Goal: Ask a question: Seek information or help from site administrators or community

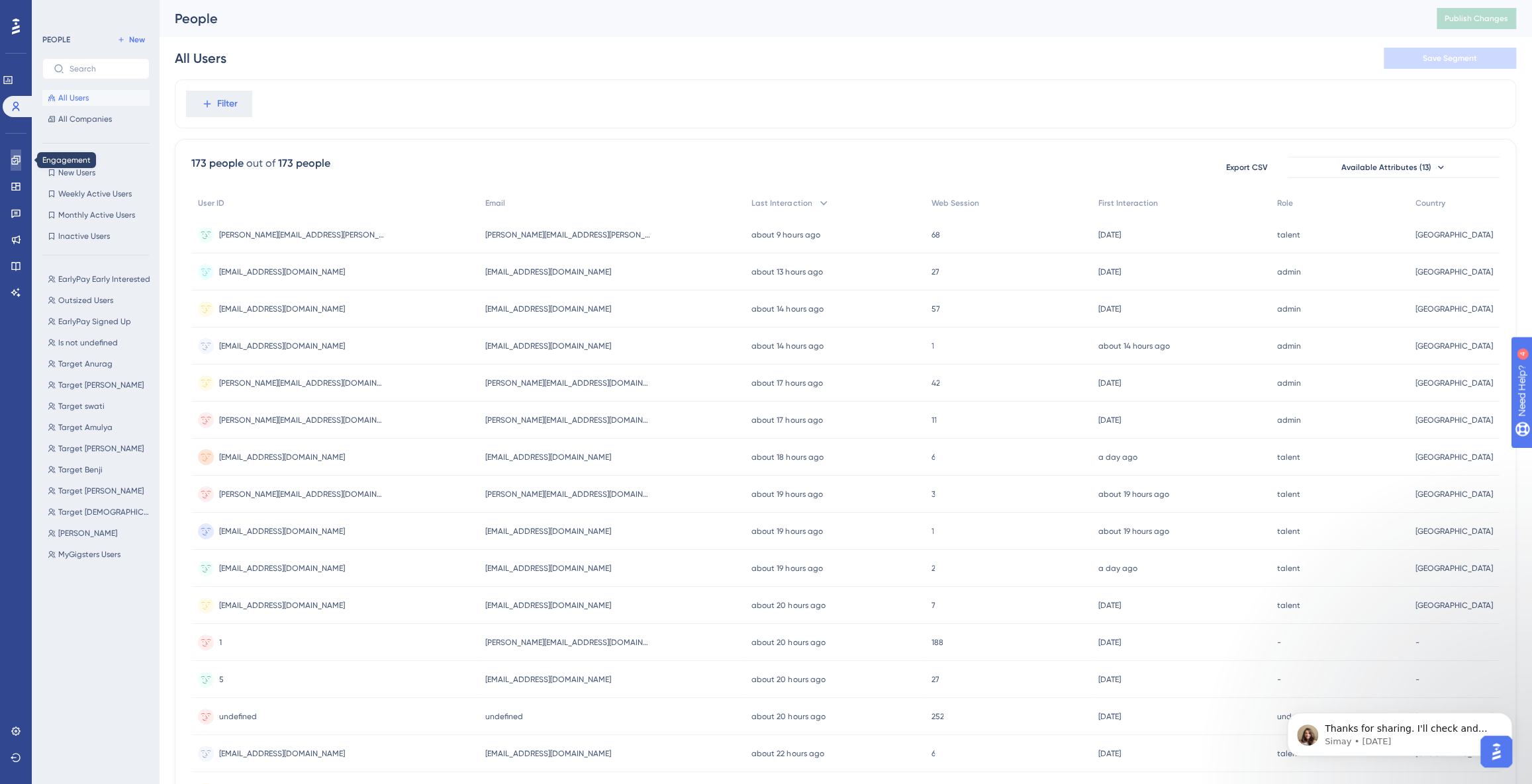
click at [19, 163] on icon at bounding box center [15, 159] width 10 height 10
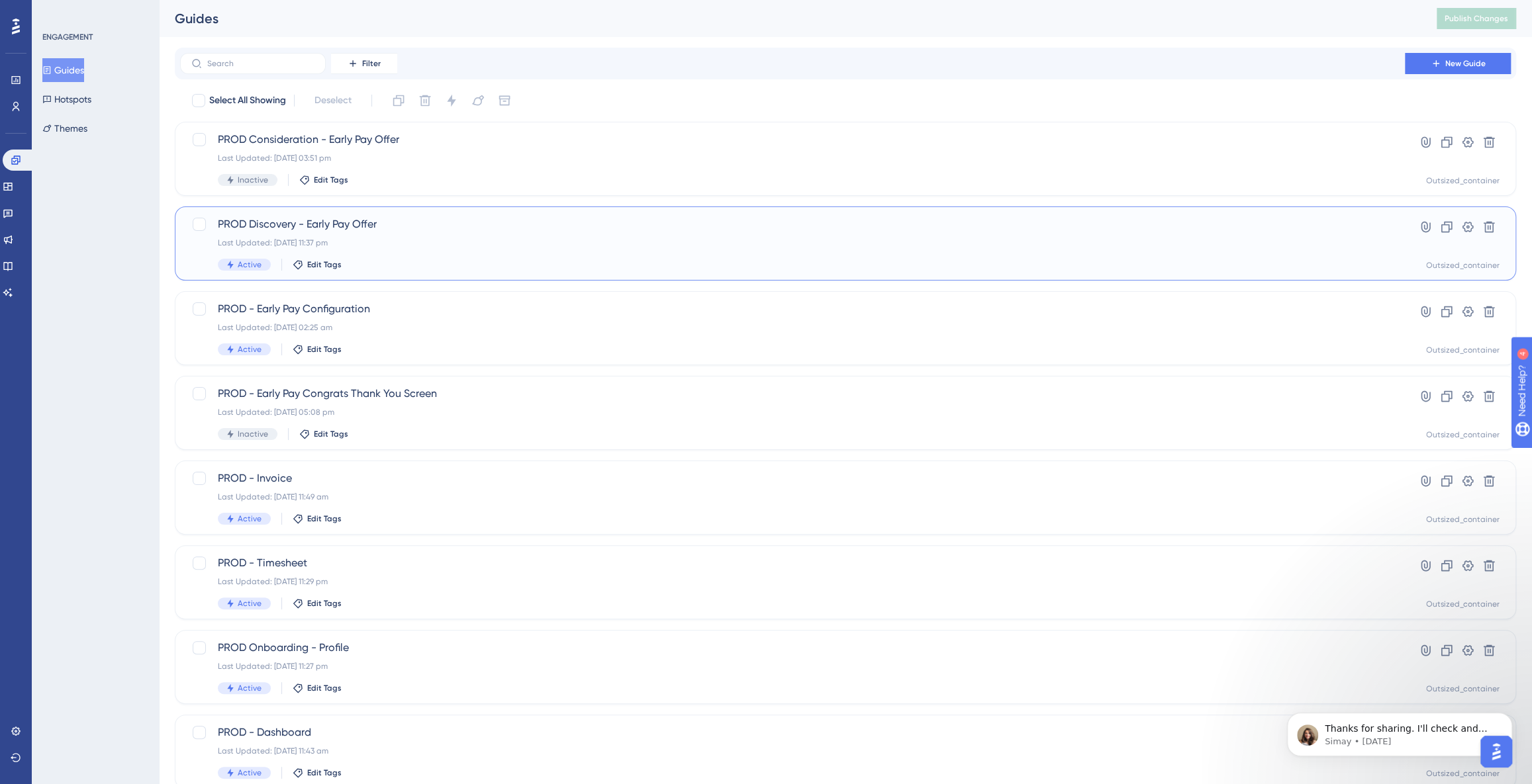
click at [407, 259] on div "Active Edit Tags" at bounding box center [791, 265] width 1149 height 12
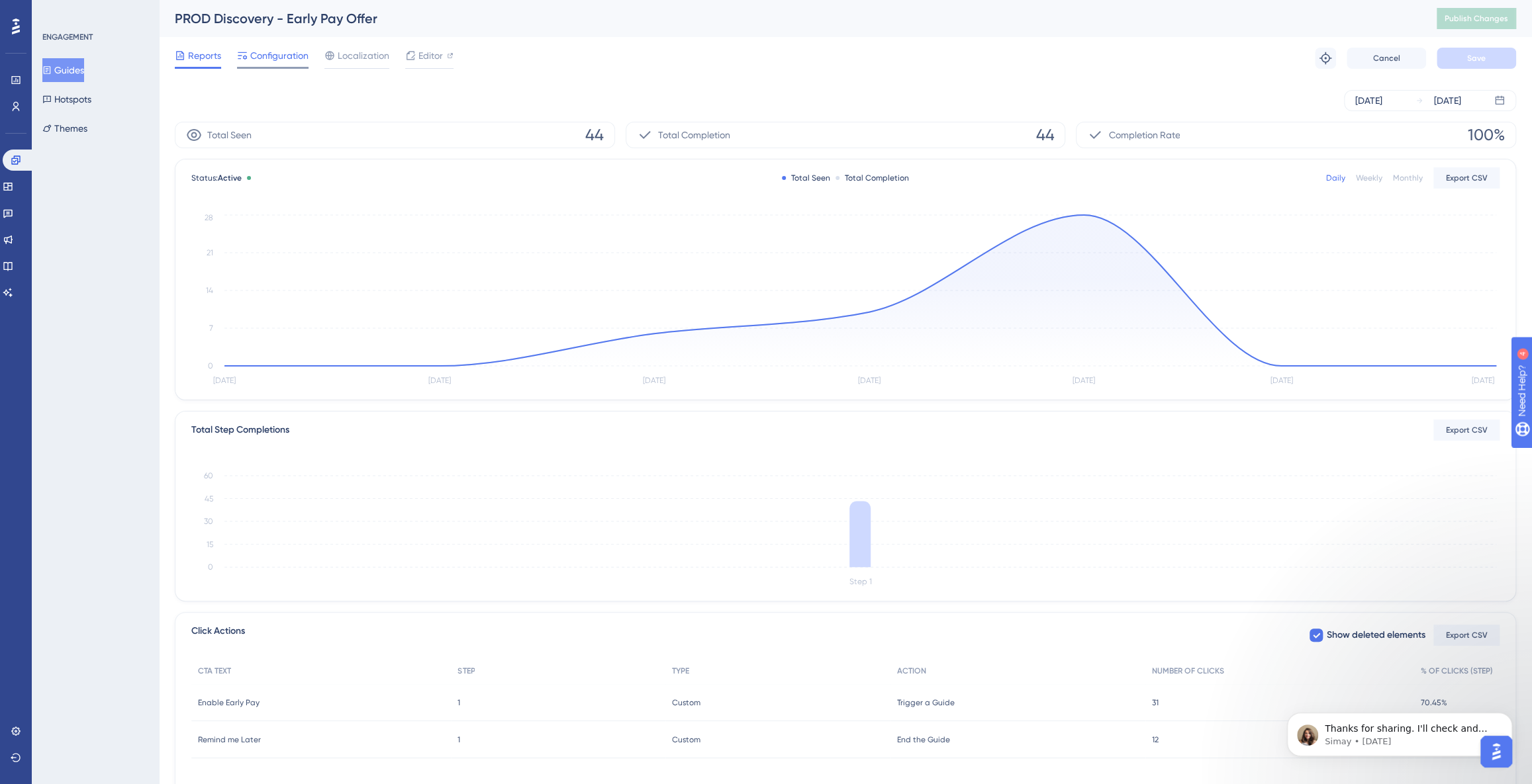
click at [289, 64] on div "Configuration" at bounding box center [272, 57] width 71 height 21
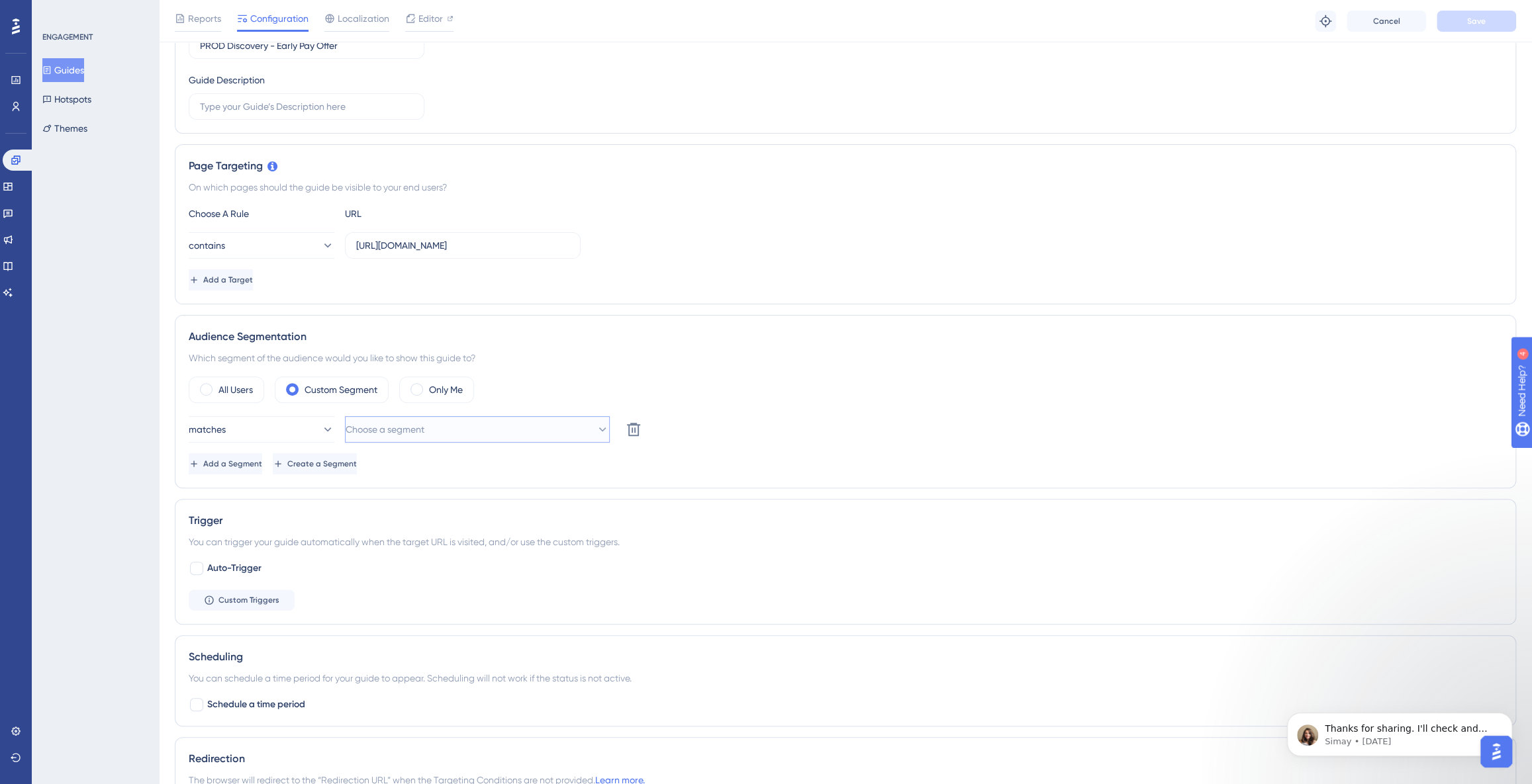
click at [464, 430] on button "Choose a segment" at bounding box center [478, 429] width 265 height 27
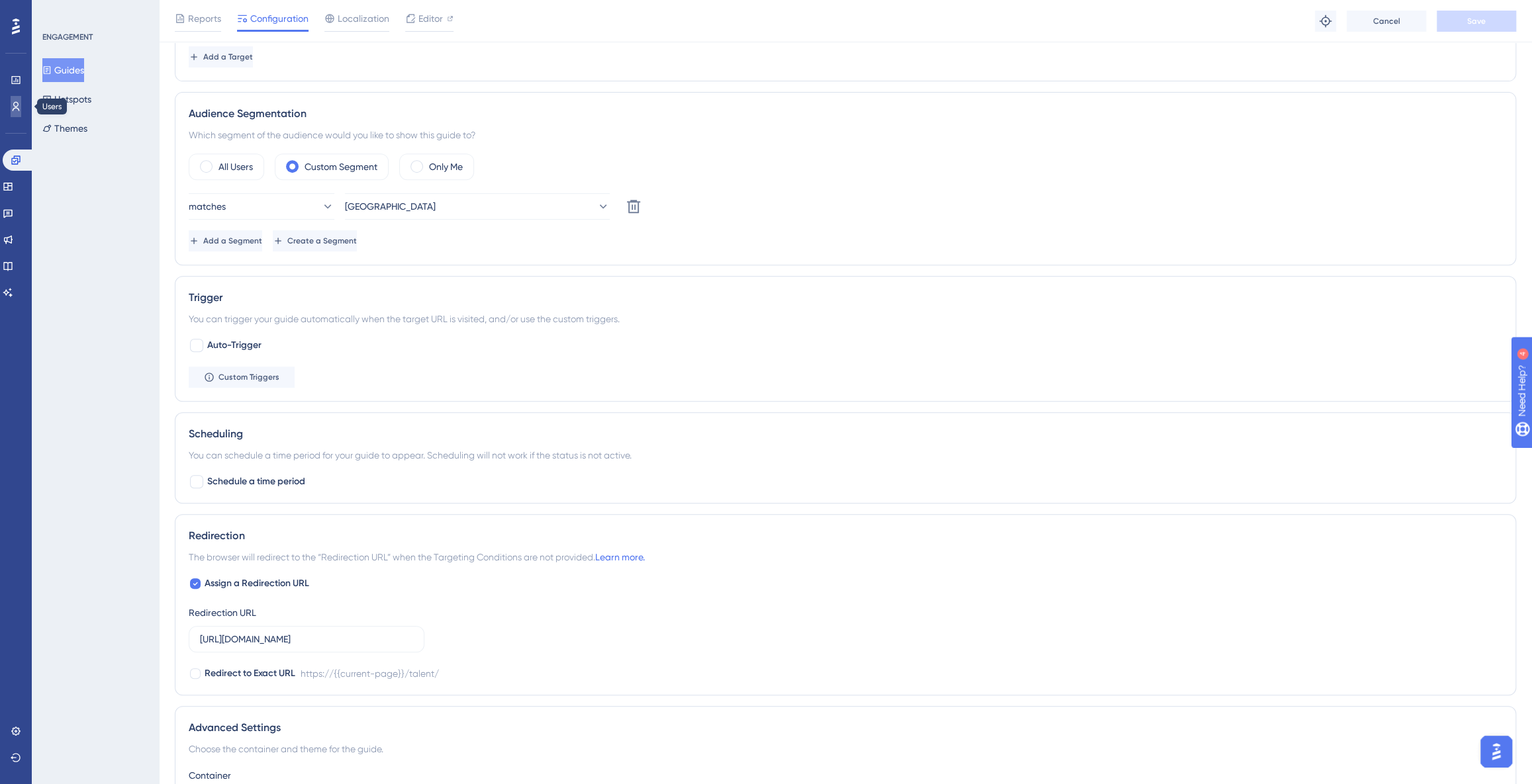
click at [15, 107] on icon at bounding box center [15, 106] width 10 height 10
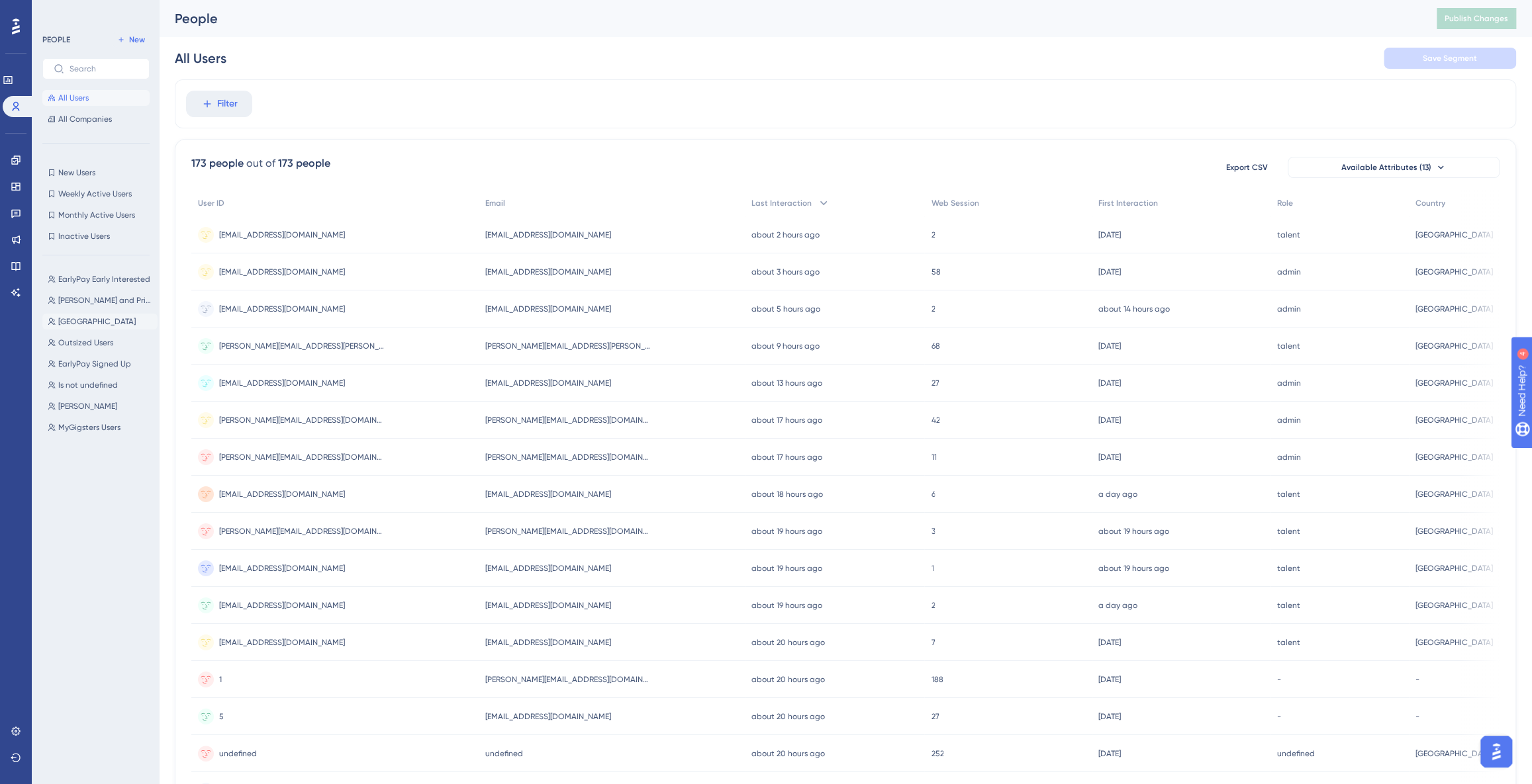
click at [85, 324] on span "[GEOGRAPHIC_DATA]" at bounding box center [97, 321] width 78 height 10
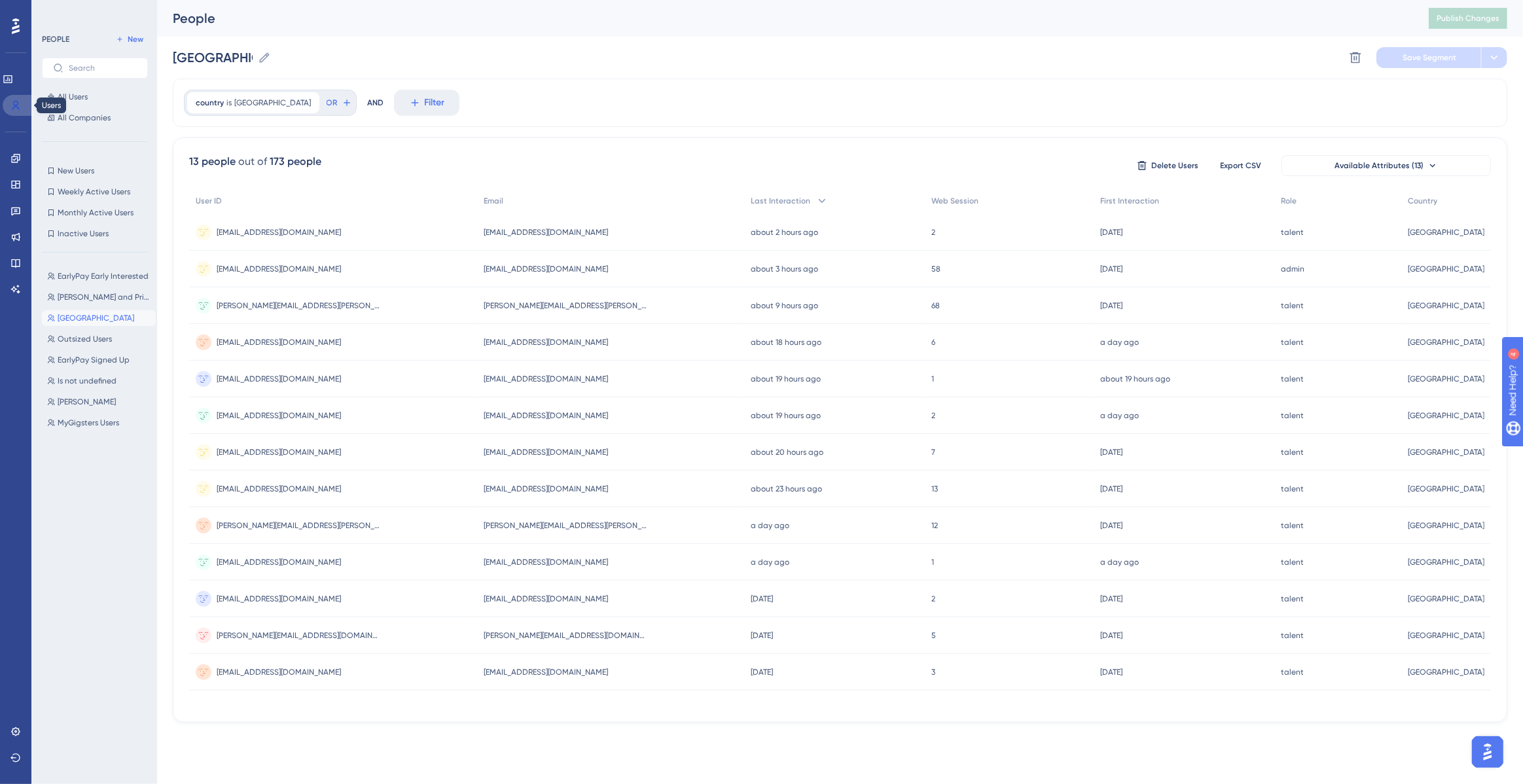
click at [13, 103] on icon at bounding box center [16, 105] width 7 height 9
click at [15, 164] on link at bounding box center [15, 158] width 10 height 21
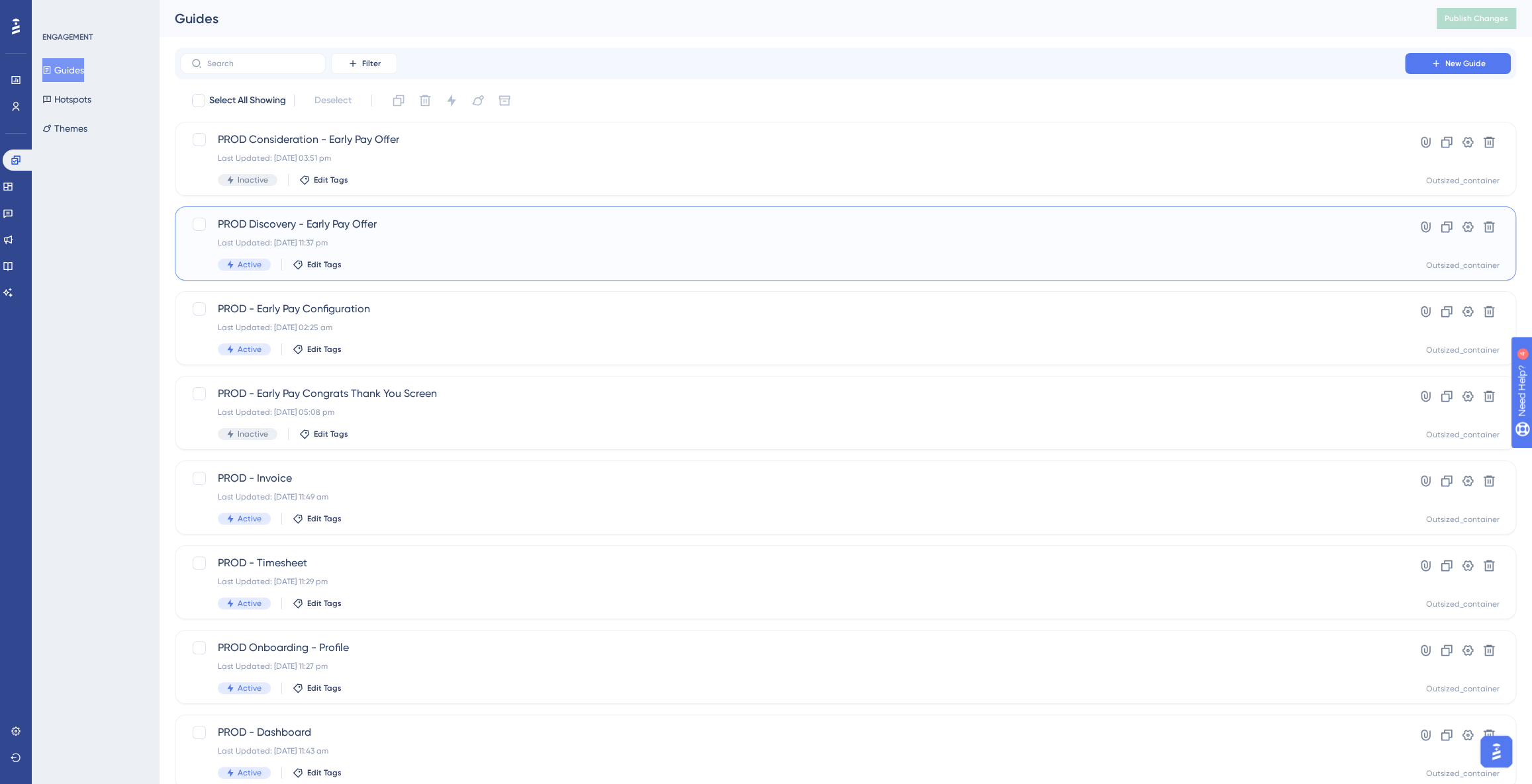
click at [554, 254] on div "PROD Discovery - Early Pay Offer Last Updated: [DATE] 11:37 pm Active Edit Tags" at bounding box center [791, 243] width 1149 height 55
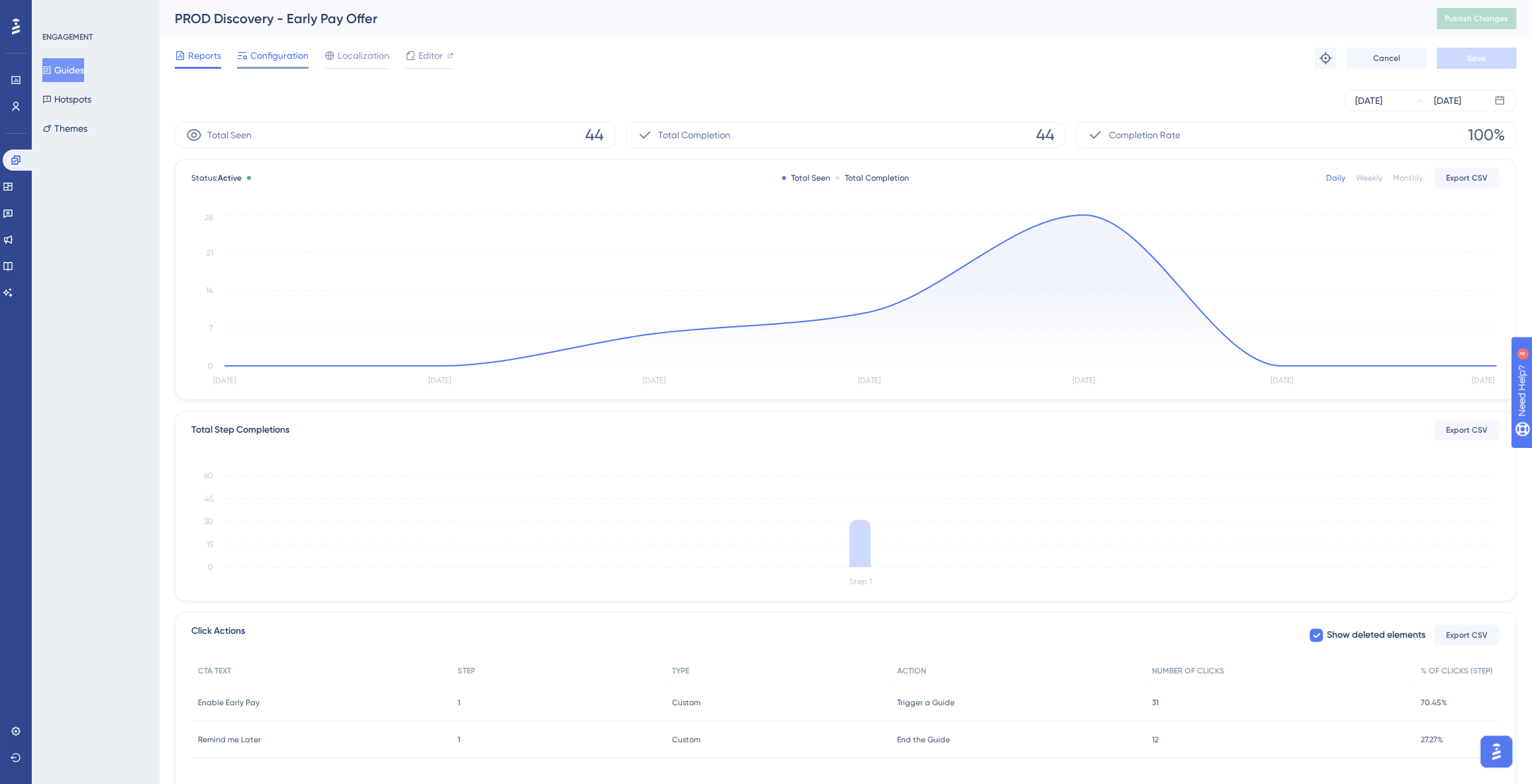
click at [274, 62] on span "Configuration" at bounding box center [279, 55] width 58 height 16
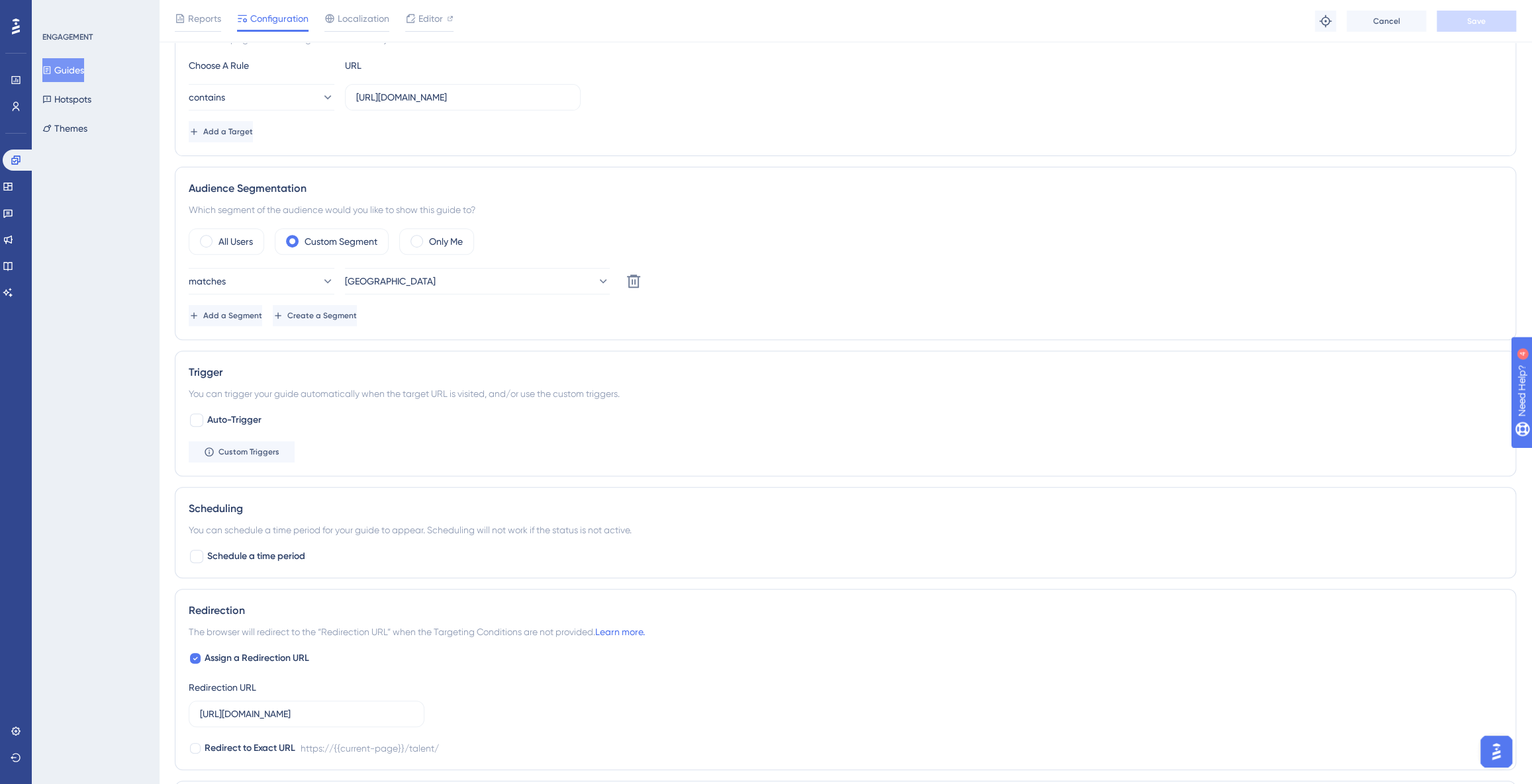
scroll to position [367, 0]
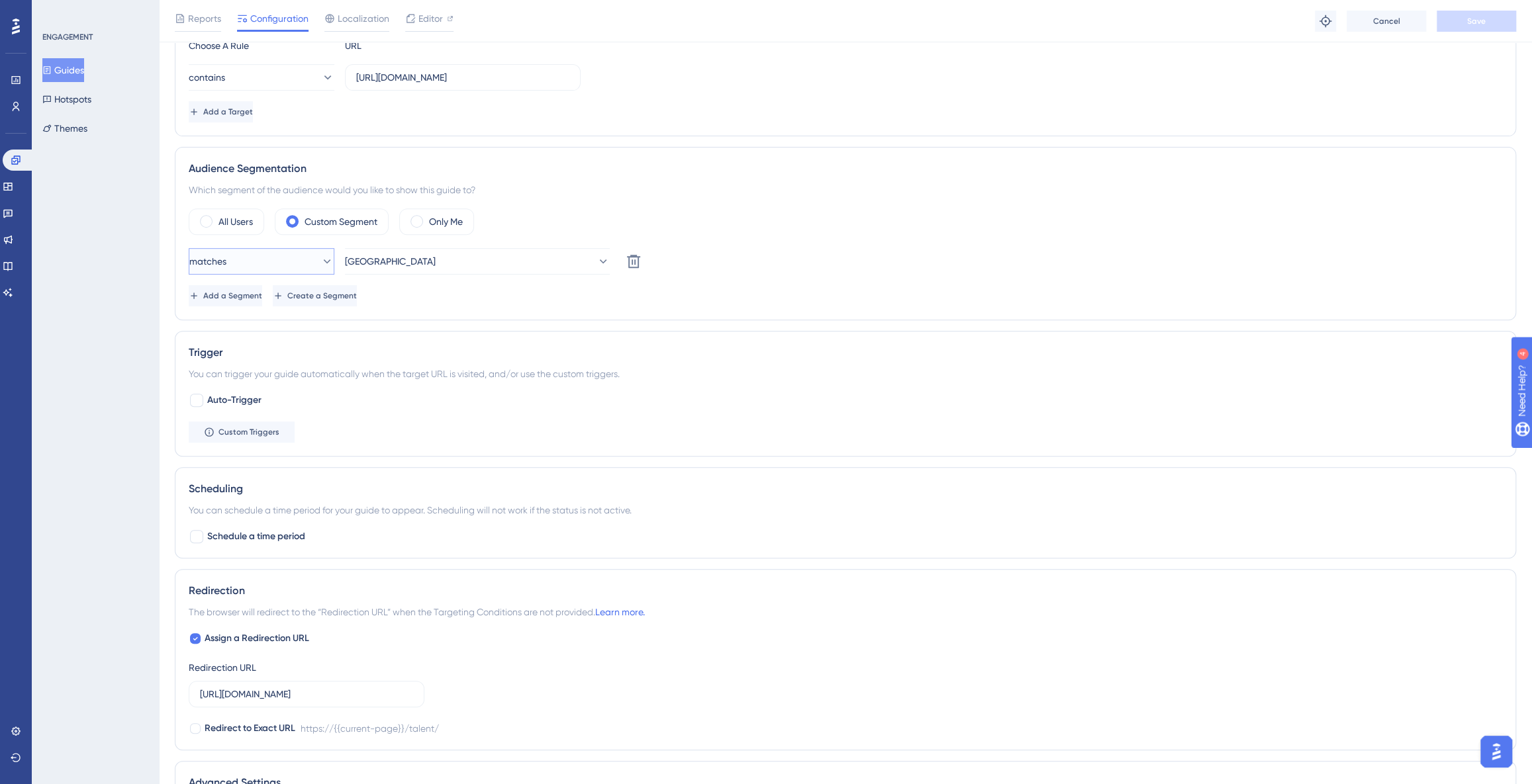
click at [308, 266] on button "matches" at bounding box center [261, 261] width 145 height 27
click at [791, 333] on div "Trigger You can trigger your guide automatically when the target URL is visited…" at bounding box center [845, 394] width 1341 height 126
click at [596, 266] on icon at bounding box center [603, 261] width 13 height 13
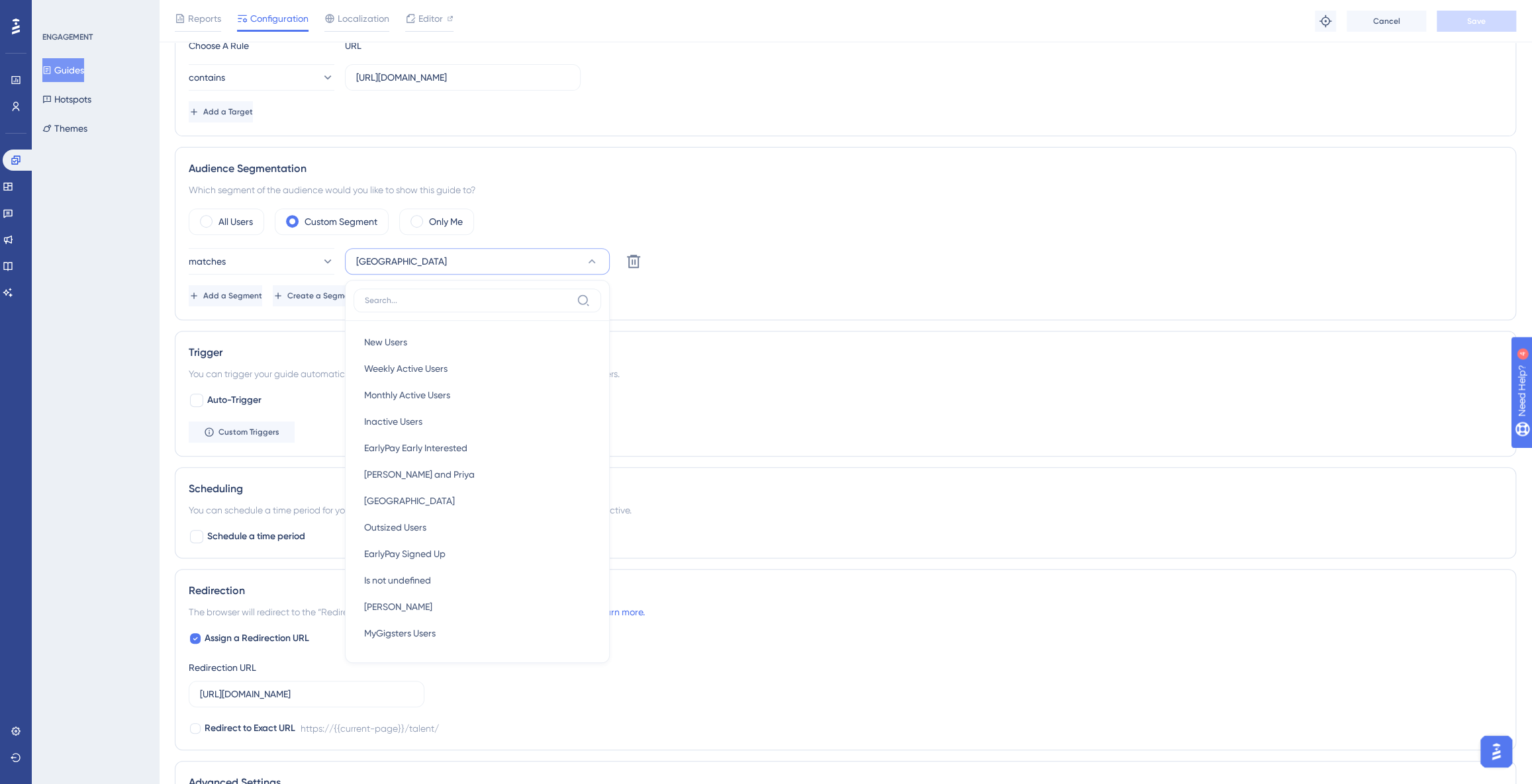
scroll to position [445, 0]
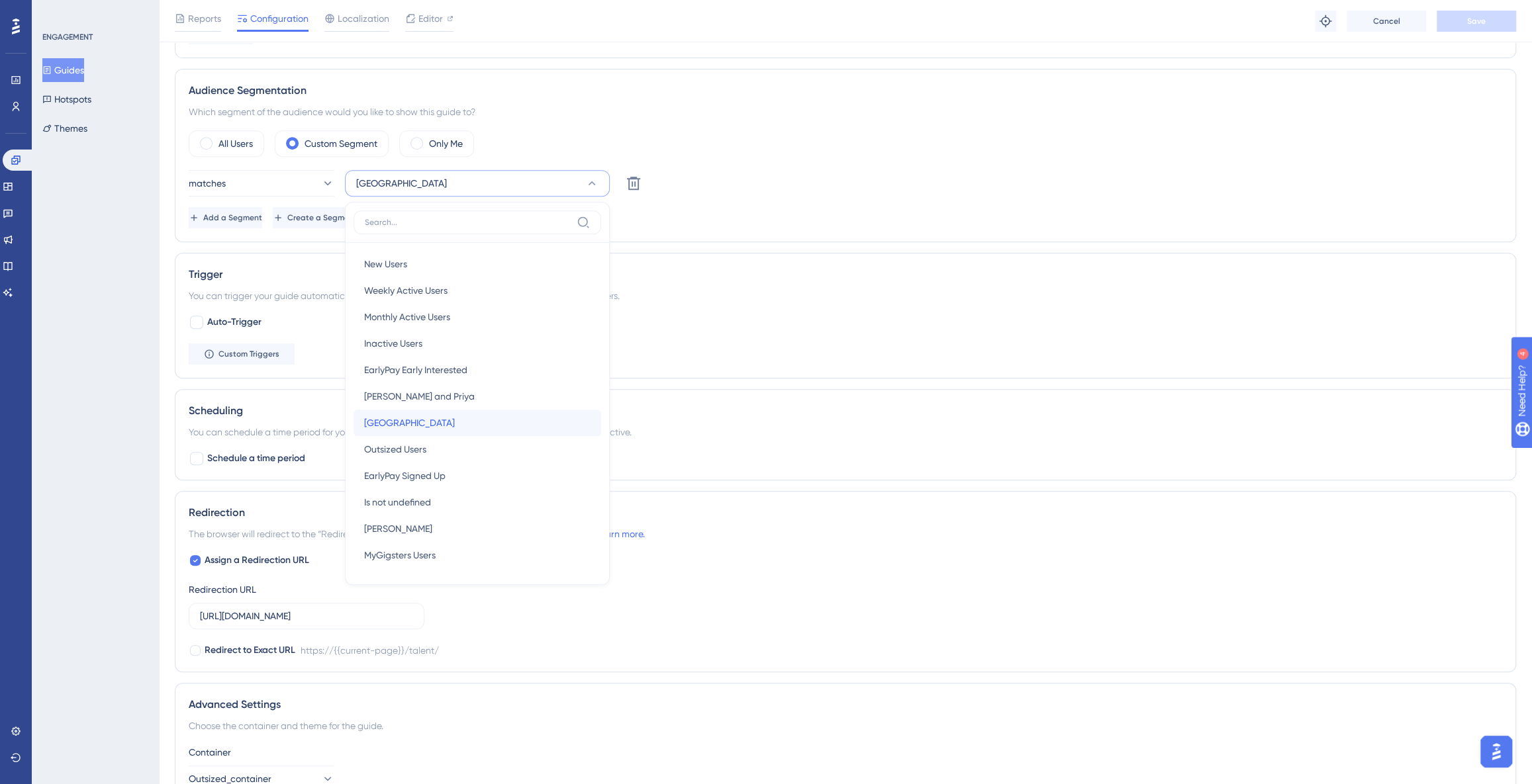
click at [412, 424] on div "[GEOGRAPHIC_DATA] [GEOGRAPHIC_DATA]" at bounding box center [477, 423] width 227 height 27
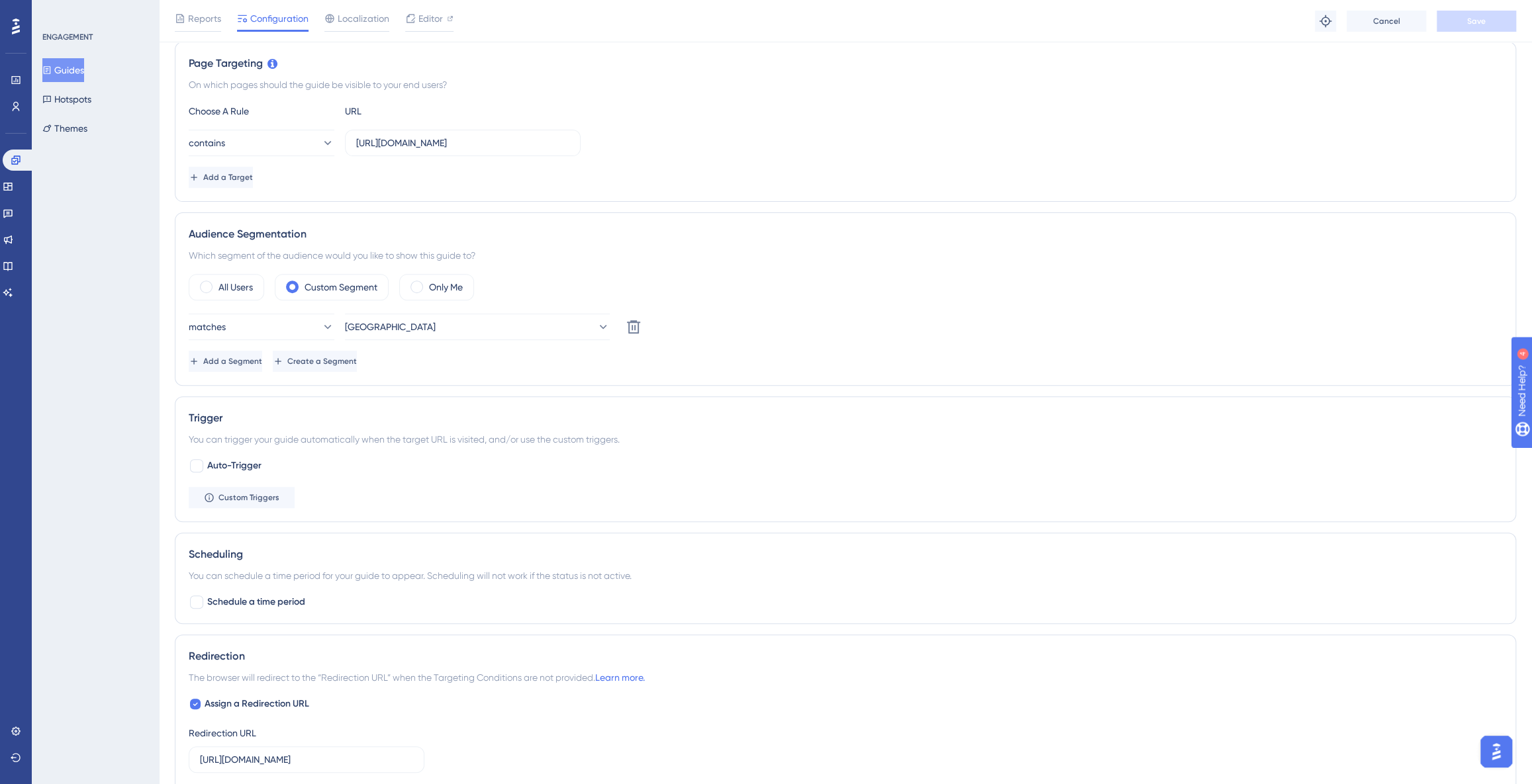
scroll to position [264, 0]
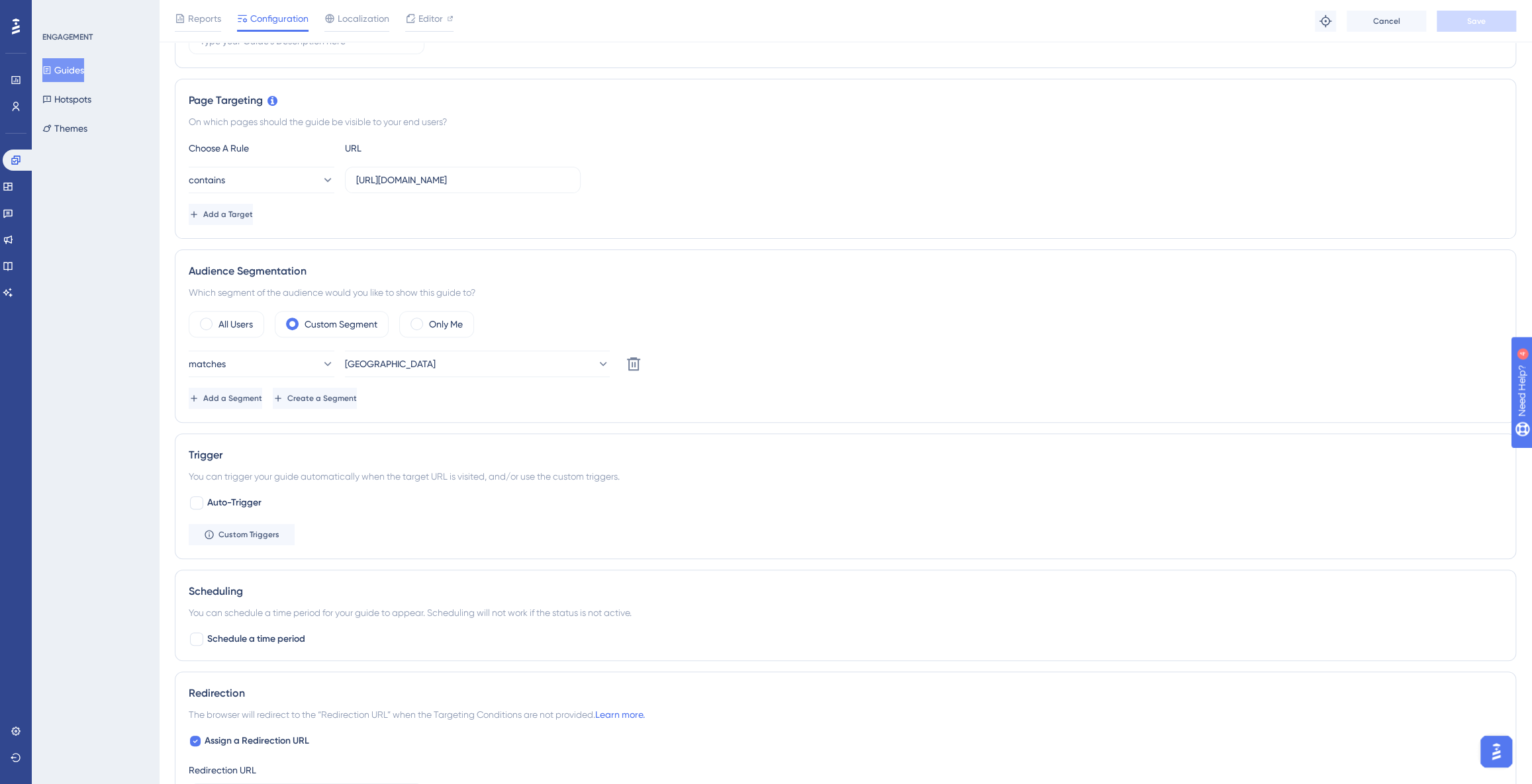
click at [1488, 744] on img "Open AI Assistant Launcher" at bounding box center [1496, 753] width 24 height 24
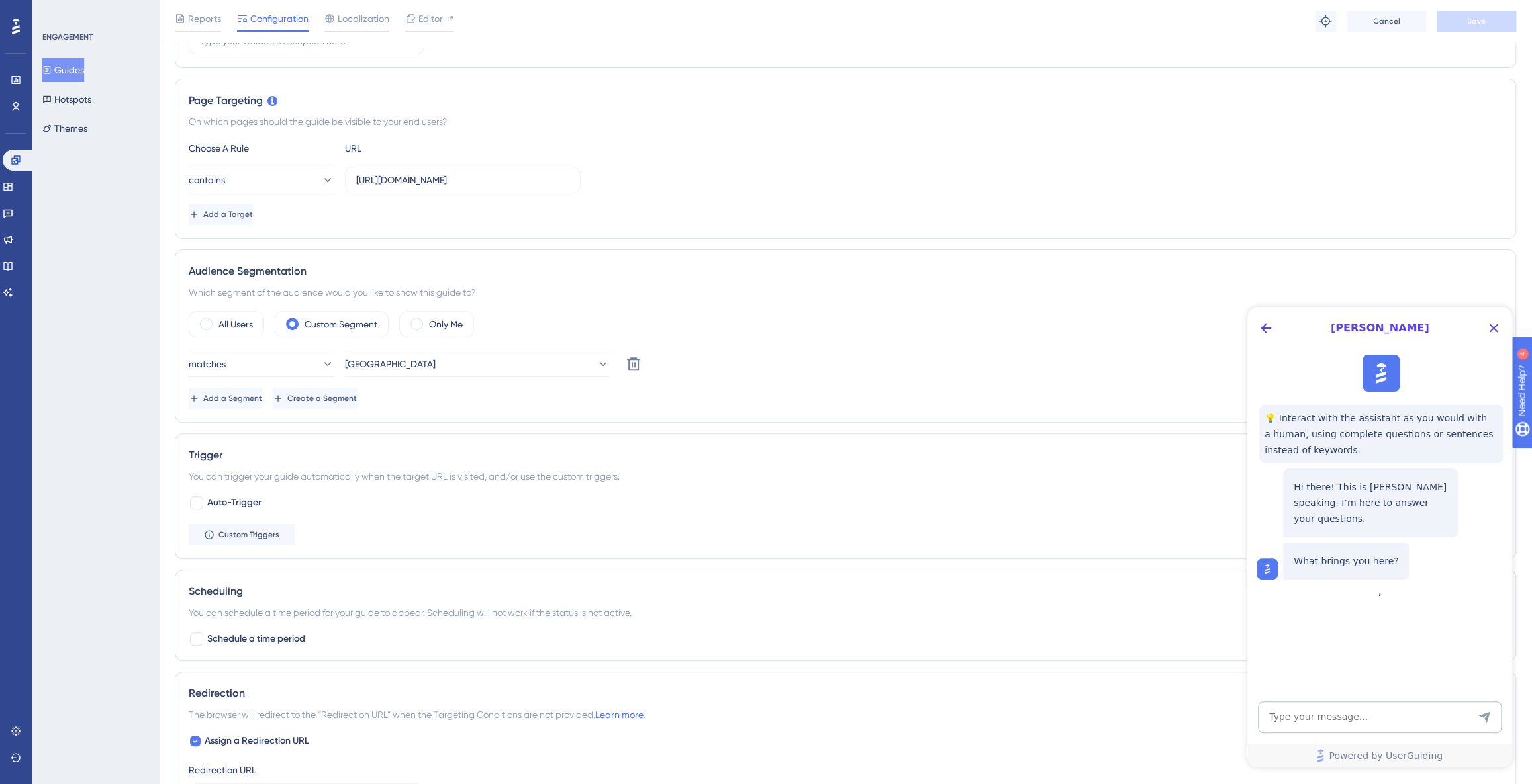
scroll to position [0, 0]
click at [1340, 715] on textarea "AI Assistant Text Input" at bounding box center [1379, 717] width 243 height 31
type textarea "although I have setup to show a guide to a particular audience segment, everyon…"
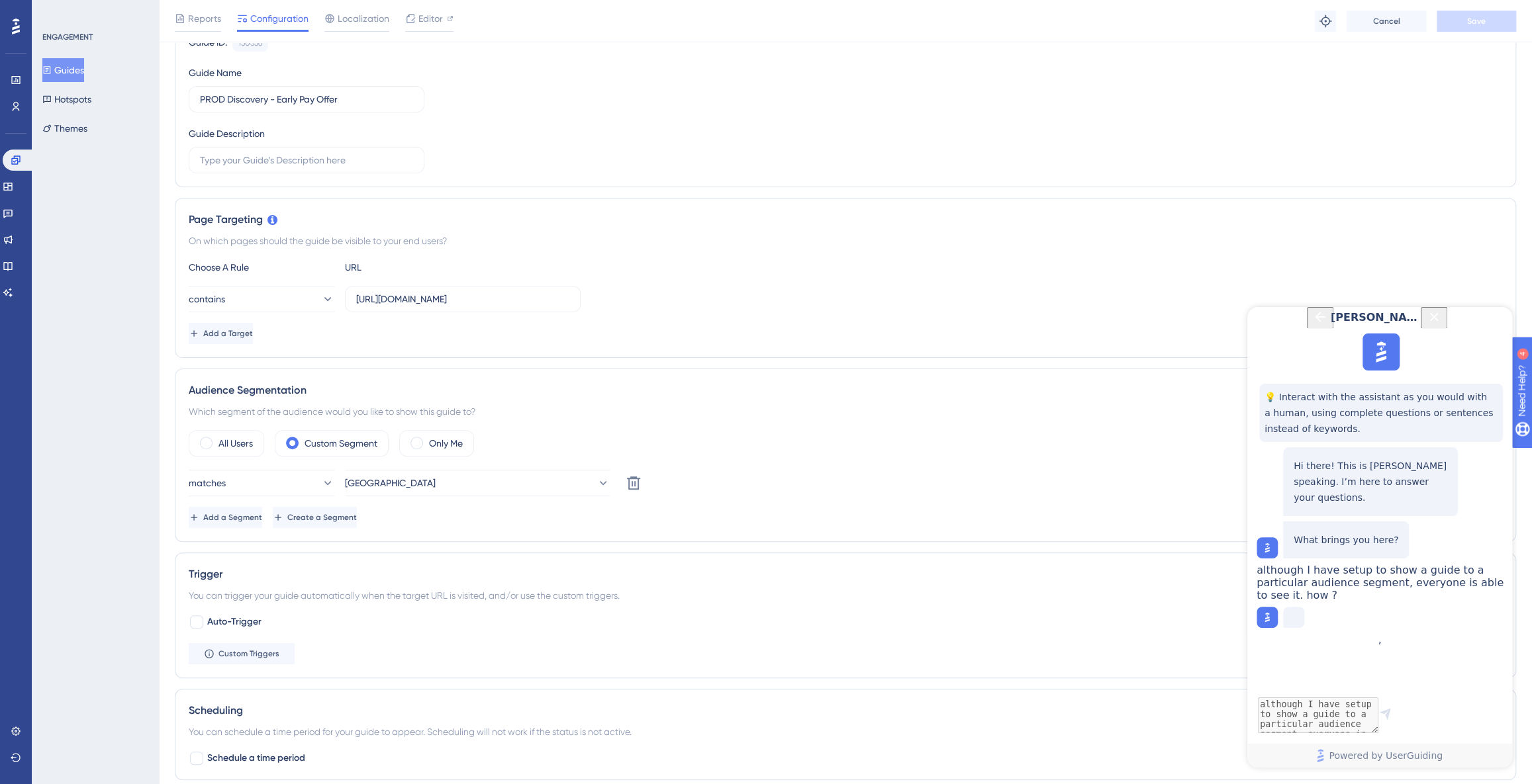
scroll to position [128, 0]
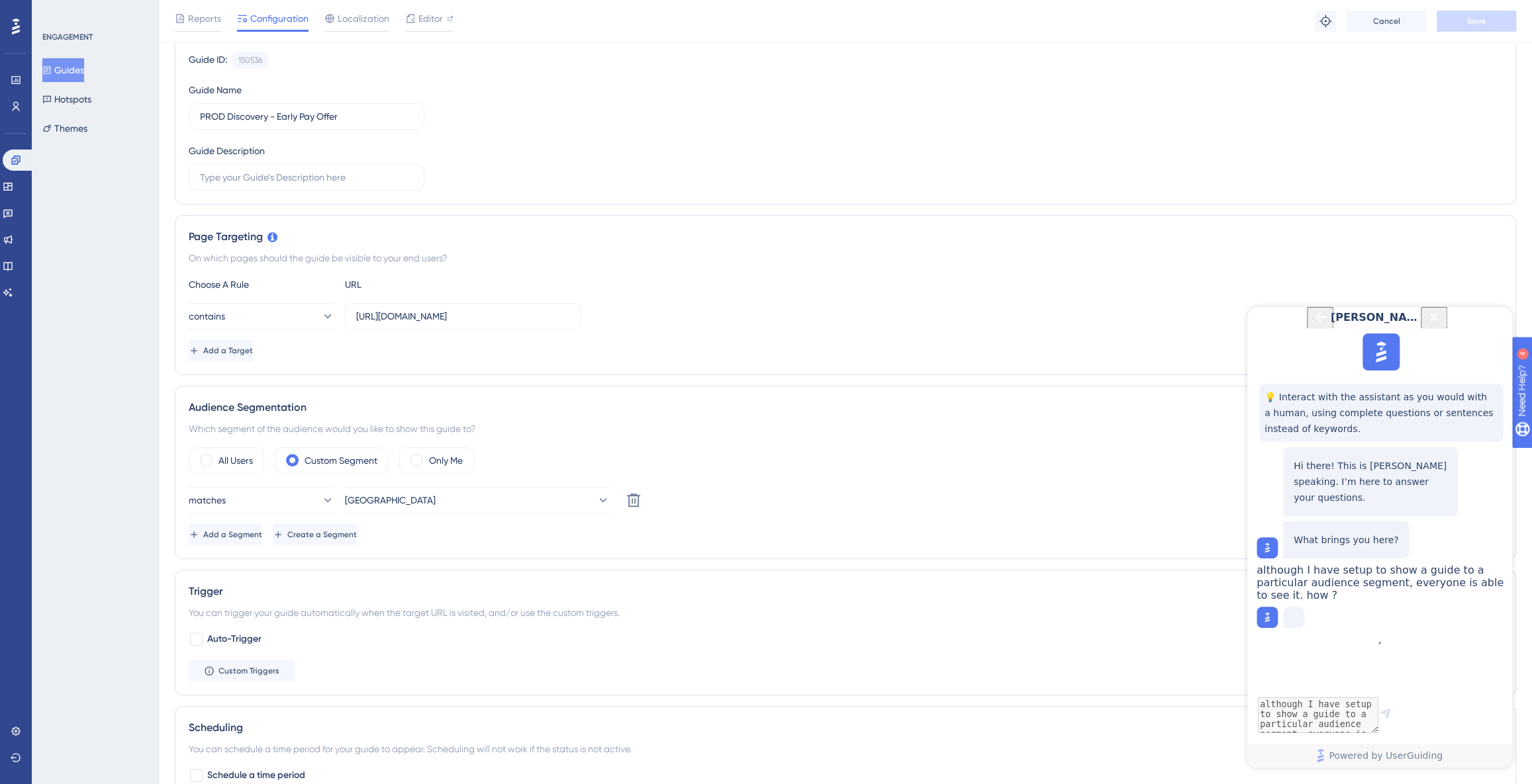
click at [69, 73] on button "Guides" at bounding box center [63, 70] width 42 height 24
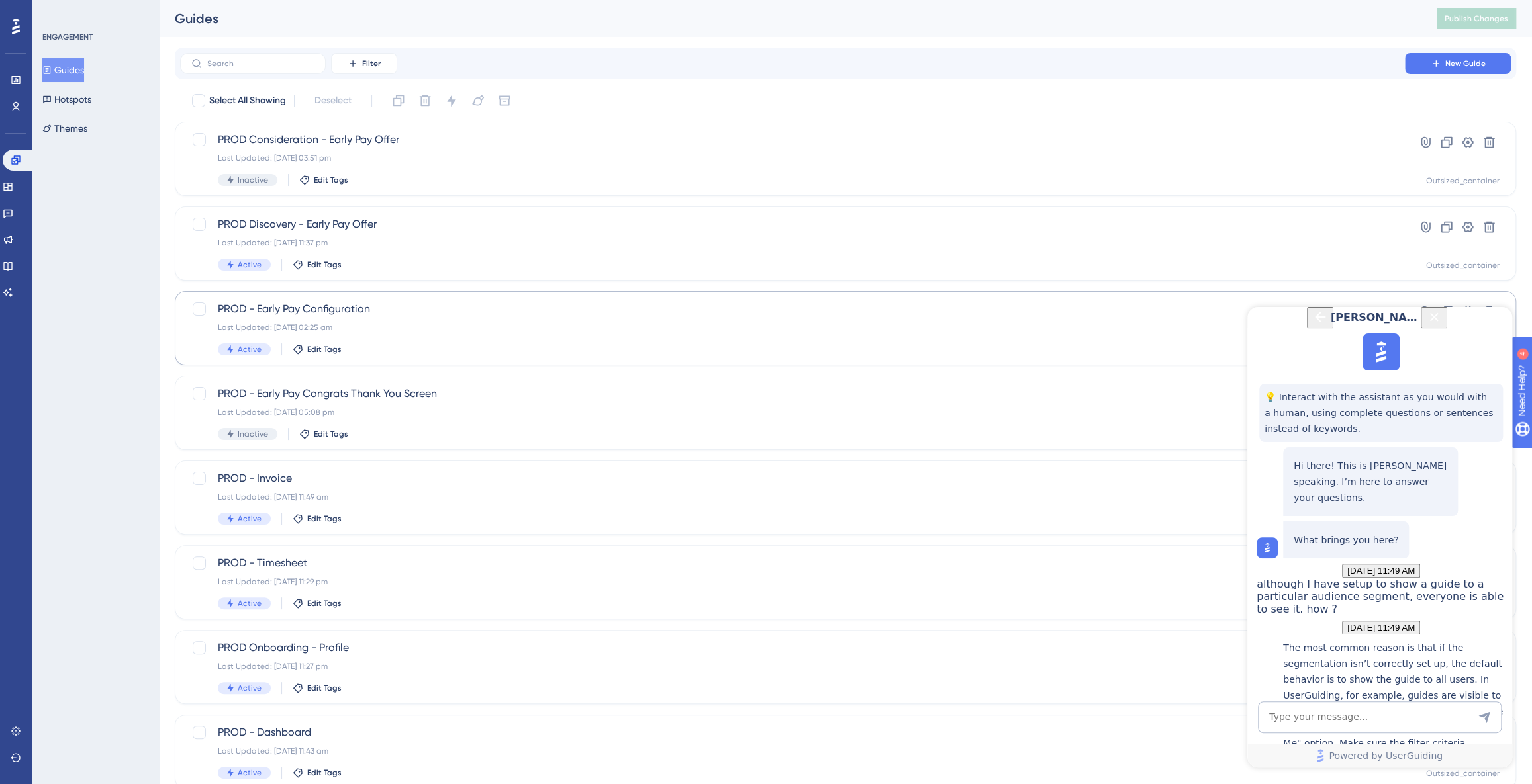
scroll to position [303, 0]
click at [409, 315] on span "PROD - Early Pay Configuration" at bounding box center [791, 308] width 1149 height 16
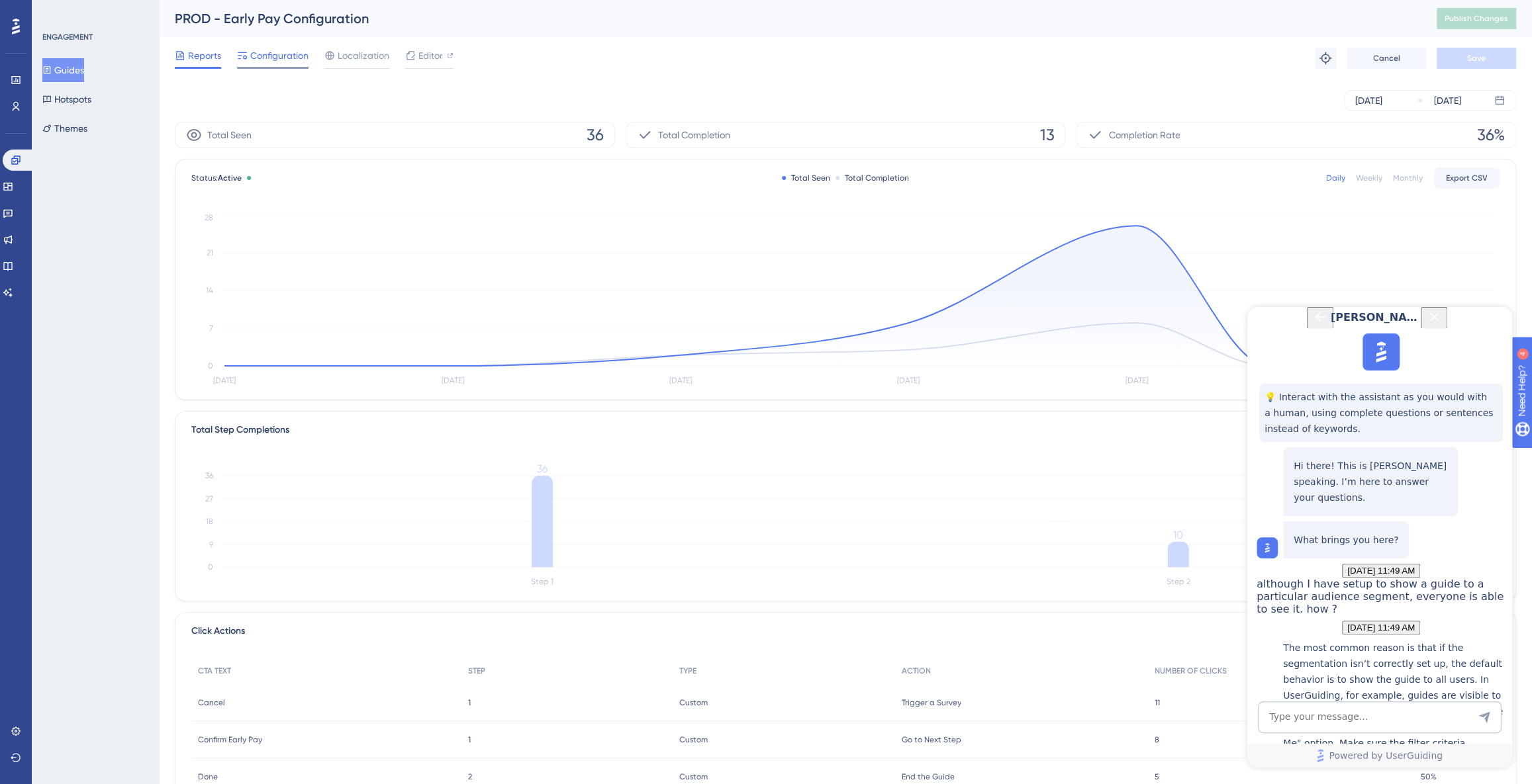
click at [274, 56] on span "Configuration" at bounding box center [279, 55] width 58 height 16
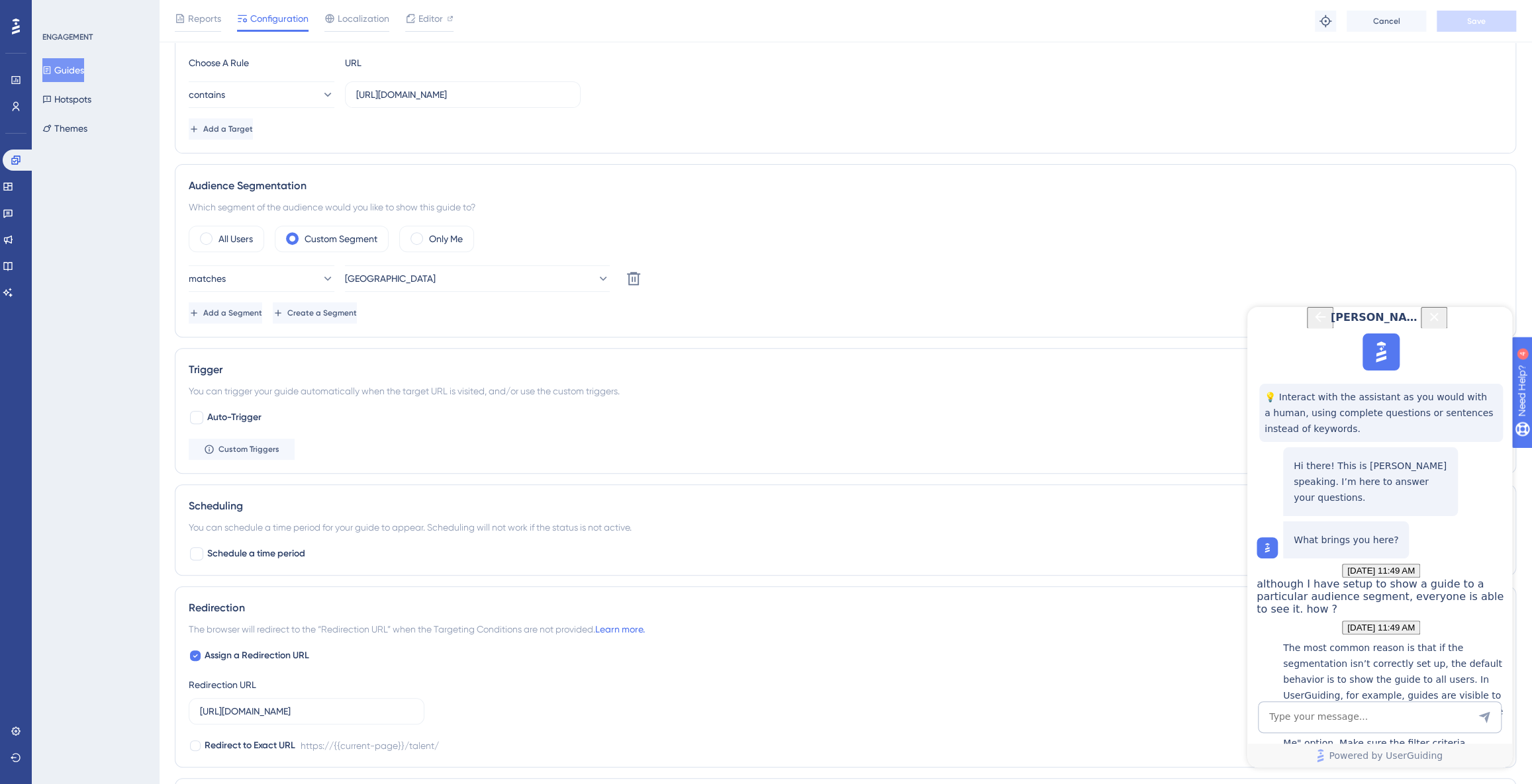
scroll to position [431, 0]
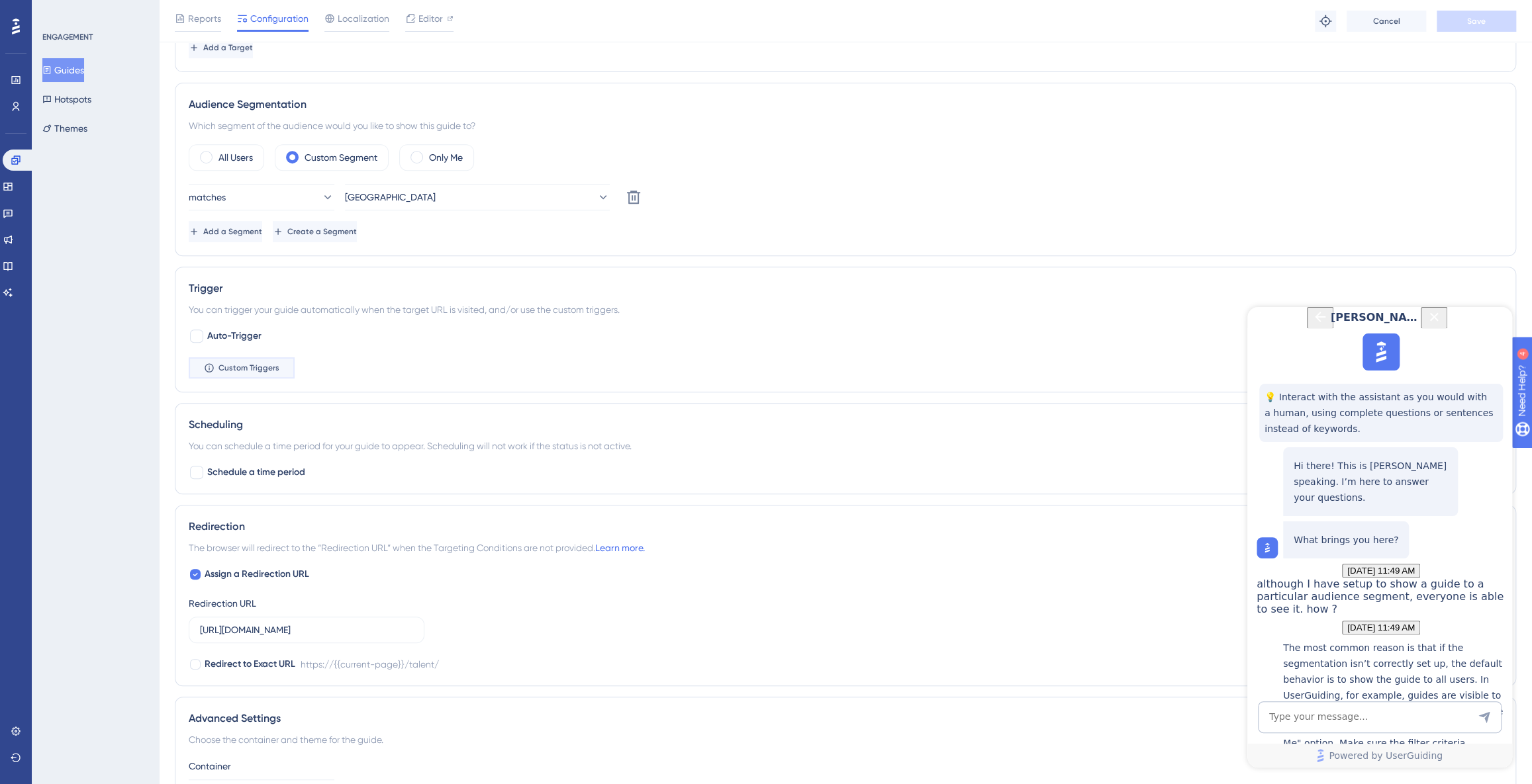
click at [270, 368] on span "Custom Triggers" at bounding box center [249, 367] width 61 height 10
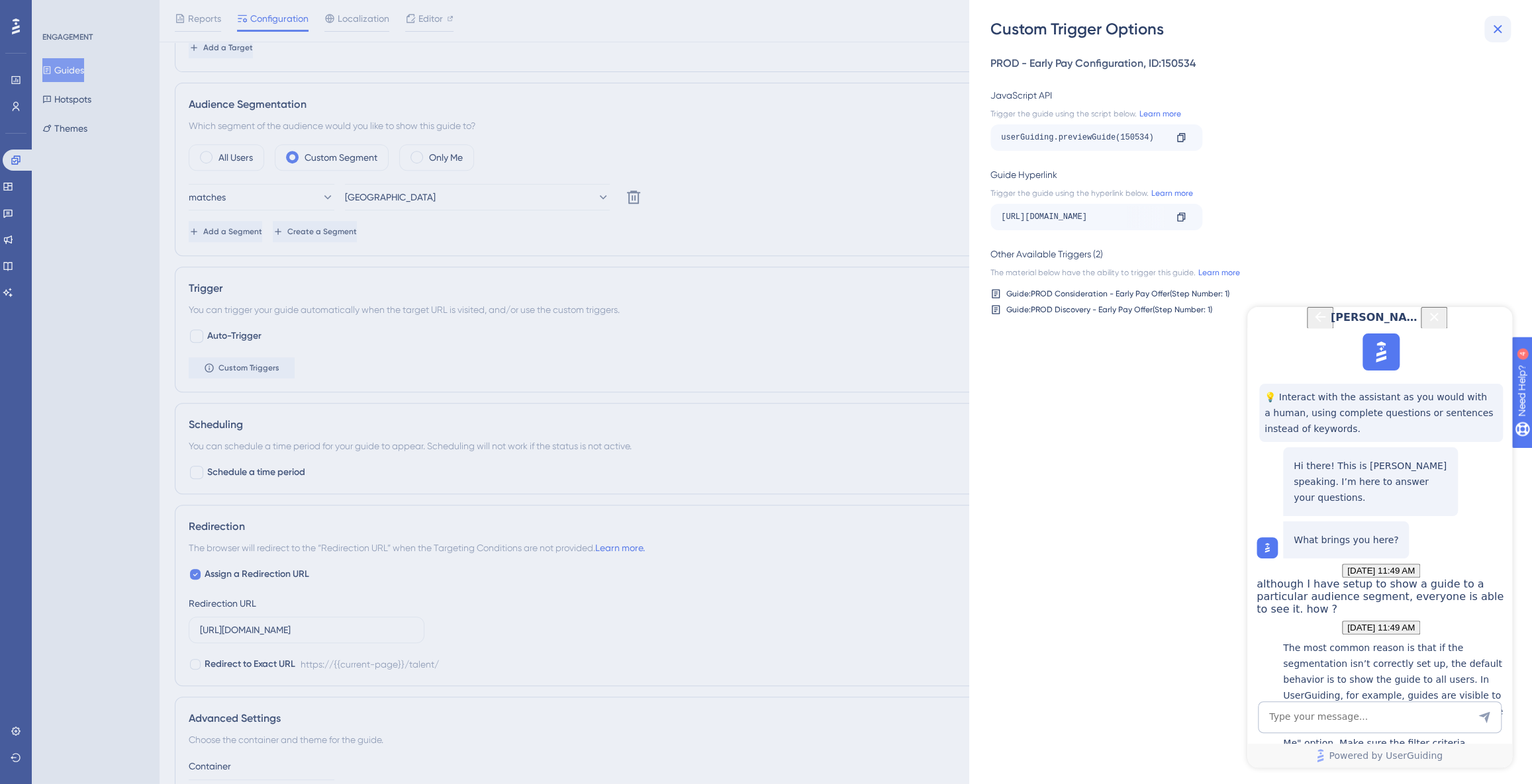
click at [1492, 33] on icon at bounding box center [1497, 29] width 16 height 16
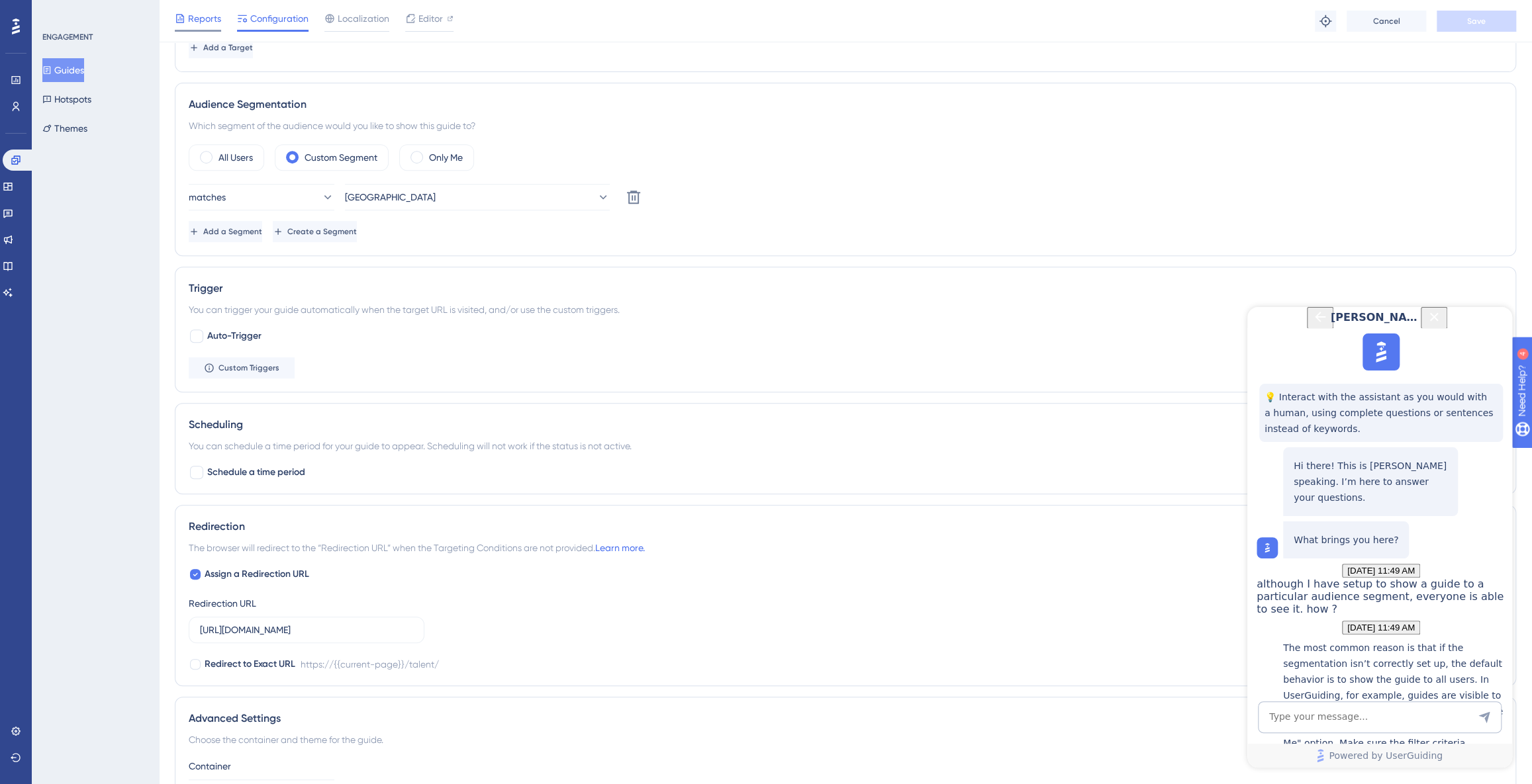
click at [198, 13] on span "Reports" at bounding box center [205, 18] width 33 height 16
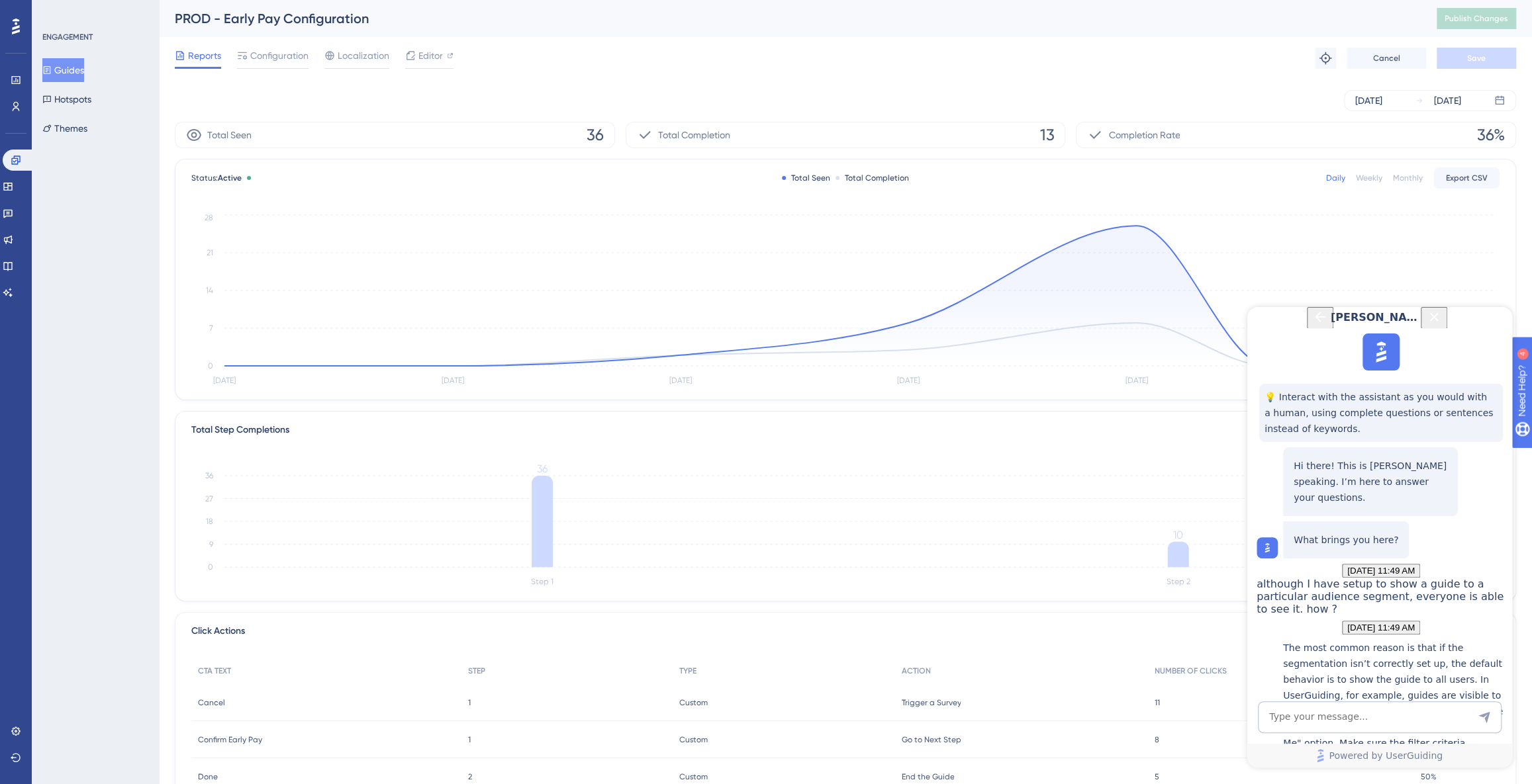
click at [67, 52] on div "ENGAGEMENT Guides Hotspots Themes" at bounding box center [96, 85] width 107 height 108
click at [70, 73] on button "Guides" at bounding box center [63, 70] width 42 height 24
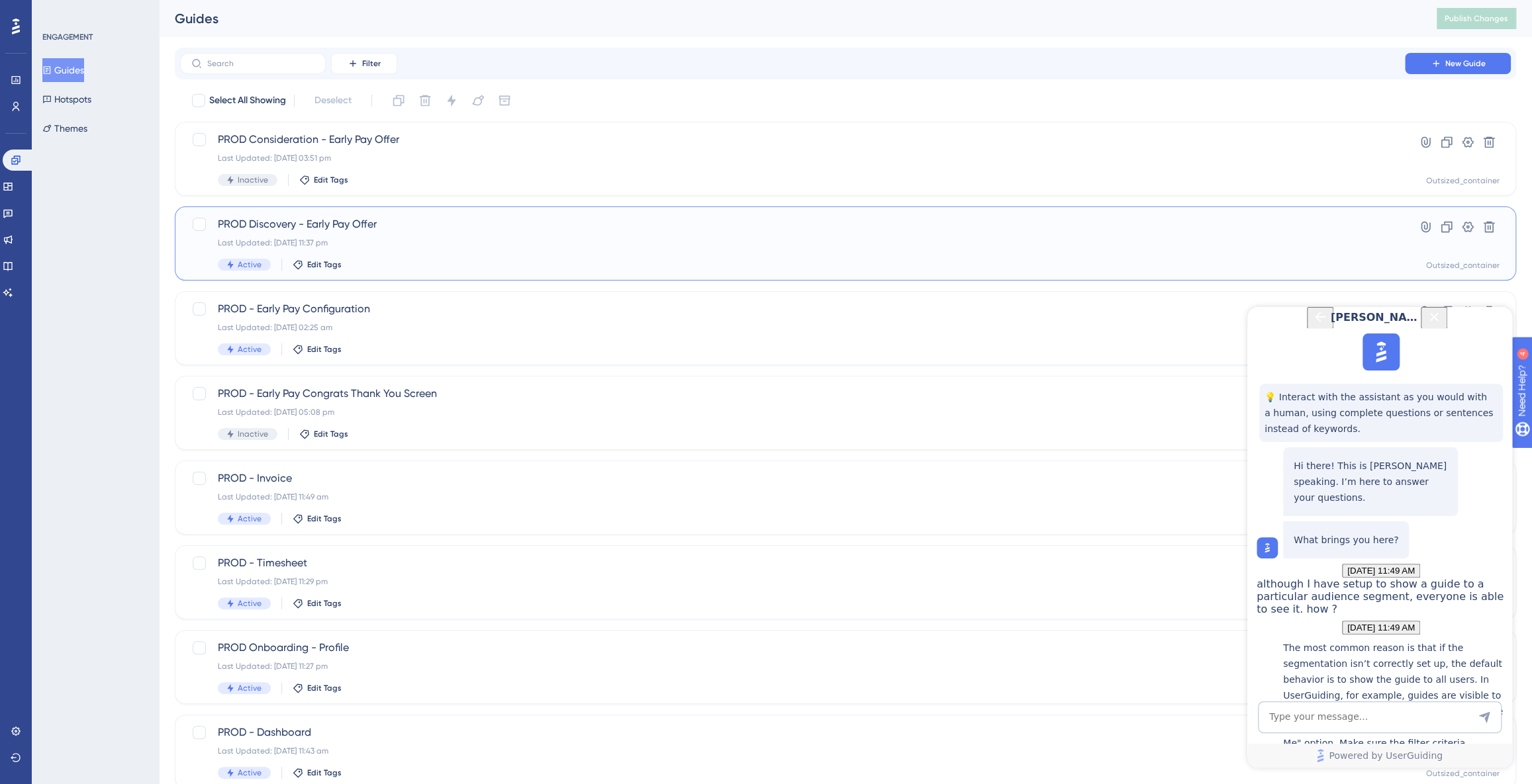
click at [441, 236] on div "PROD Discovery - Early Pay Offer Last Updated: [DATE] 11:37 pm Active Edit Tags" at bounding box center [791, 243] width 1149 height 55
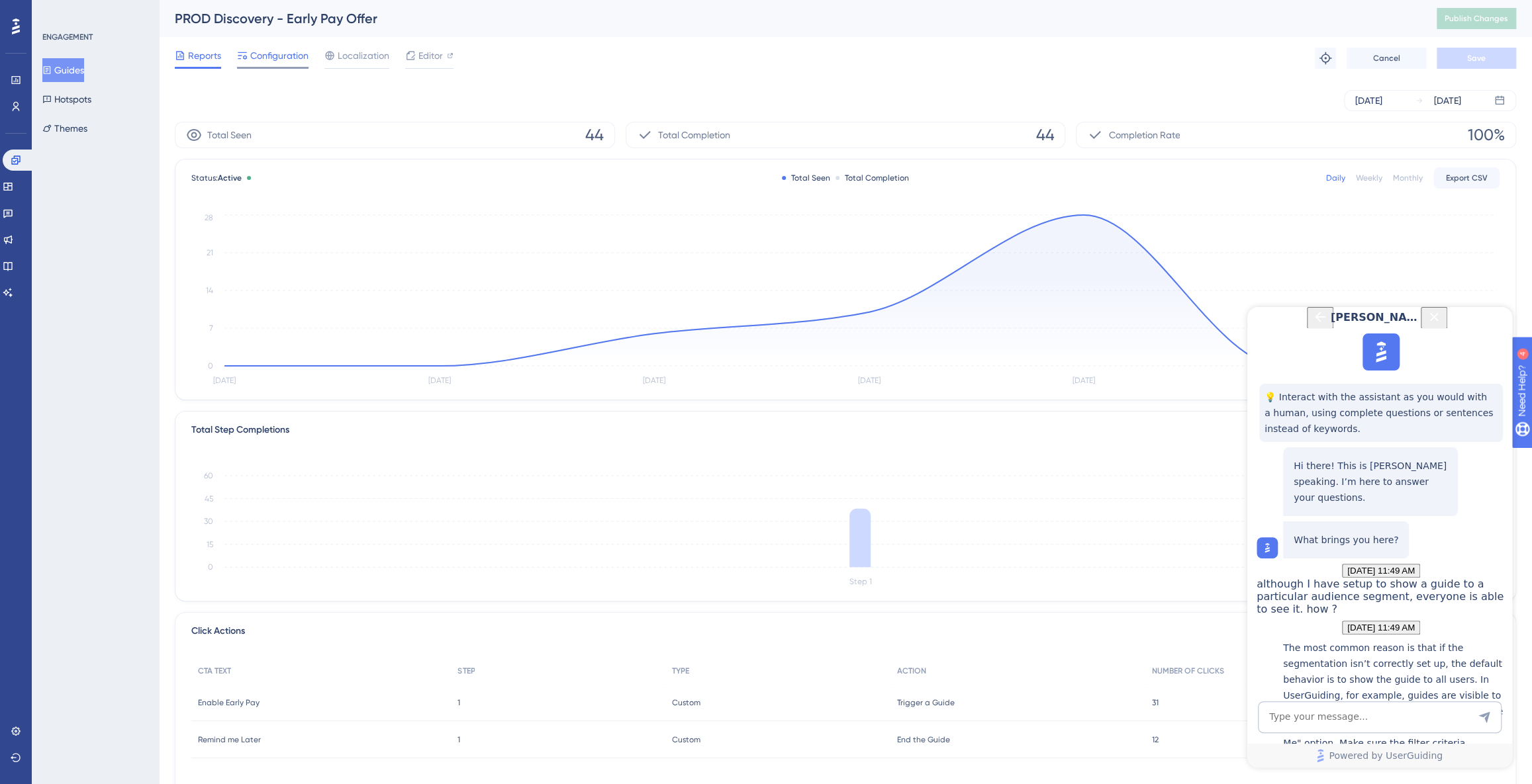
click at [266, 56] on span "Configuration" at bounding box center [279, 55] width 58 height 16
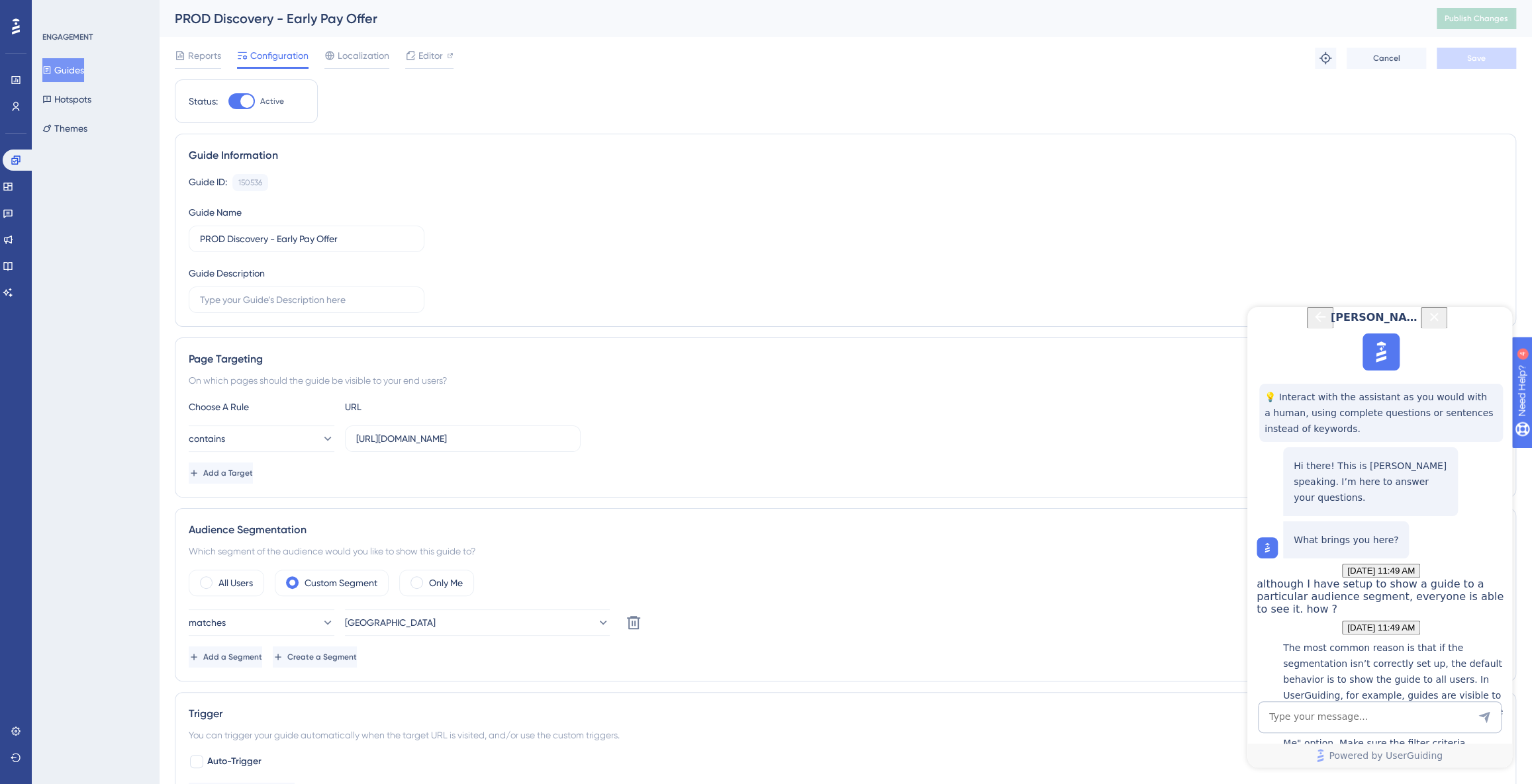
scroll to position [579, 0]
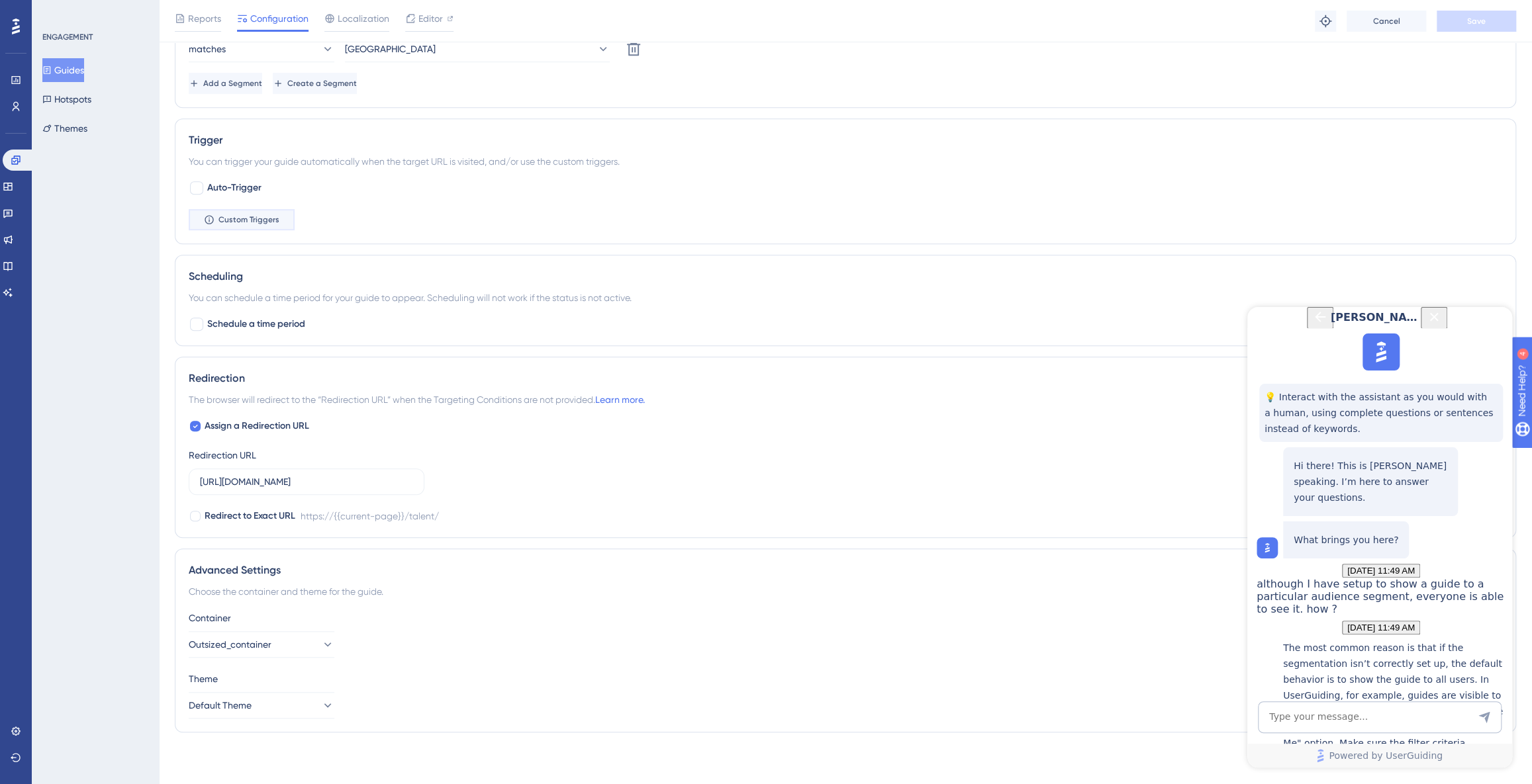
click at [264, 218] on span "Custom Triggers" at bounding box center [249, 219] width 61 height 10
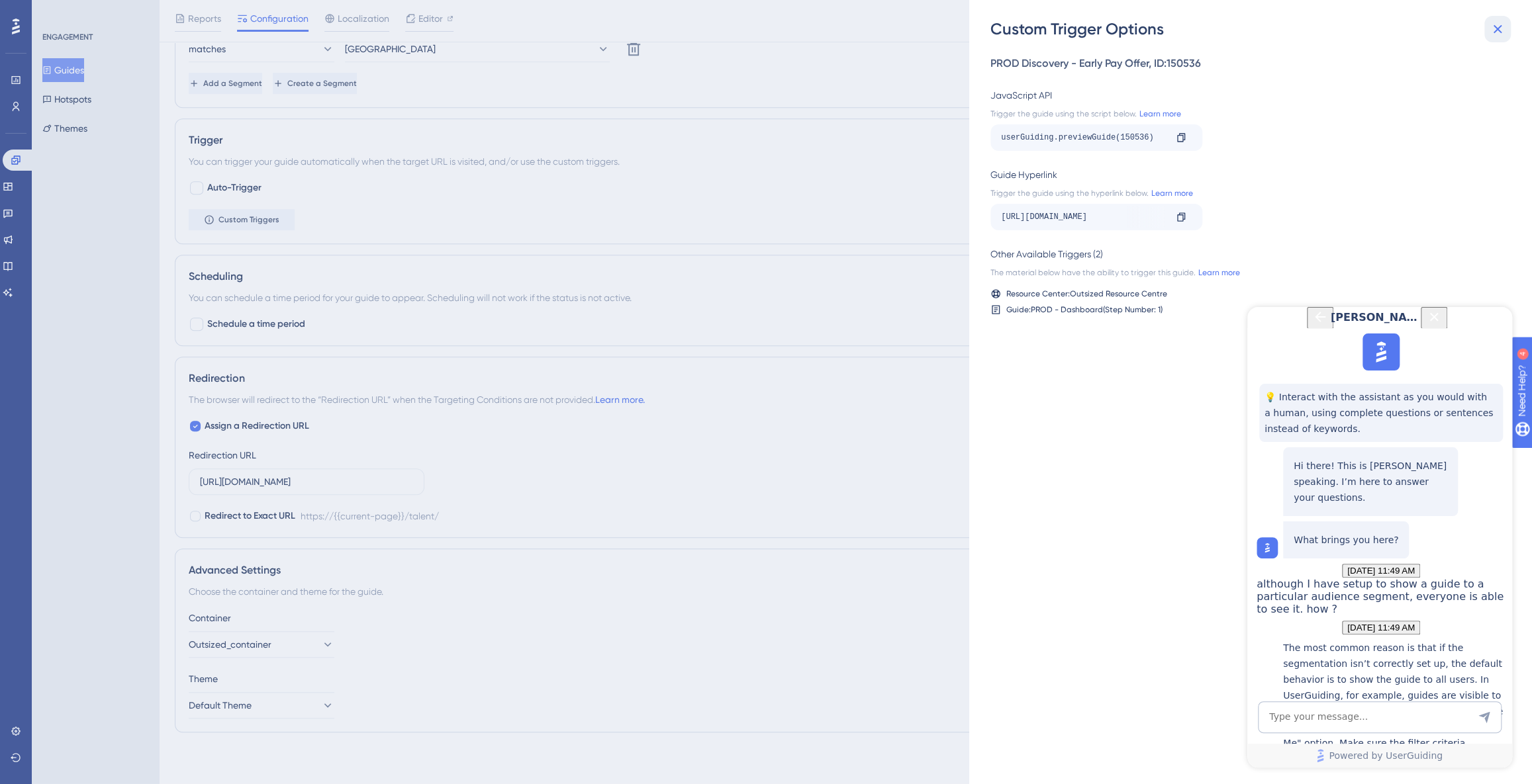
click at [1495, 30] on icon at bounding box center [1497, 29] width 16 height 16
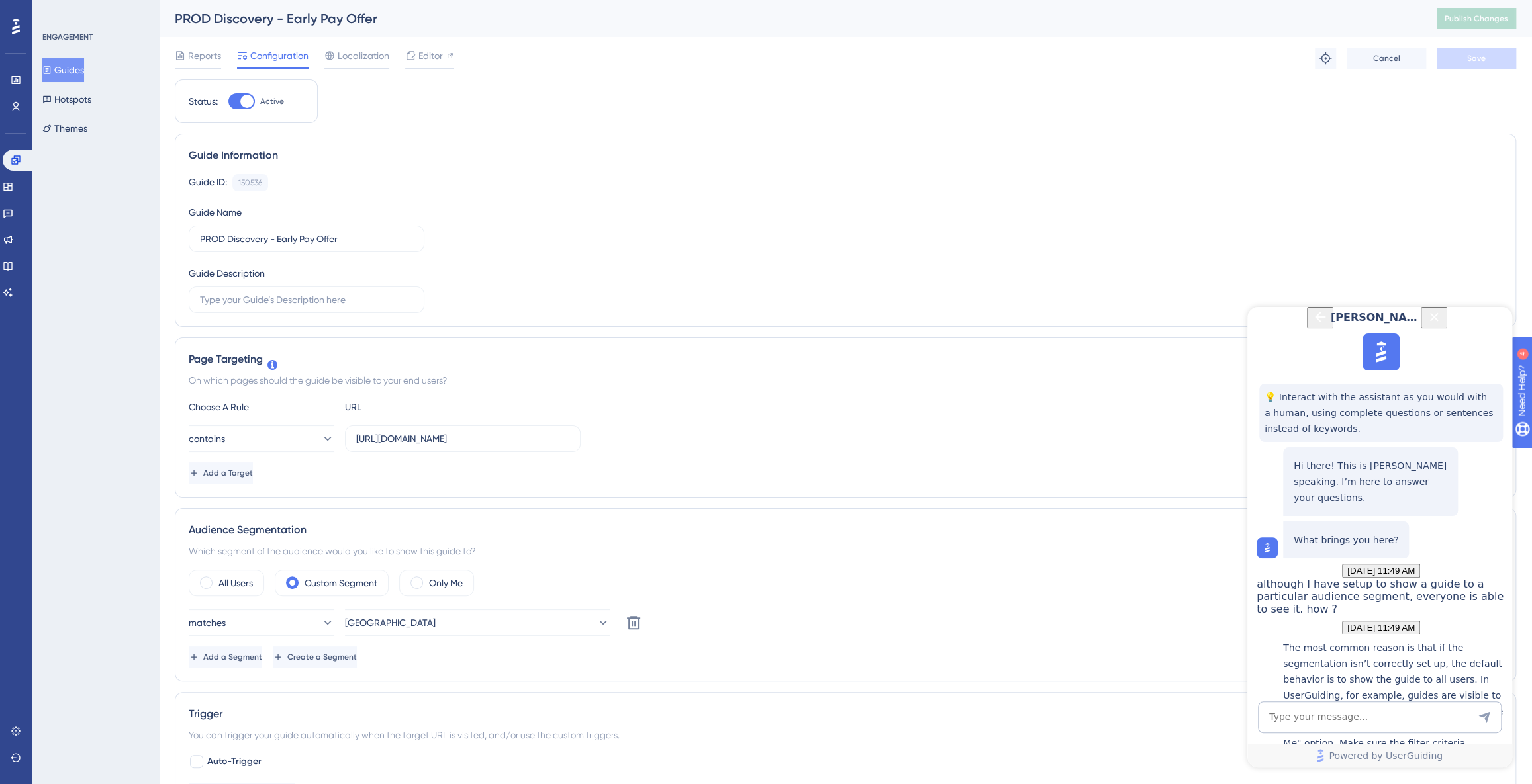
scroll to position [210, 0]
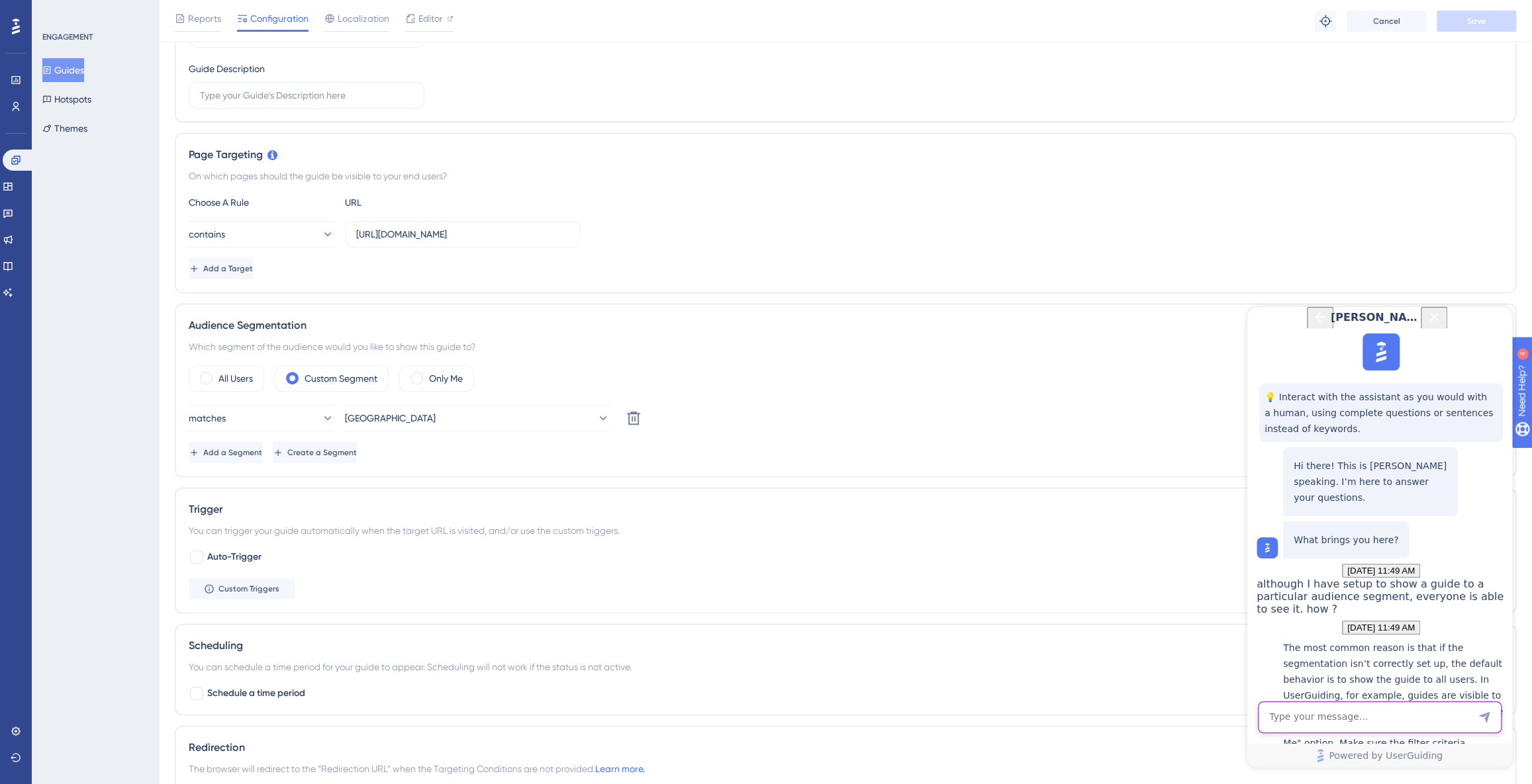
click at [1287, 716] on textarea "AI Assistant Text Input" at bounding box center [1379, 717] width 243 height 31
type textarea "I did ensure that"
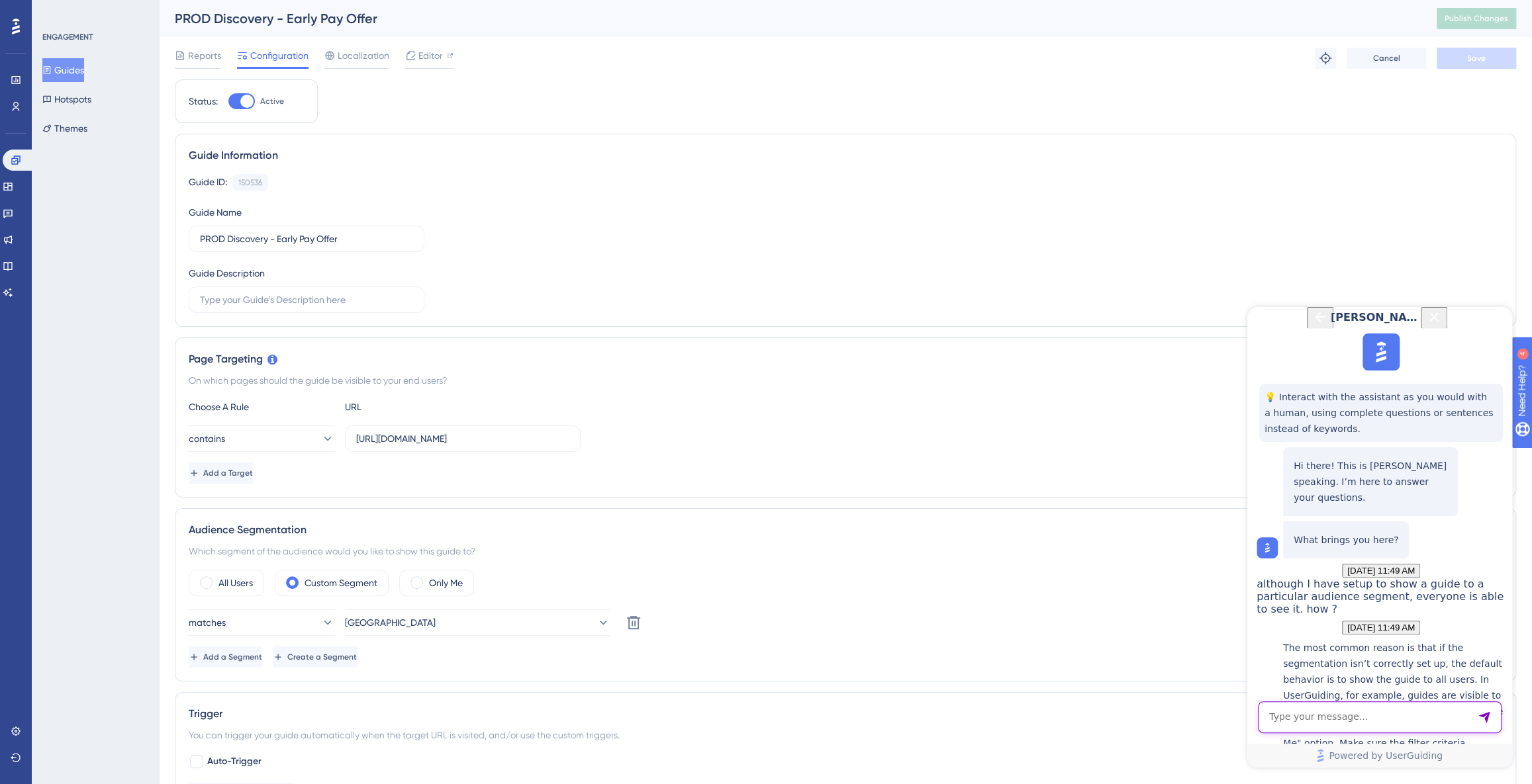
click at [1270, 713] on textarea "AI Assistant Text Input" at bounding box center [1379, 717] width 243 height 31
type textarea "yes, so in my website metadata,I'm passsing a property called country to the us…"
click at [1334, 732] on textarea "AI Assistant Text Input" at bounding box center [1379, 717] width 243 height 31
type textarea "yes I checked all of that"
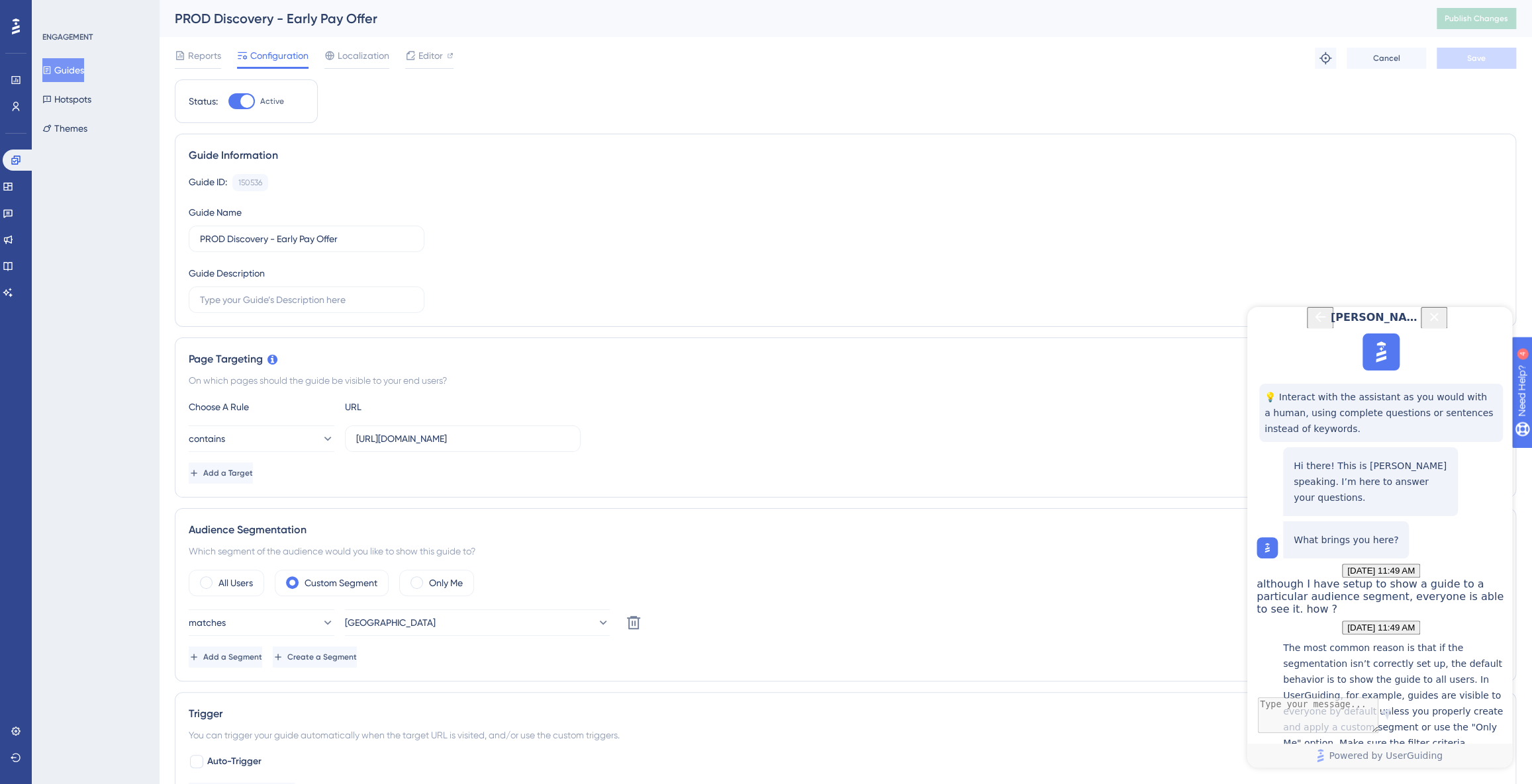
scroll to position [1172, 0]
click at [380, 49] on span "Localization" at bounding box center [364, 55] width 52 height 16
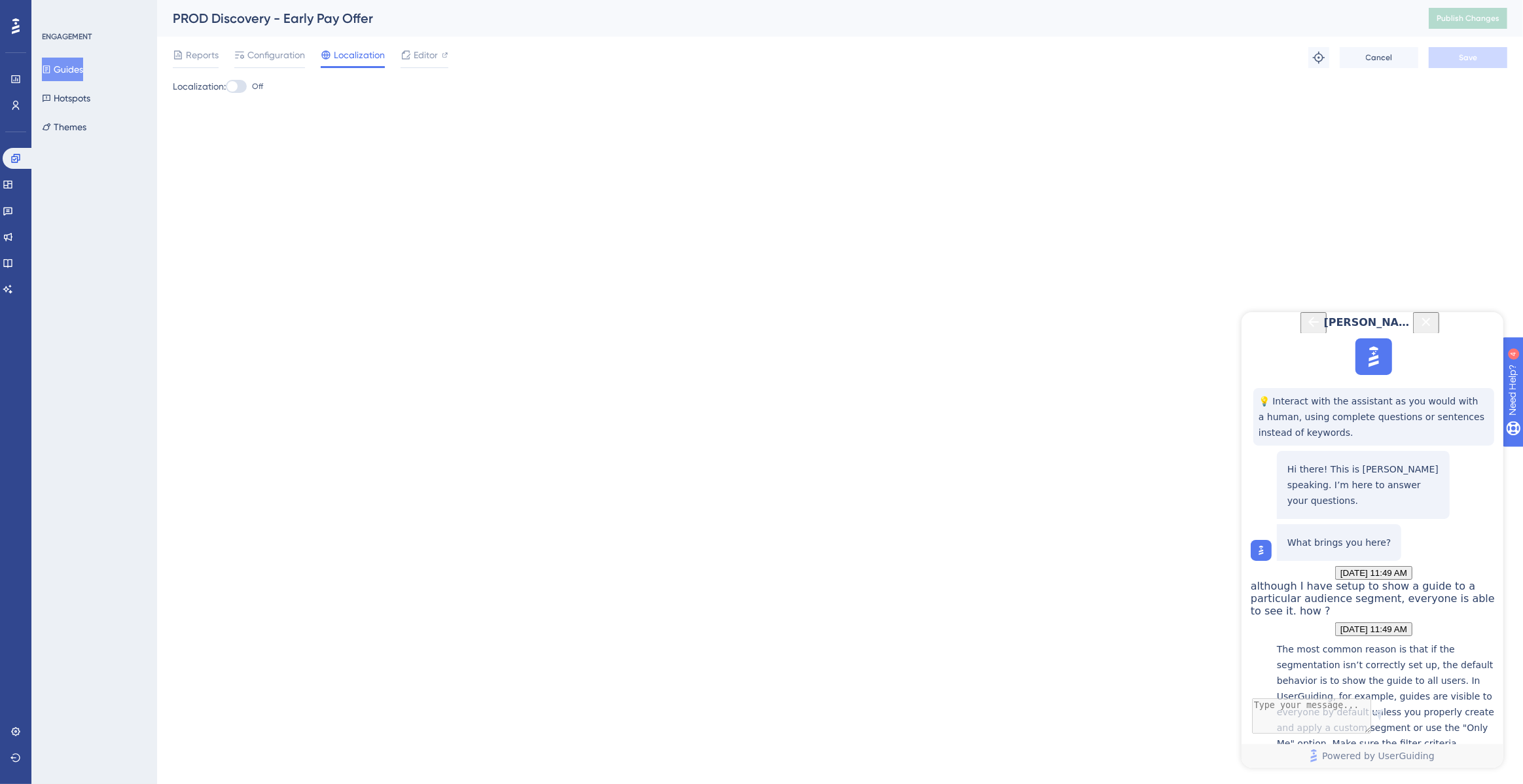
click at [246, 91] on div at bounding box center [236, 86] width 21 height 13
click at [226, 87] on input "Off" at bounding box center [225, 86] width 1 height 1
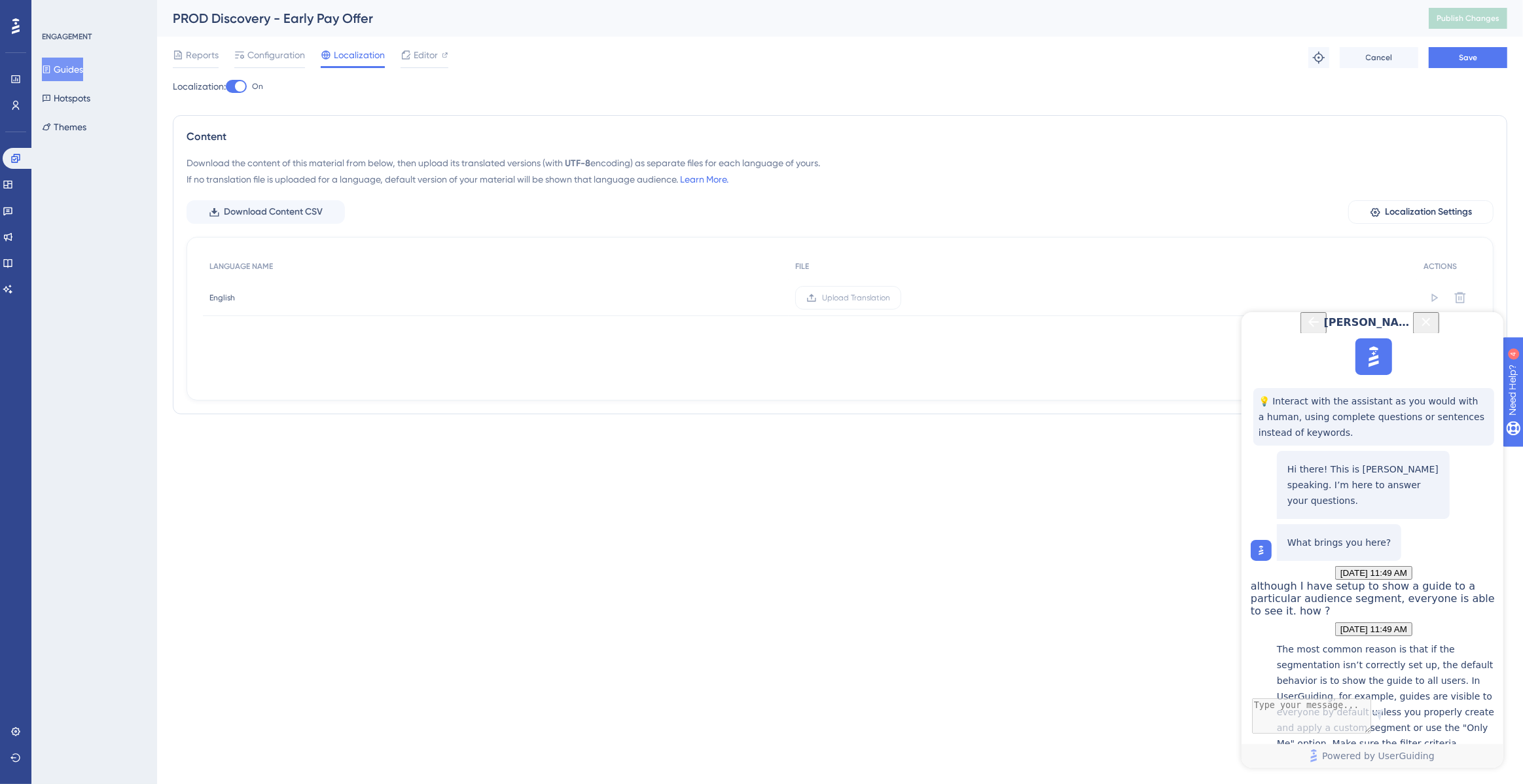
click at [243, 88] on div at bounding box center [240, 86] width 10 height 10
click at [226, 87] on input "On" at bounding box center [225, 86] width 1 height 1
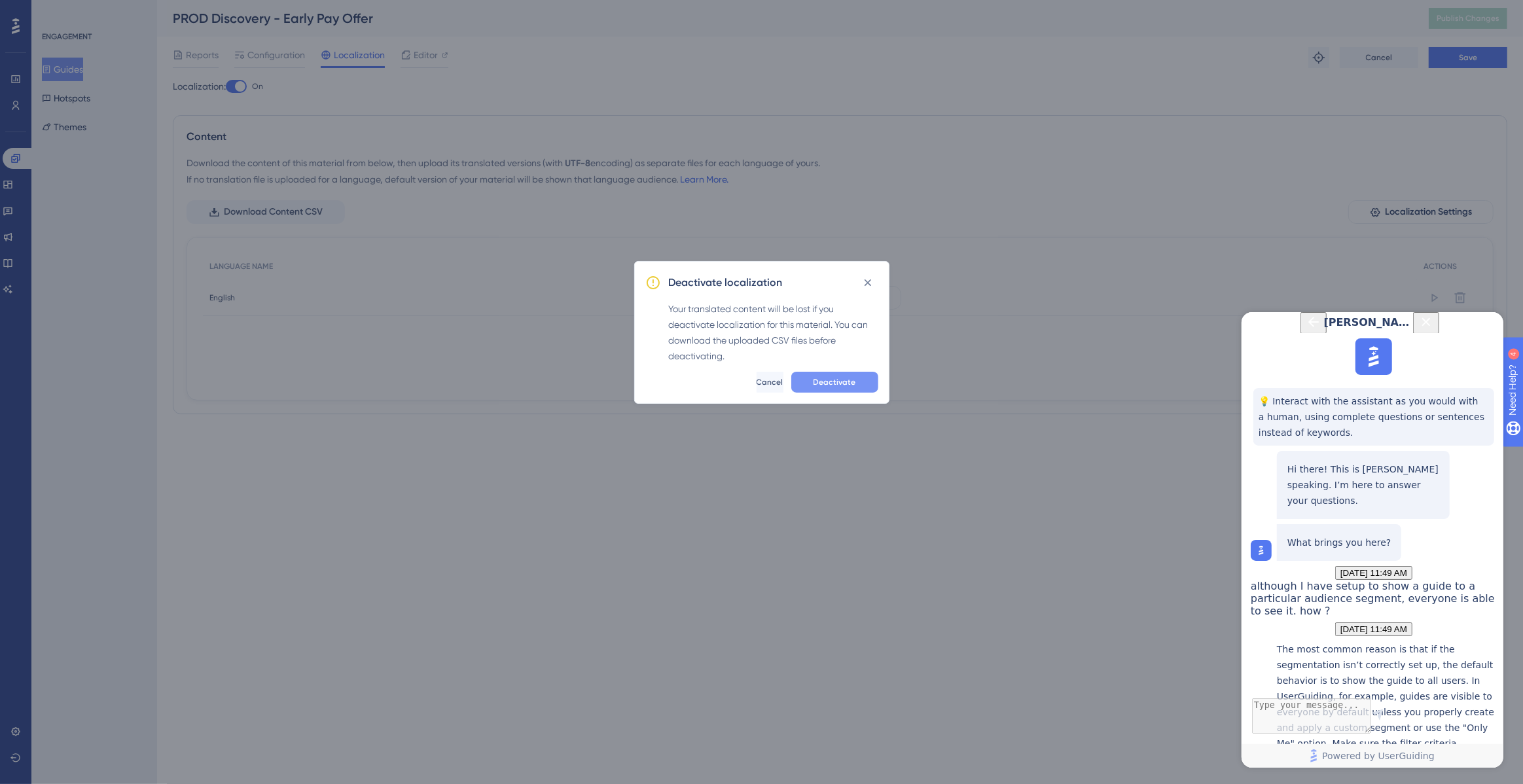
click at [831, 382] on span "Deactivate" at bounding box center [835, 381] width 42 height 10
checkbox input "false"
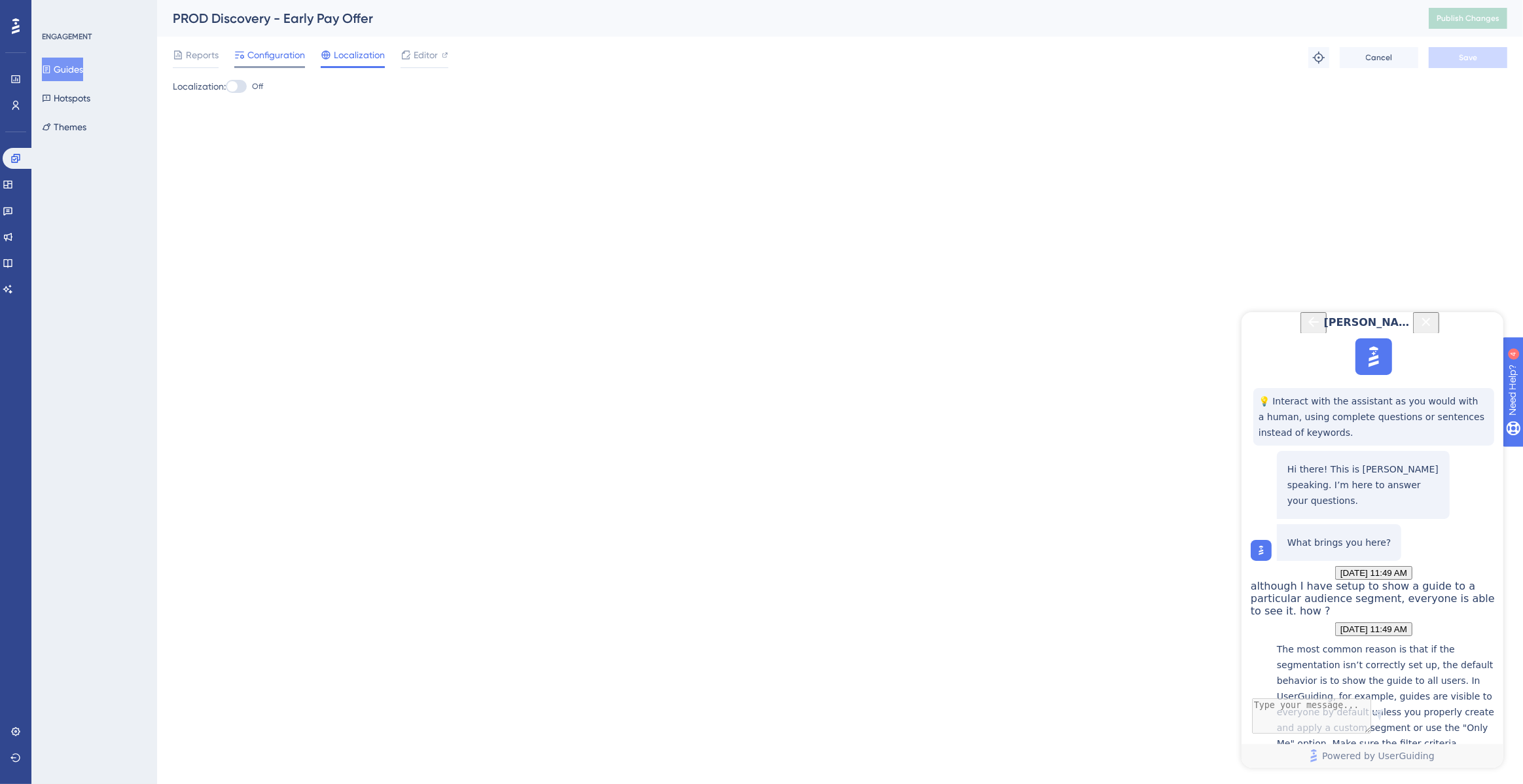
click at [272, 57] on span "Configuration" at bounding box center [275, 54] width 58 height 16
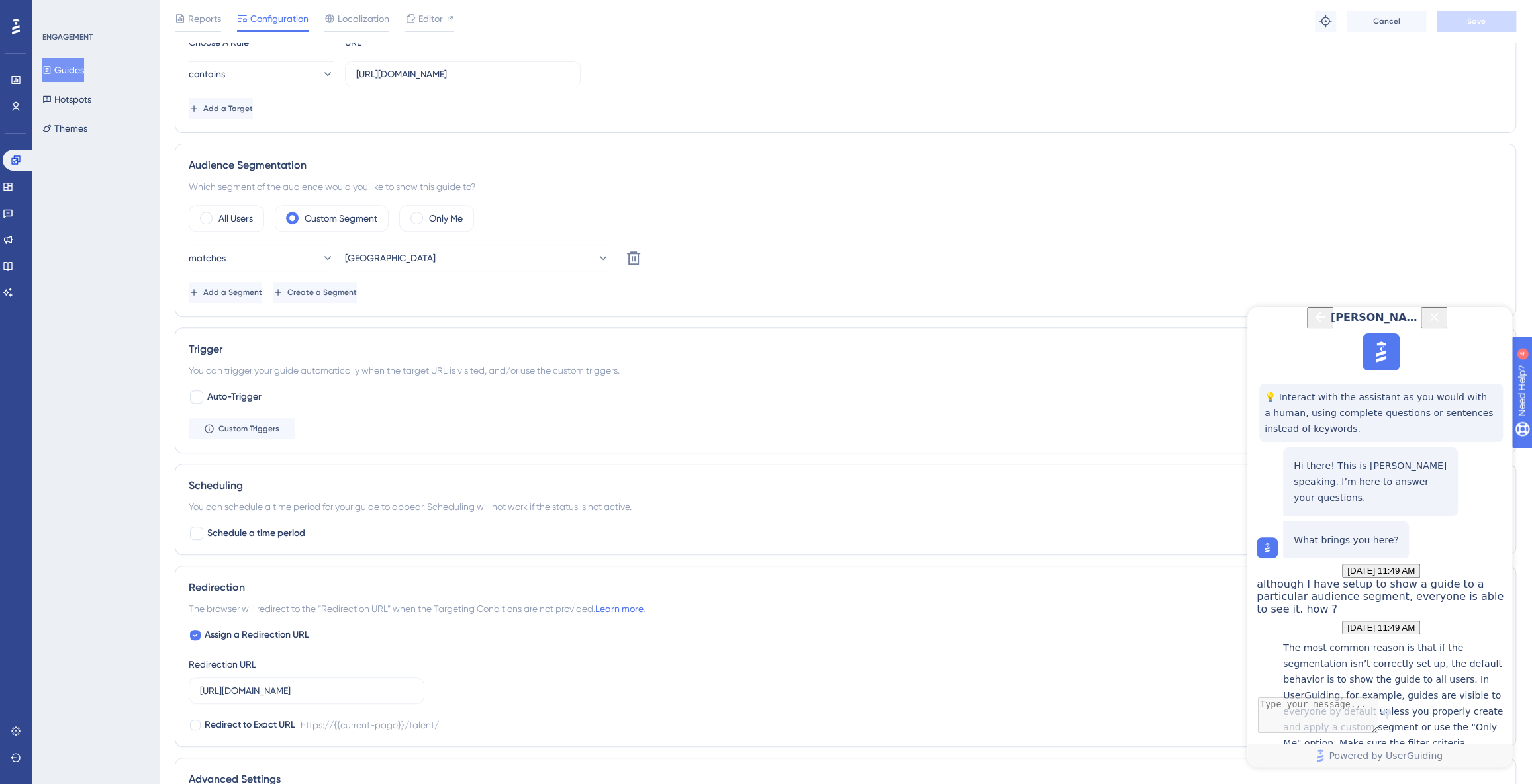
scroll to position [394, 0]
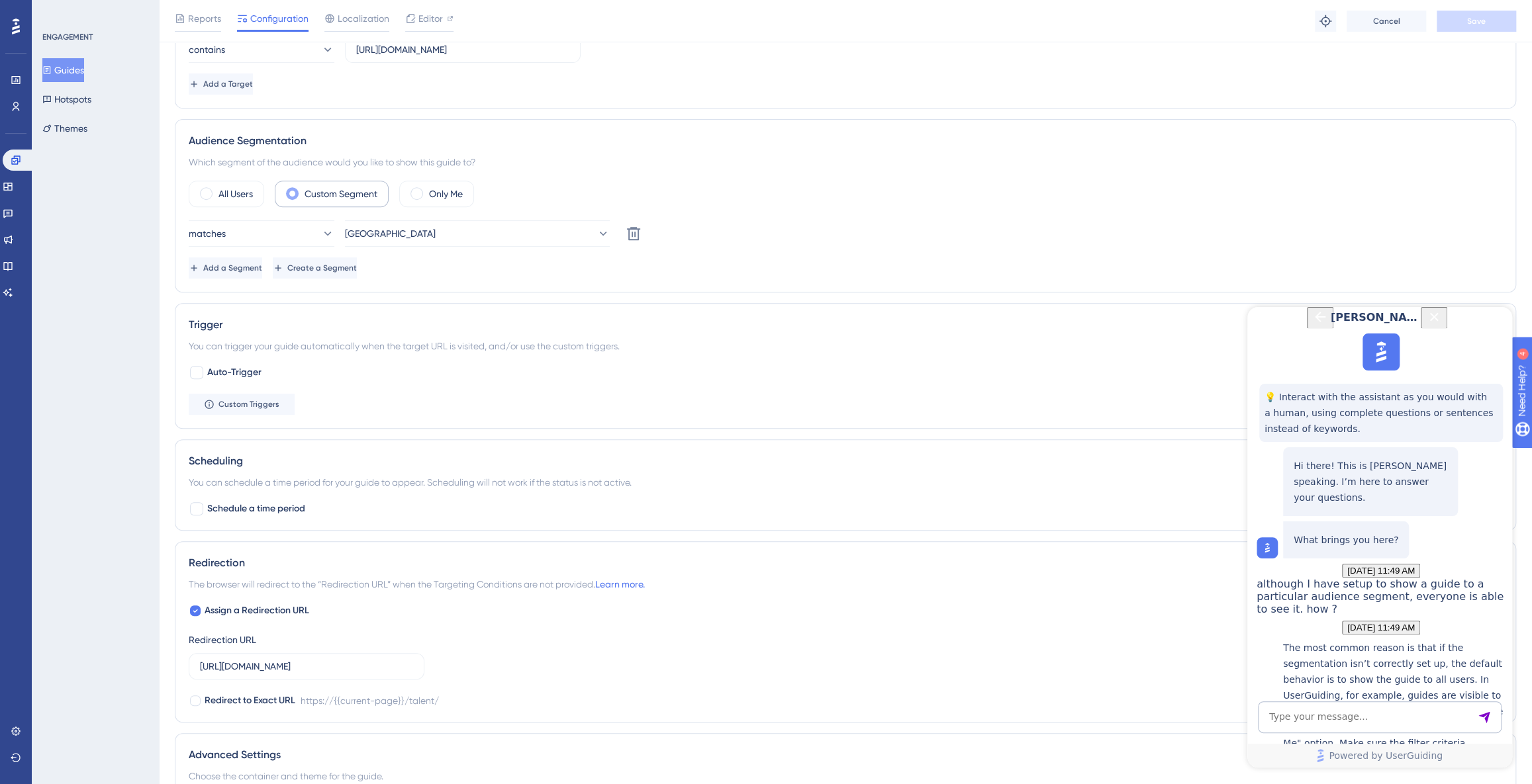
click at [330, 194] on label "Custom Segment" at bounding box center [341, 193] width 73 height 16
click at [1336, 719] on textarea "AI Assistant Text Input" at bounding box center [1379, 717] width 243 height 31
type textarea "yes, the country propert happens before and then I only pass the identified use…"
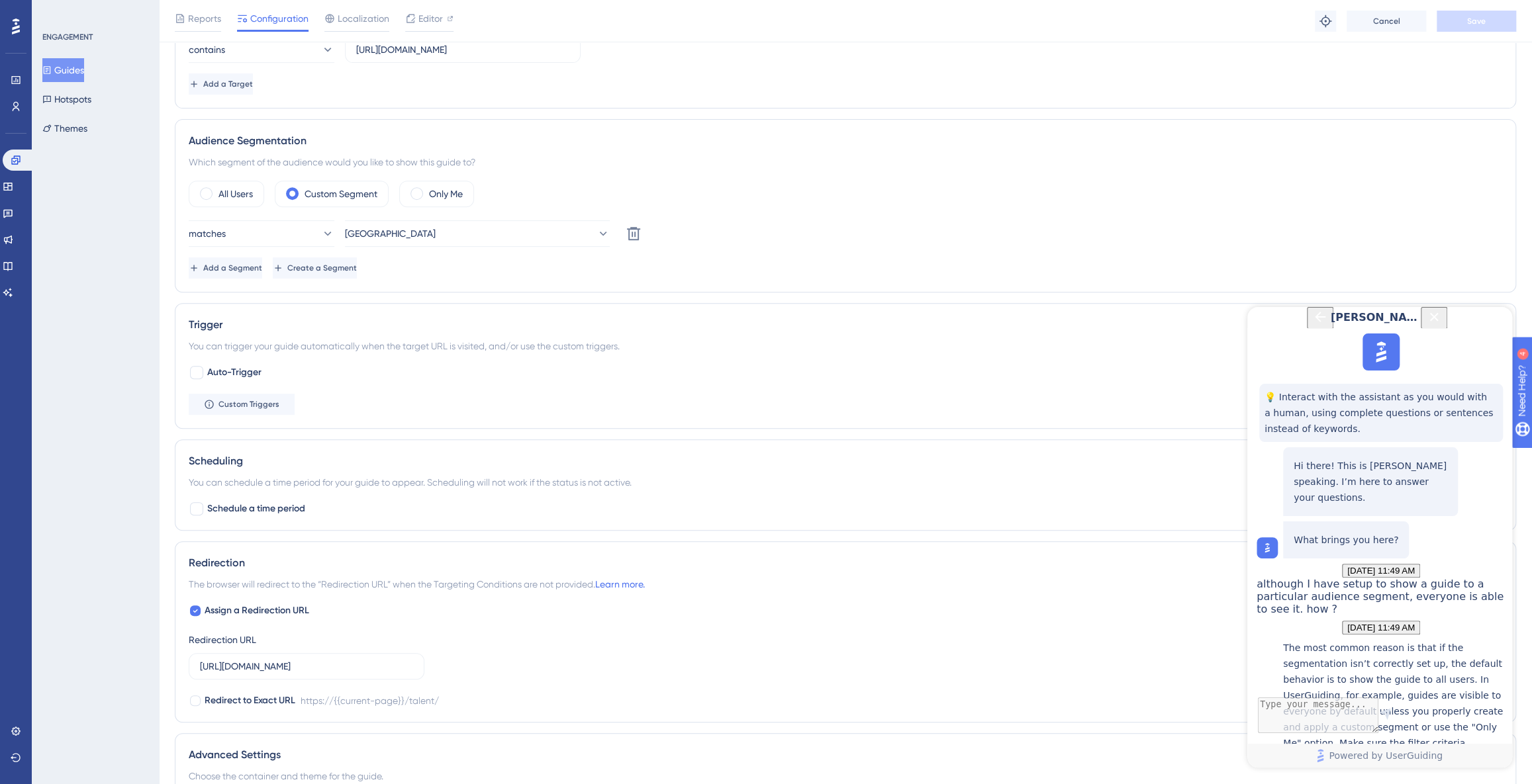
click at [1376, 731] on textarea "AI Assistant Text Input" at bounding box center [1379, 717] width 243 height 31
type textarea "connect me to human"
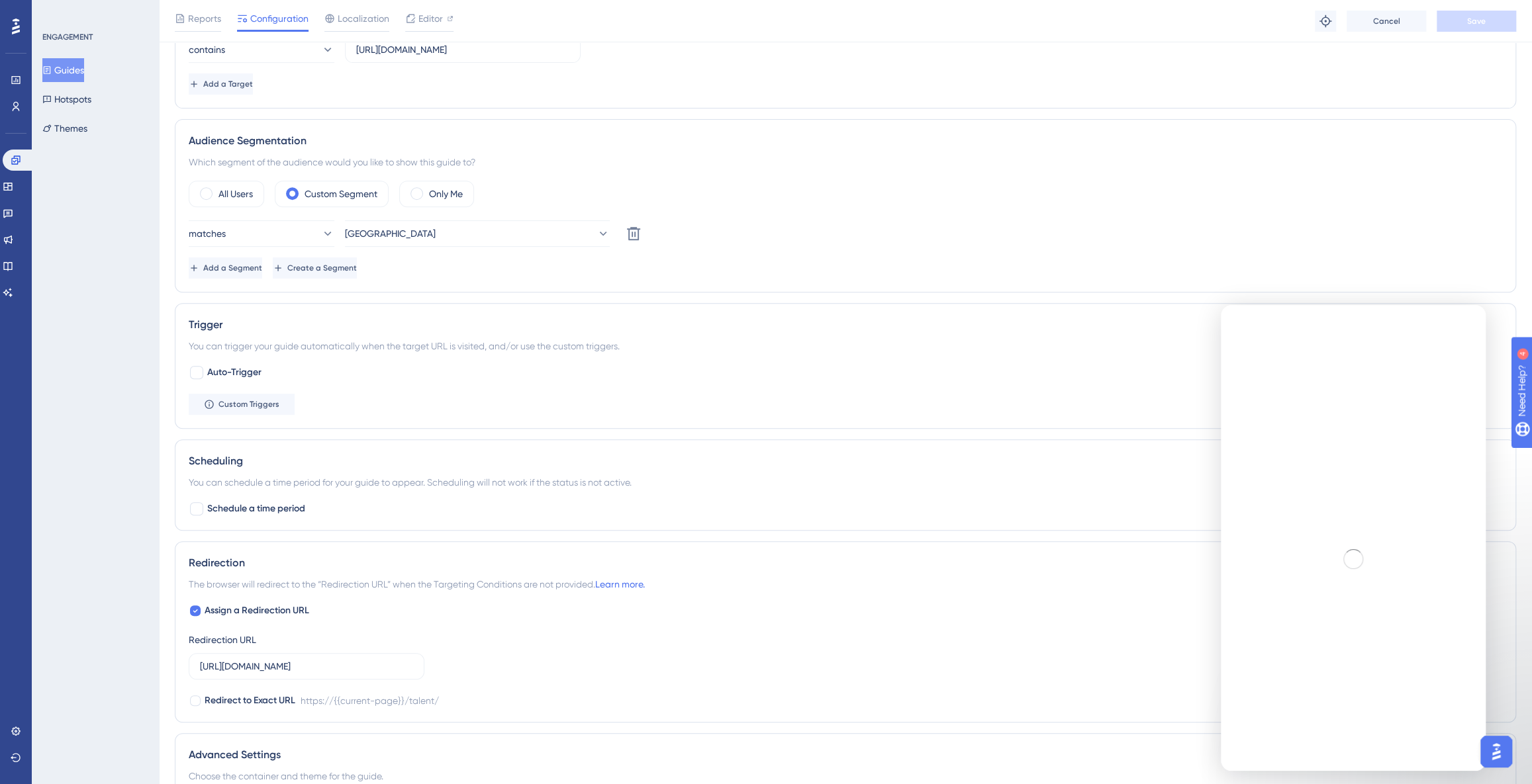
scroll to position [0, 0]
click at [1239, 319] on icon "go back" at bounding box center [1241, 322] width 10 height 10
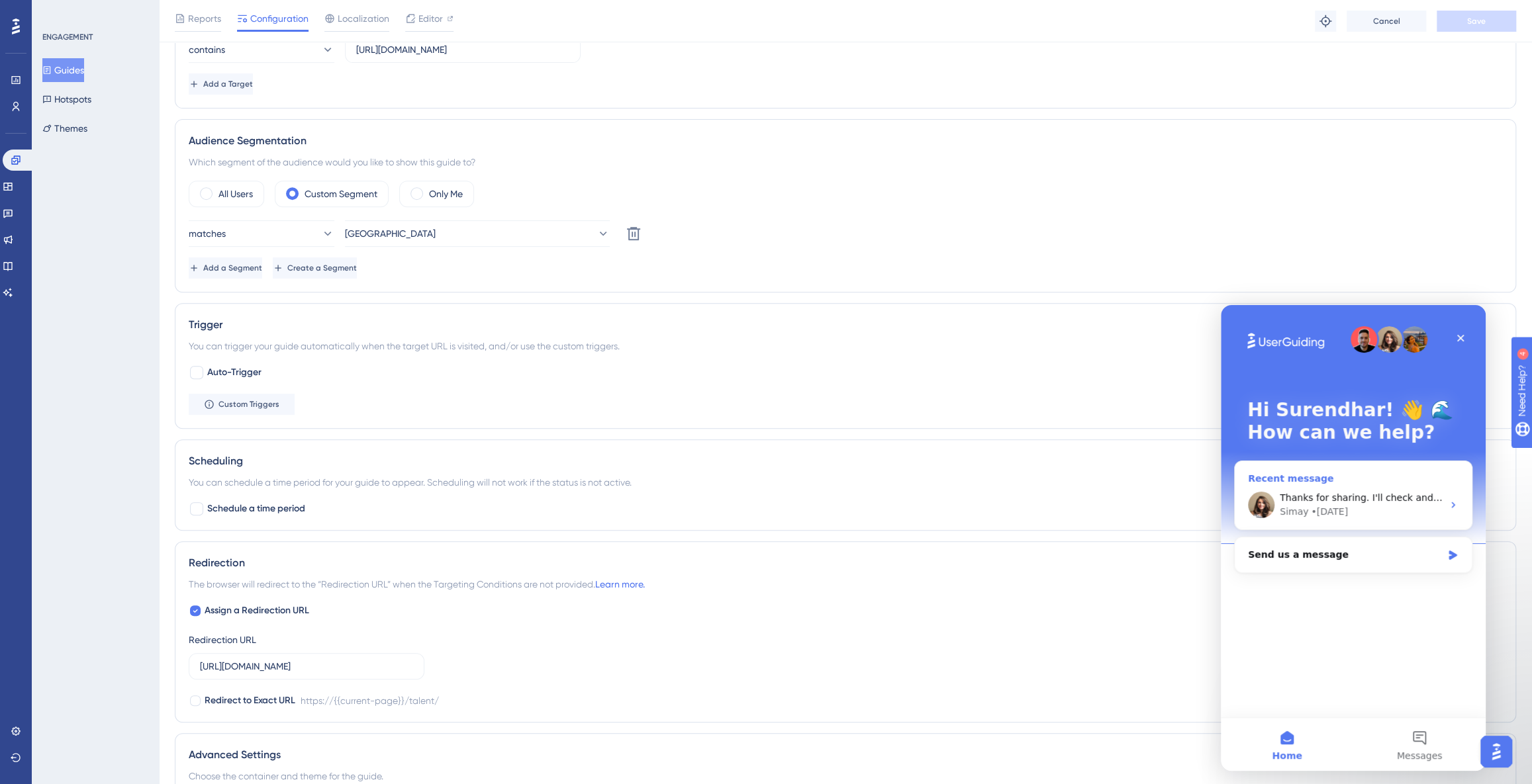
click at [1333, 508] on div "• [DATE]" at bounding box center [1329, 512] width 37 height 14
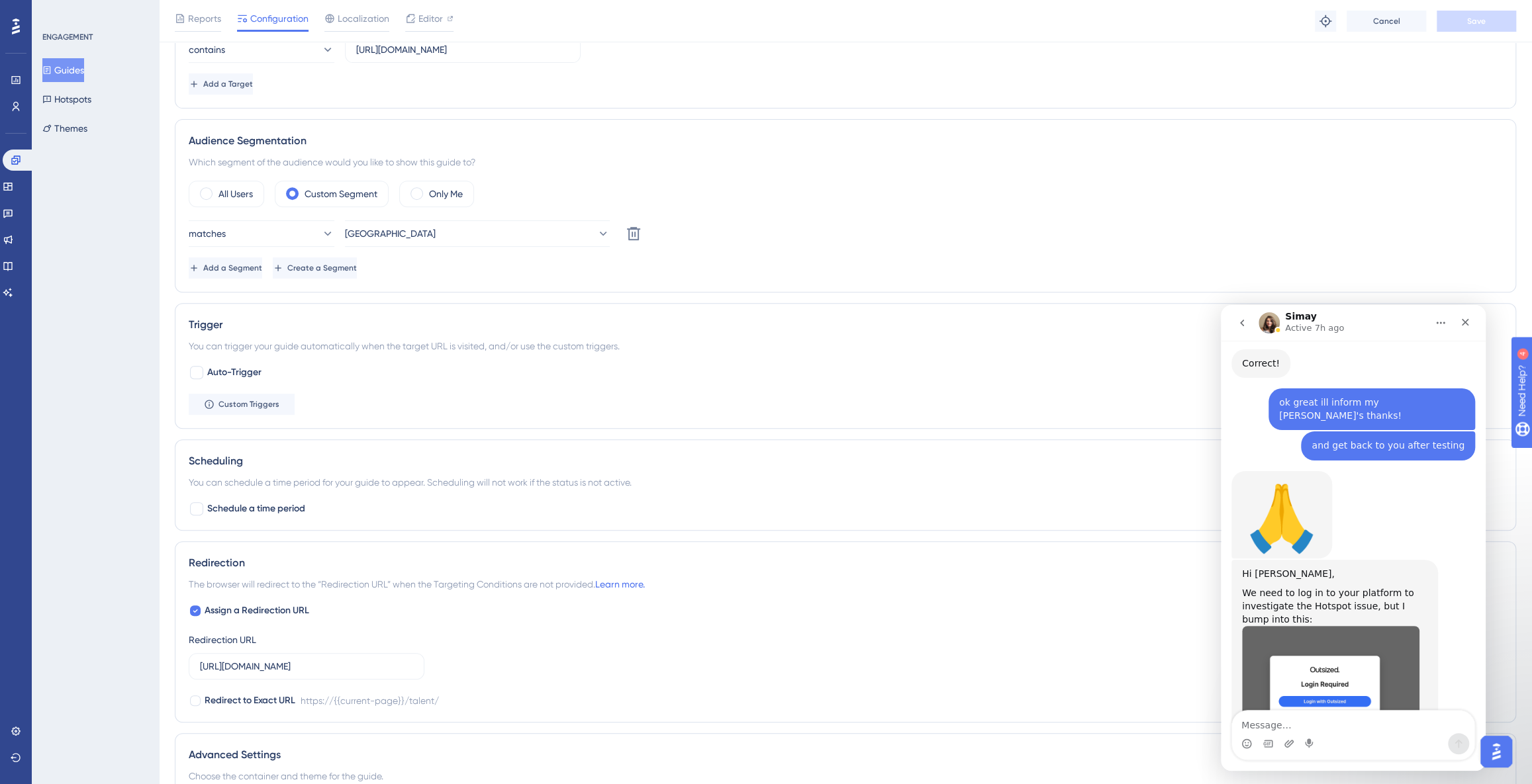
scroll to position [2907, 0]
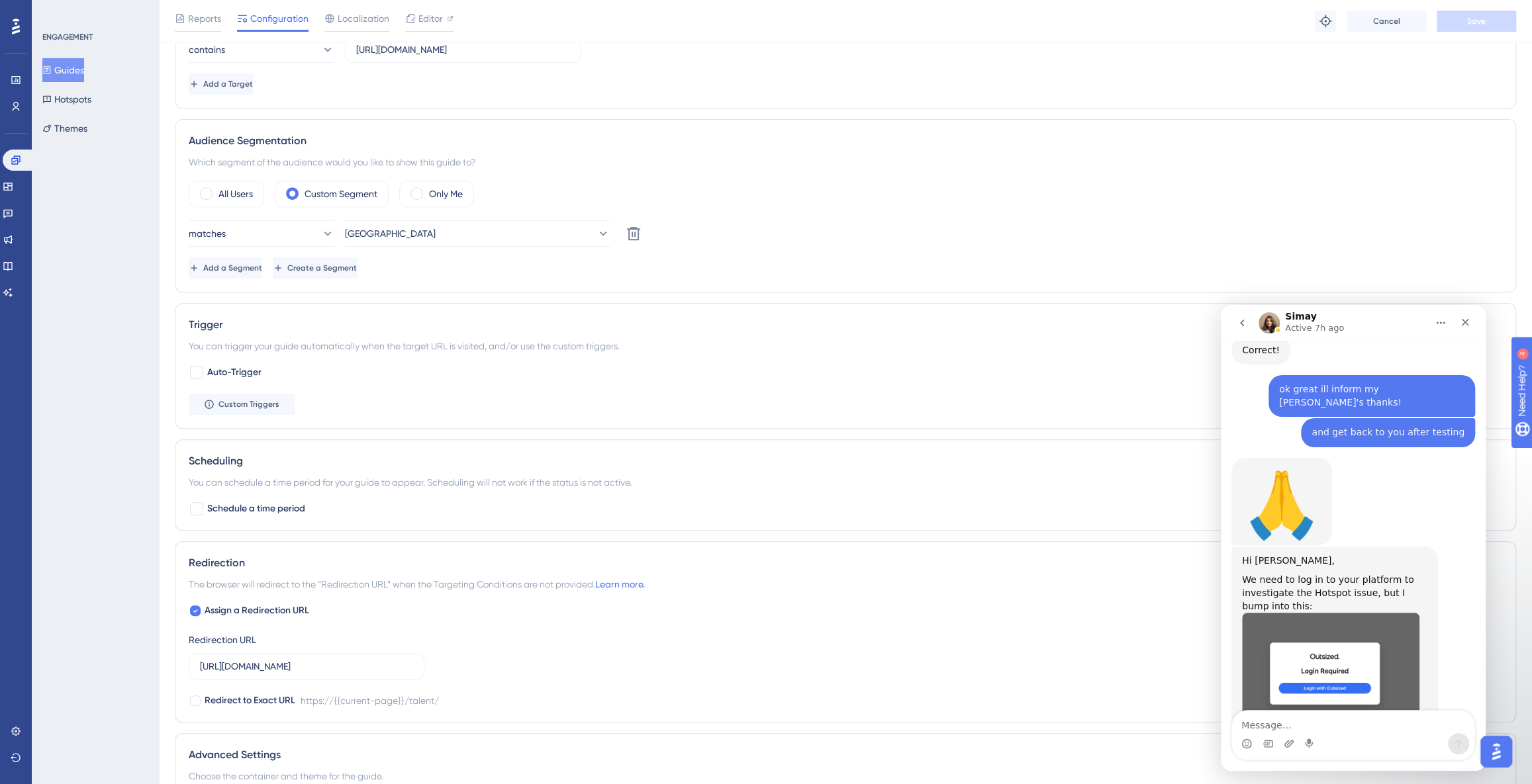
click at [1308, 716] on textarea "Message…" at bounding box center [1353, 722] width 243 height 22
type textarea "Hey [PERSON_NAME]"
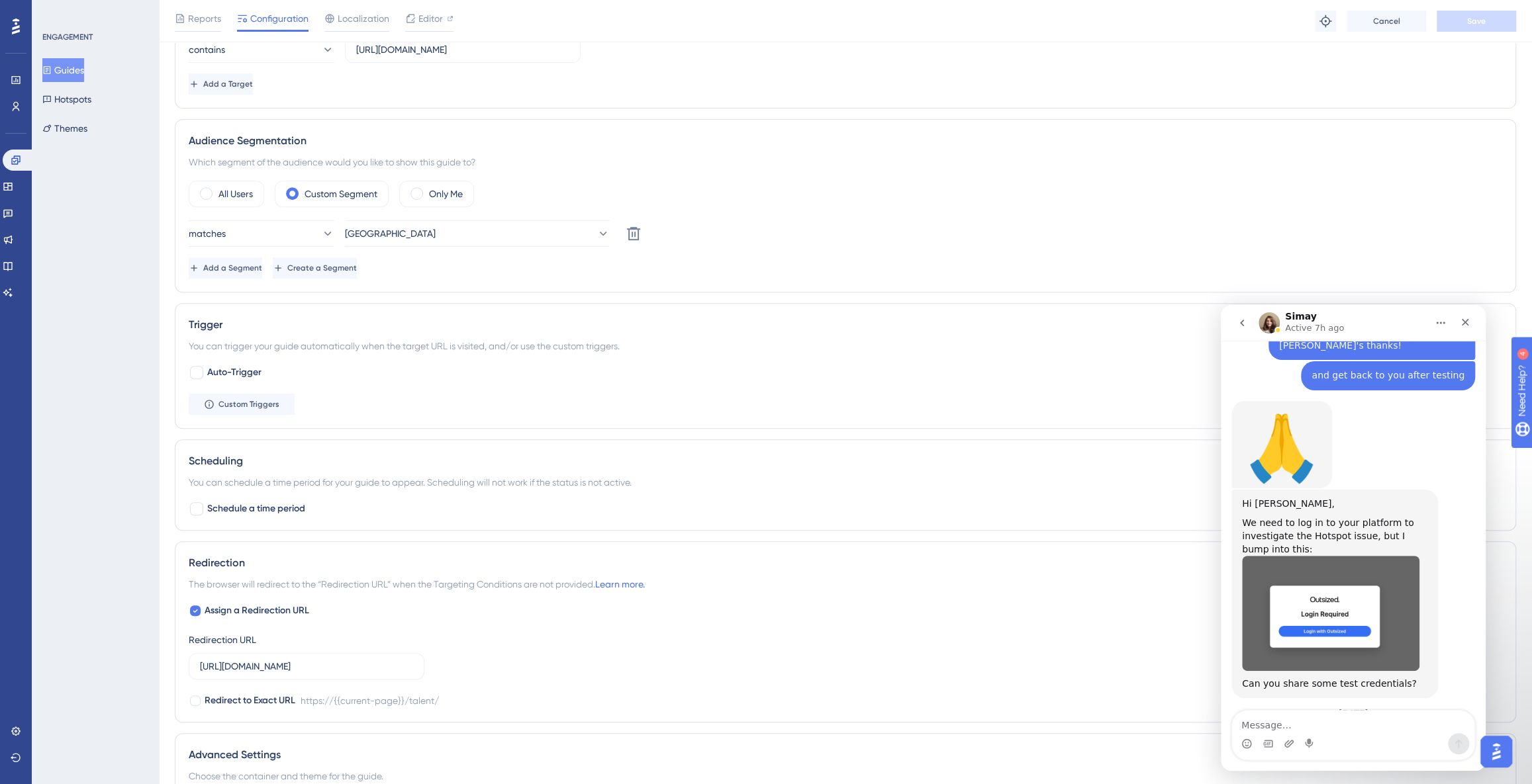
scroll to position [2965, 0]
type textarea "I have another issue"
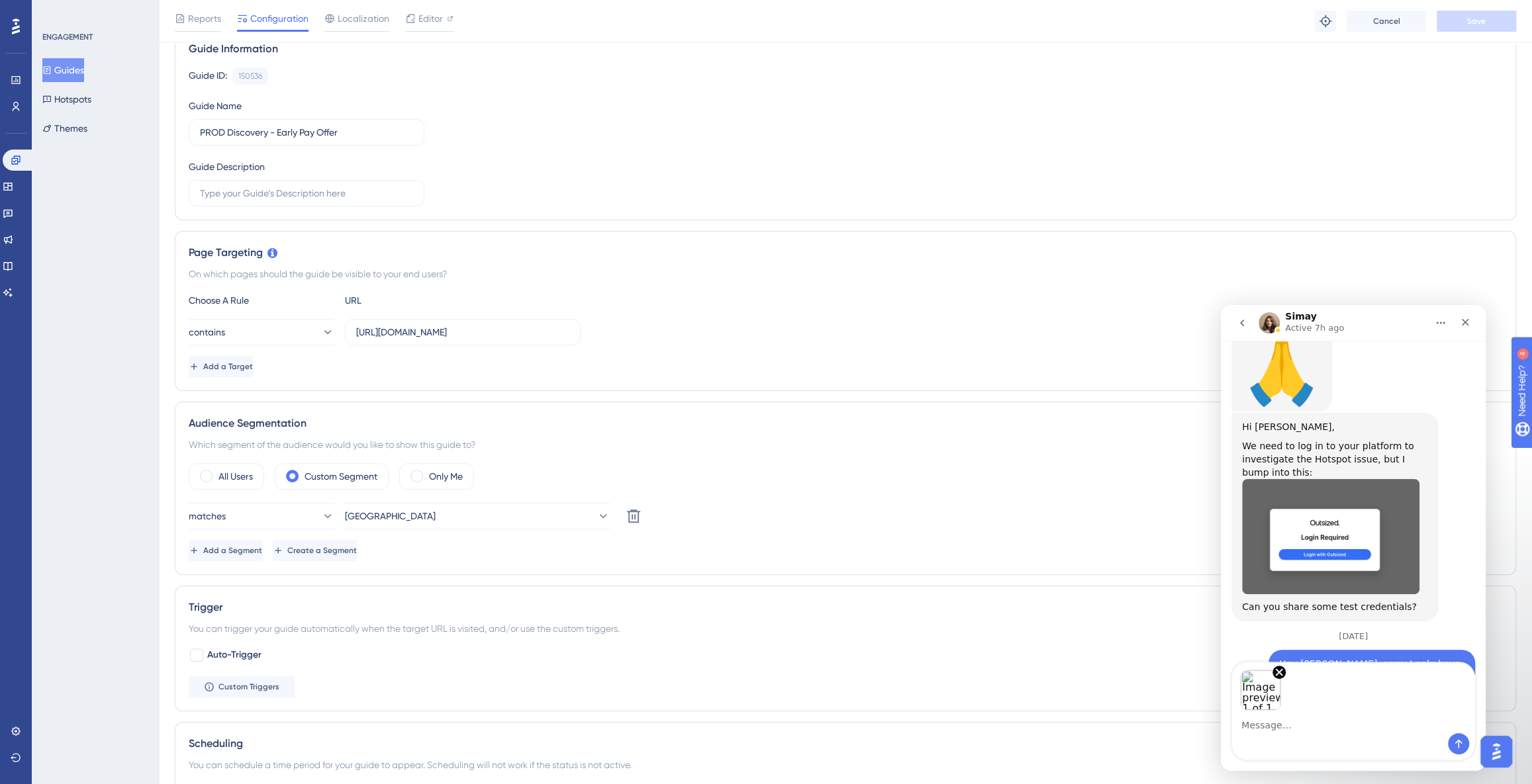
scroll to position [3043, 0]
type textarea "t"
type textarea "c"
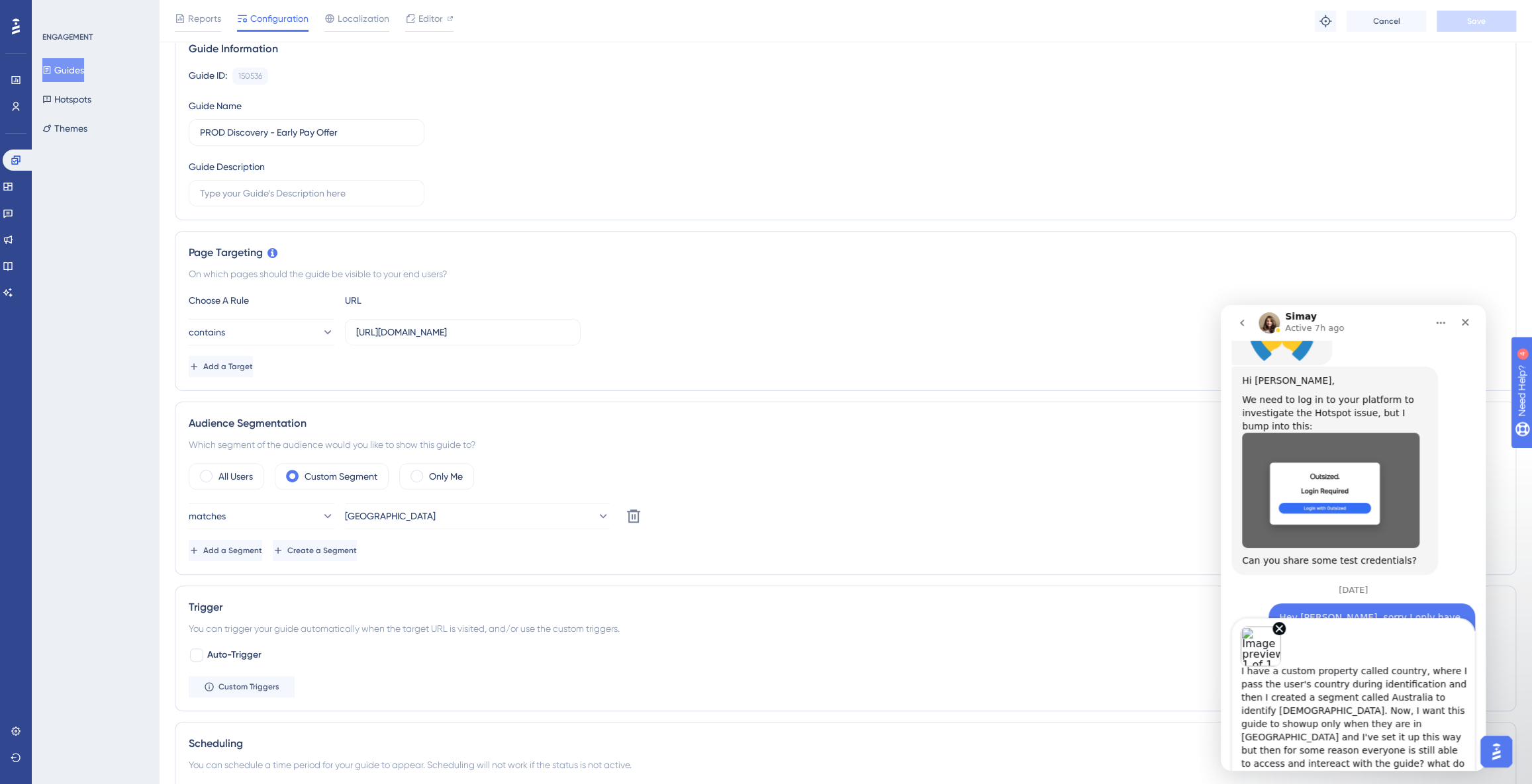
scroll to position [10, 0]
type textarea "I have a custom property called country, where I pass the user's country during…"
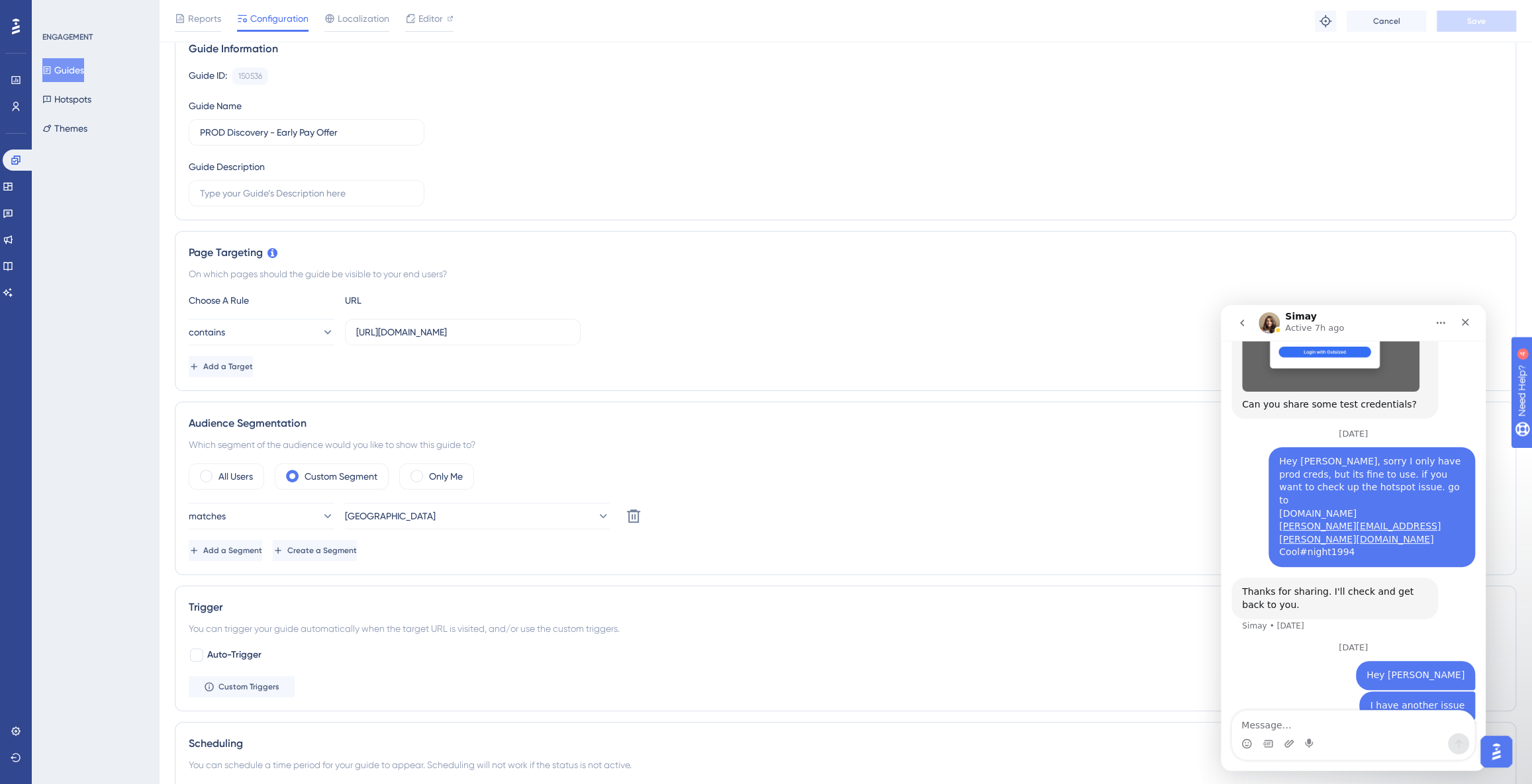
scroll to position [3259, 0]
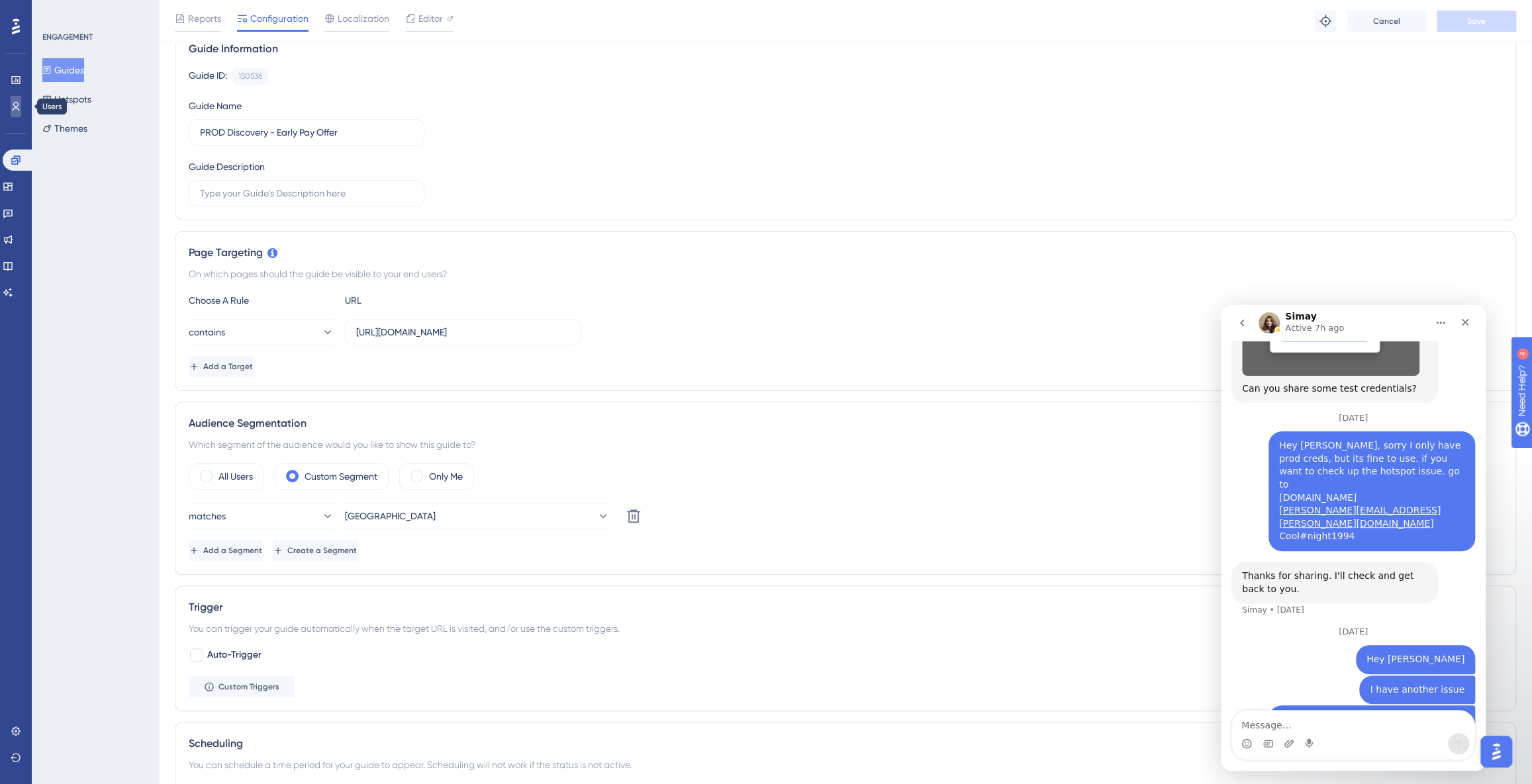
click at [19, 113] on link at bounding box center [15, 106] width 10 height 21
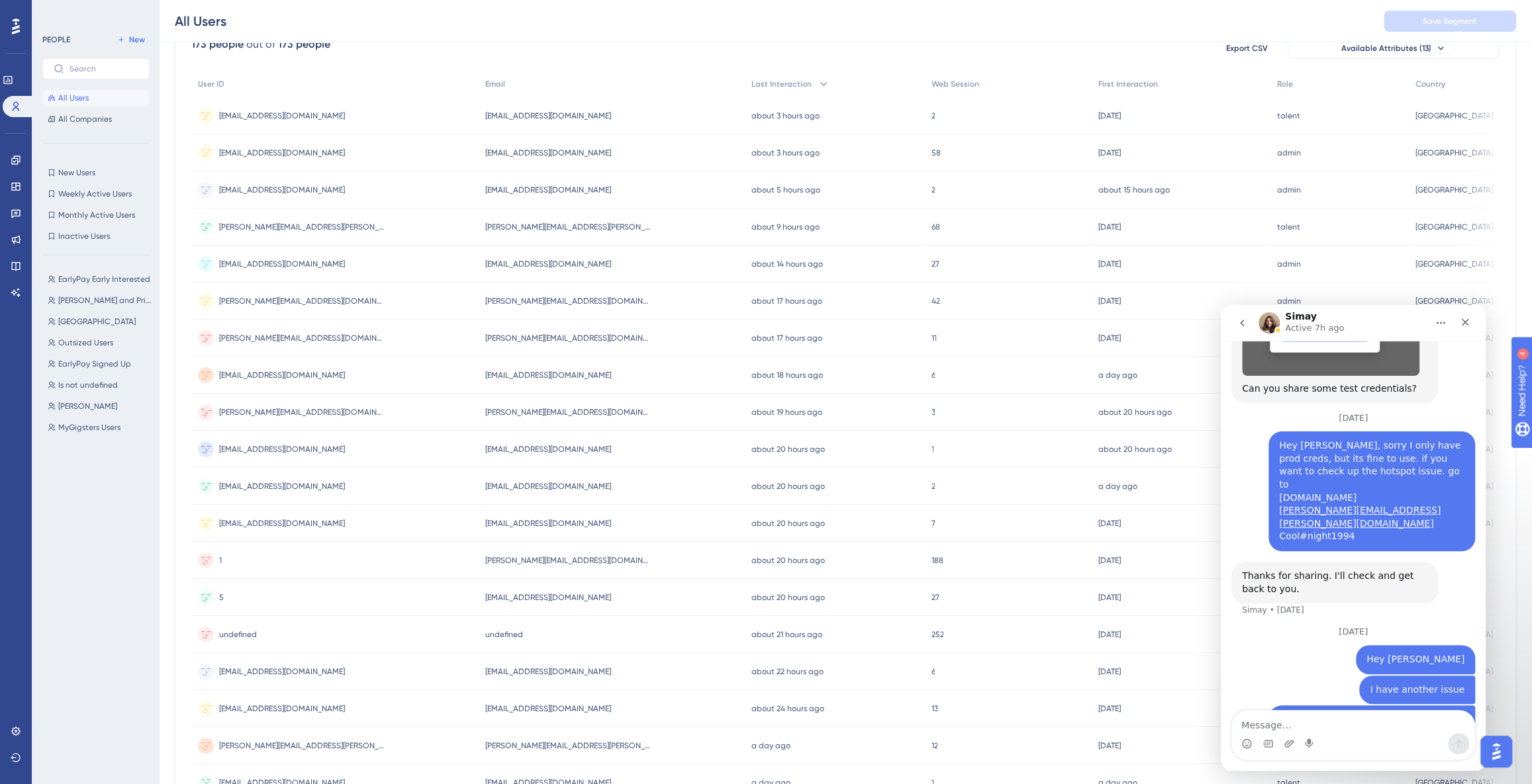
scroll to position [182, 0]
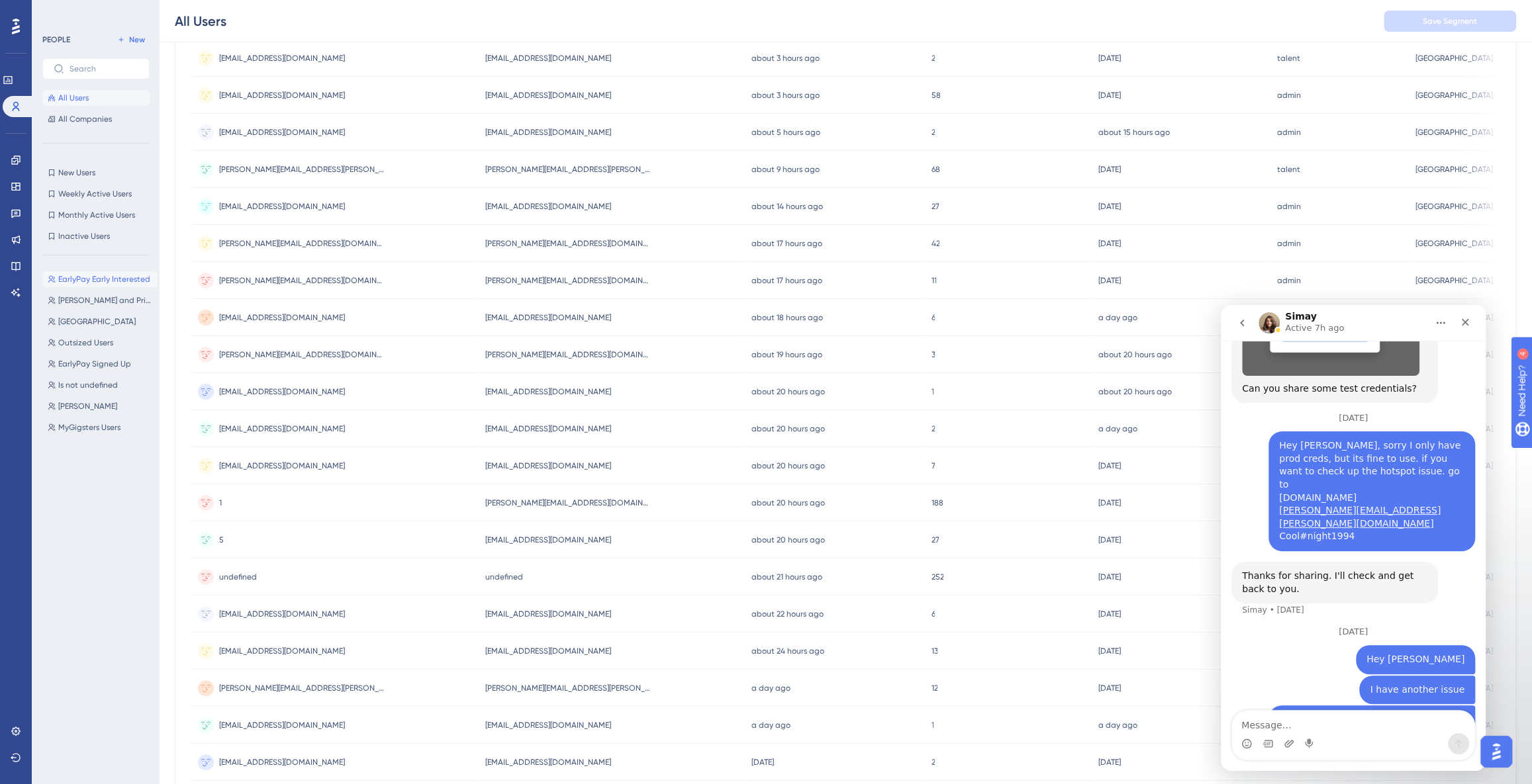
click at [99, 284] on span "EarlyPay Early Interested" at bounding box center [104, 279] width 92 height 10
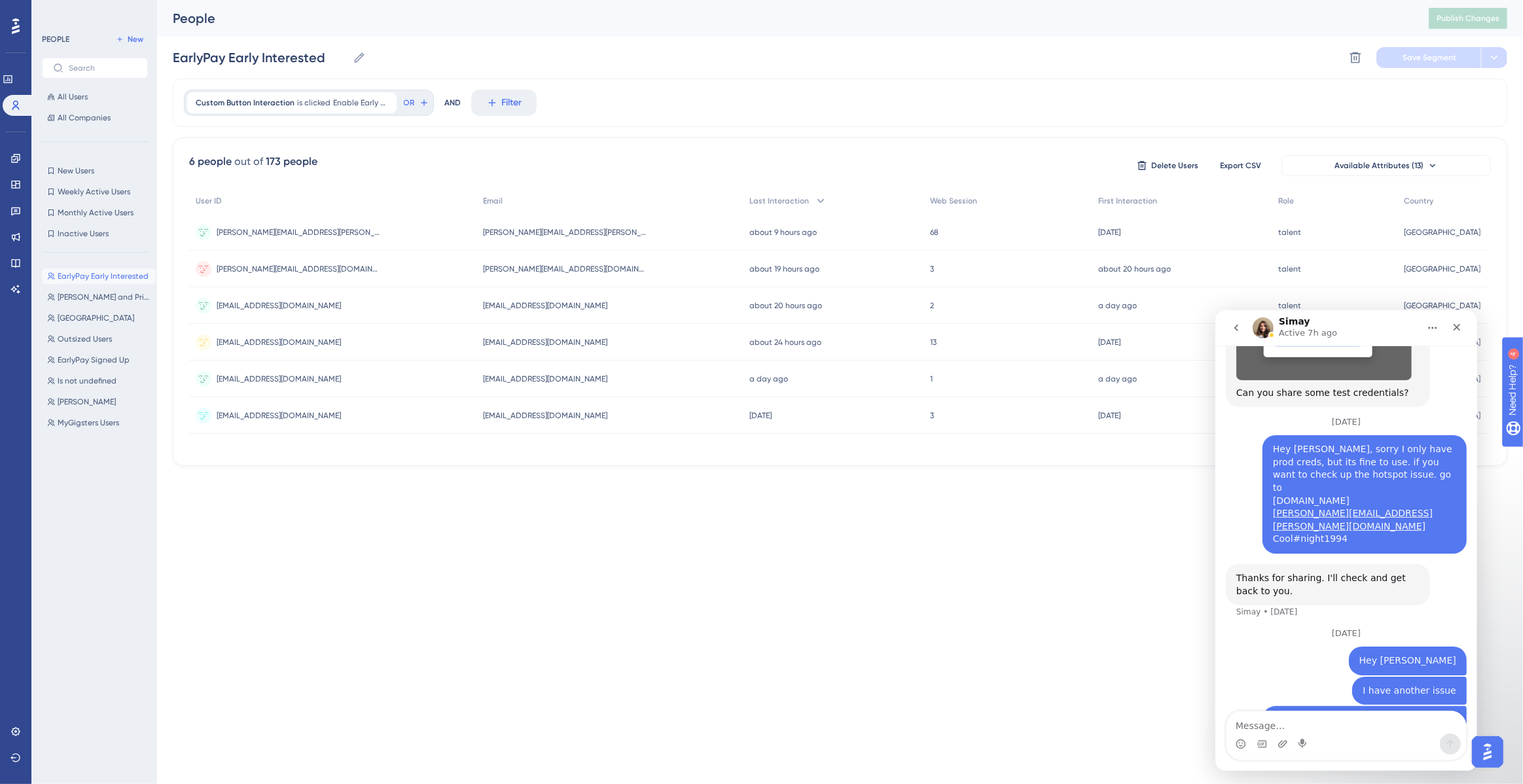
scroll to position [0, 0]
click at [1463, 327] on div "Close" at bounding box center [1456, 327] width 24 height 24
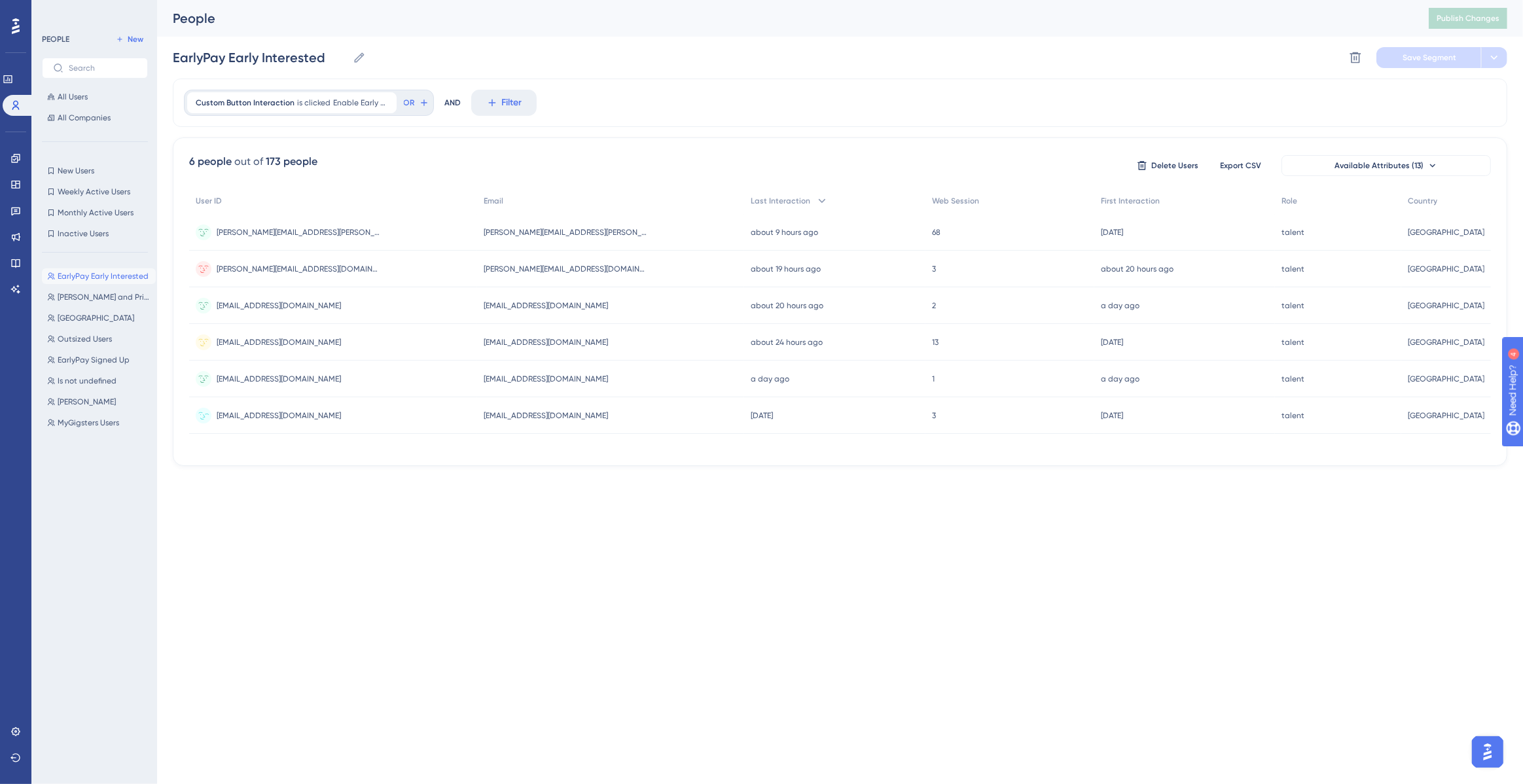
scroll to position [3221, 0]
click at [1472, 759] on div at bounding box center [1486, 751] width 39 height 39
click at [1476, 755] on img "Open AI Assistant Launcher" at bounding box center [1487, 751] width 24 height 24
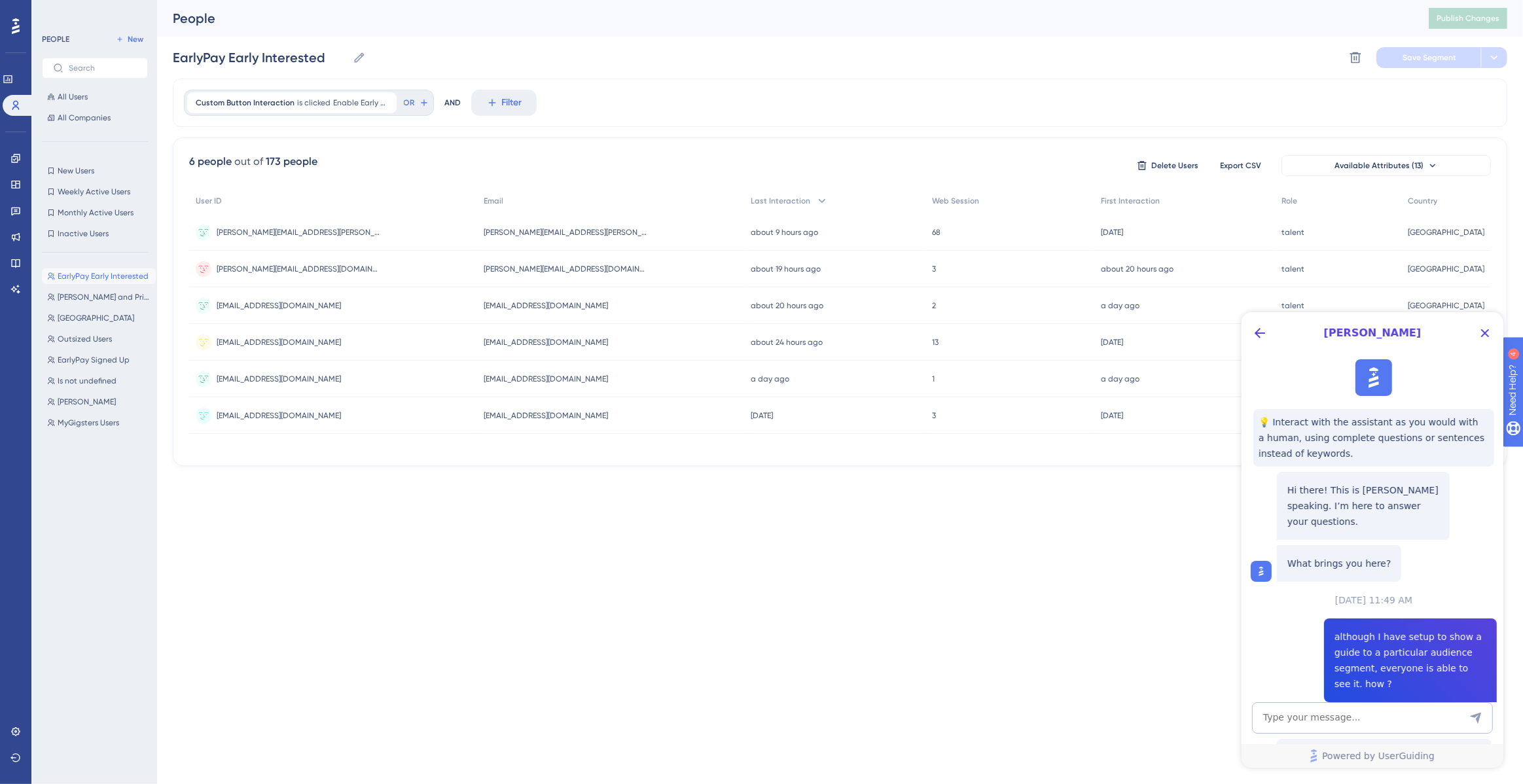
scroll to position [0, 0]
click at [1328, 708] on textarea "AI Assistant Text Input" at bounding box center [1371, 717] width 241 height 31
type textarea "v"
type textarea "connect me to tjhi"
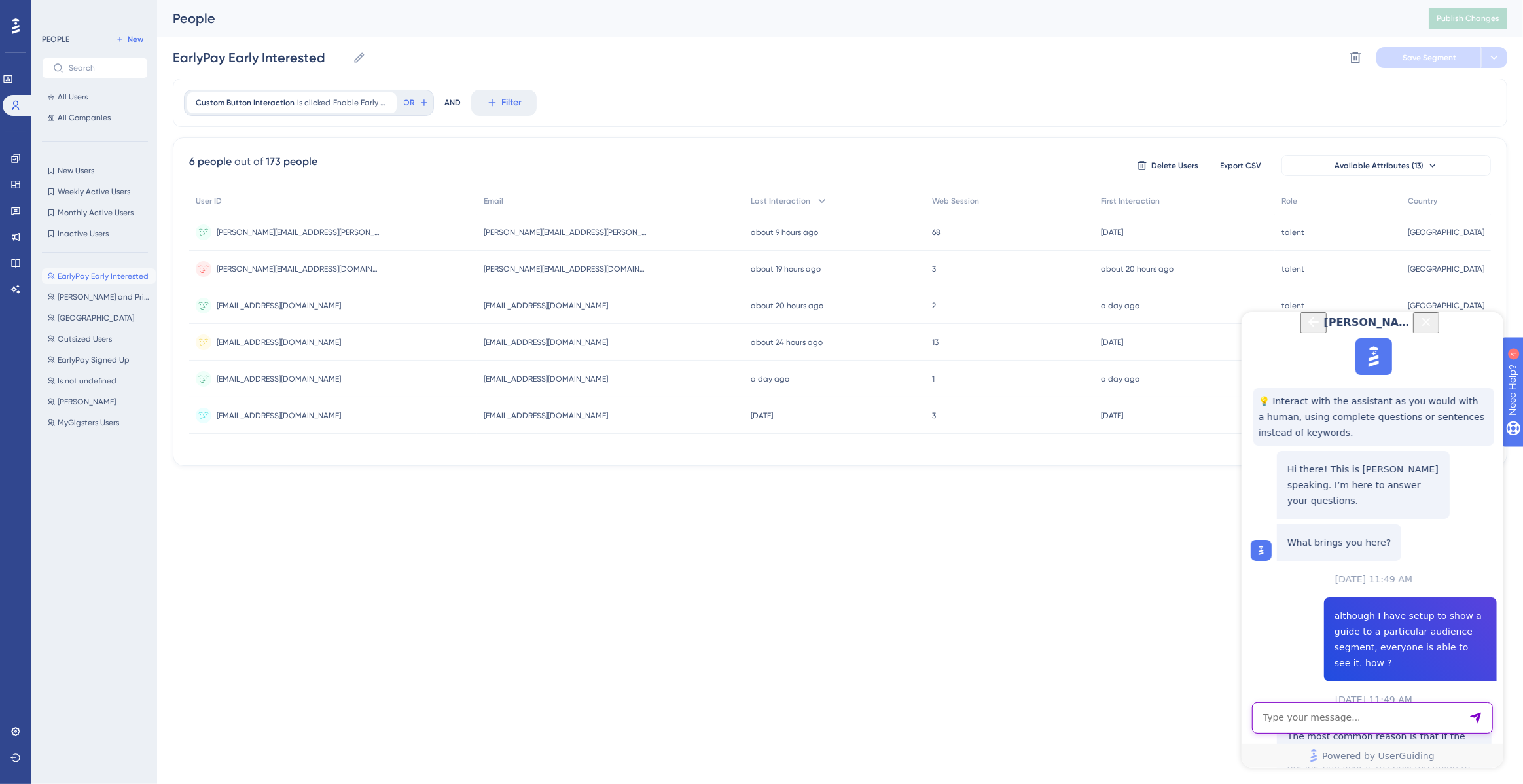
scroll to position [2011, 0]
click at [1376, 518] on div "Our support team is best equipped to assist you with this. Talk to a person" at bounding box center [1363, 484] width 173 height 68
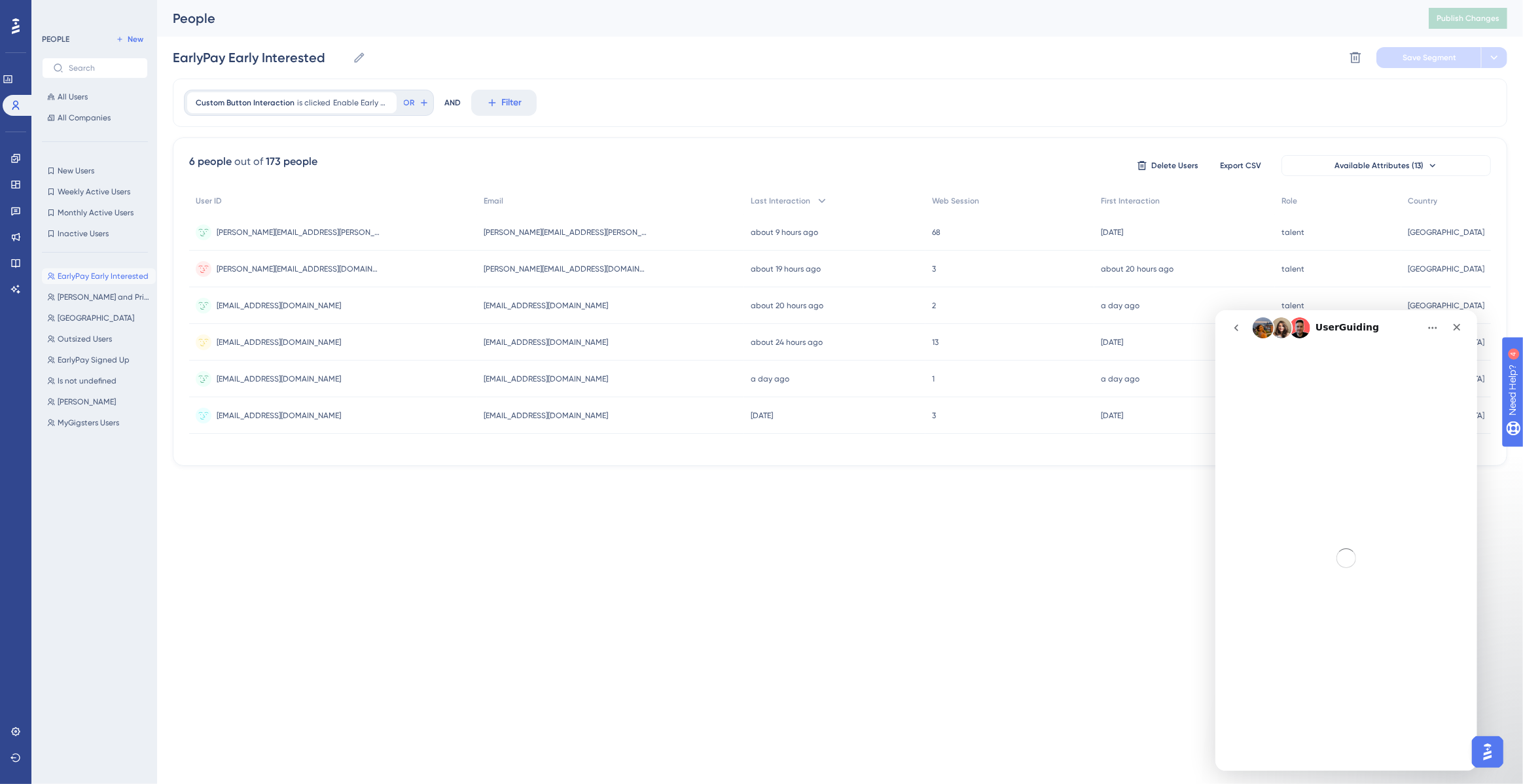
scroll to position [0, 0]
click at [1223, 310] on iframe at bounding box center [1346, 540] width 262 height 460
click at [1236, 339] on nav "UserGuiding" at bounding box center [1345, 327] width 262 height 36
click at [1237, 334] on button "go back" at bounding box center [1236, 327] width 25 height 25
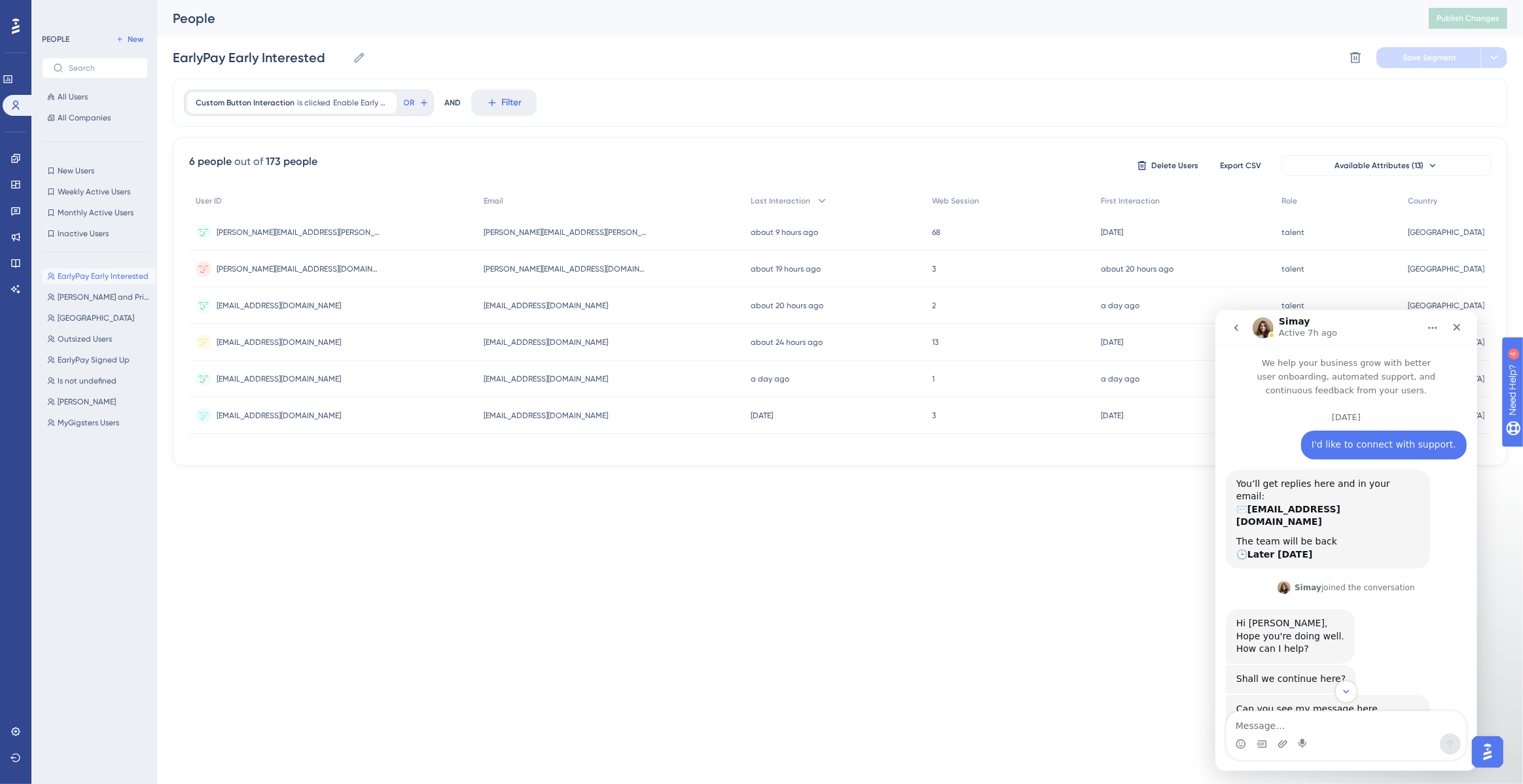
scroll to position [3221, 0]
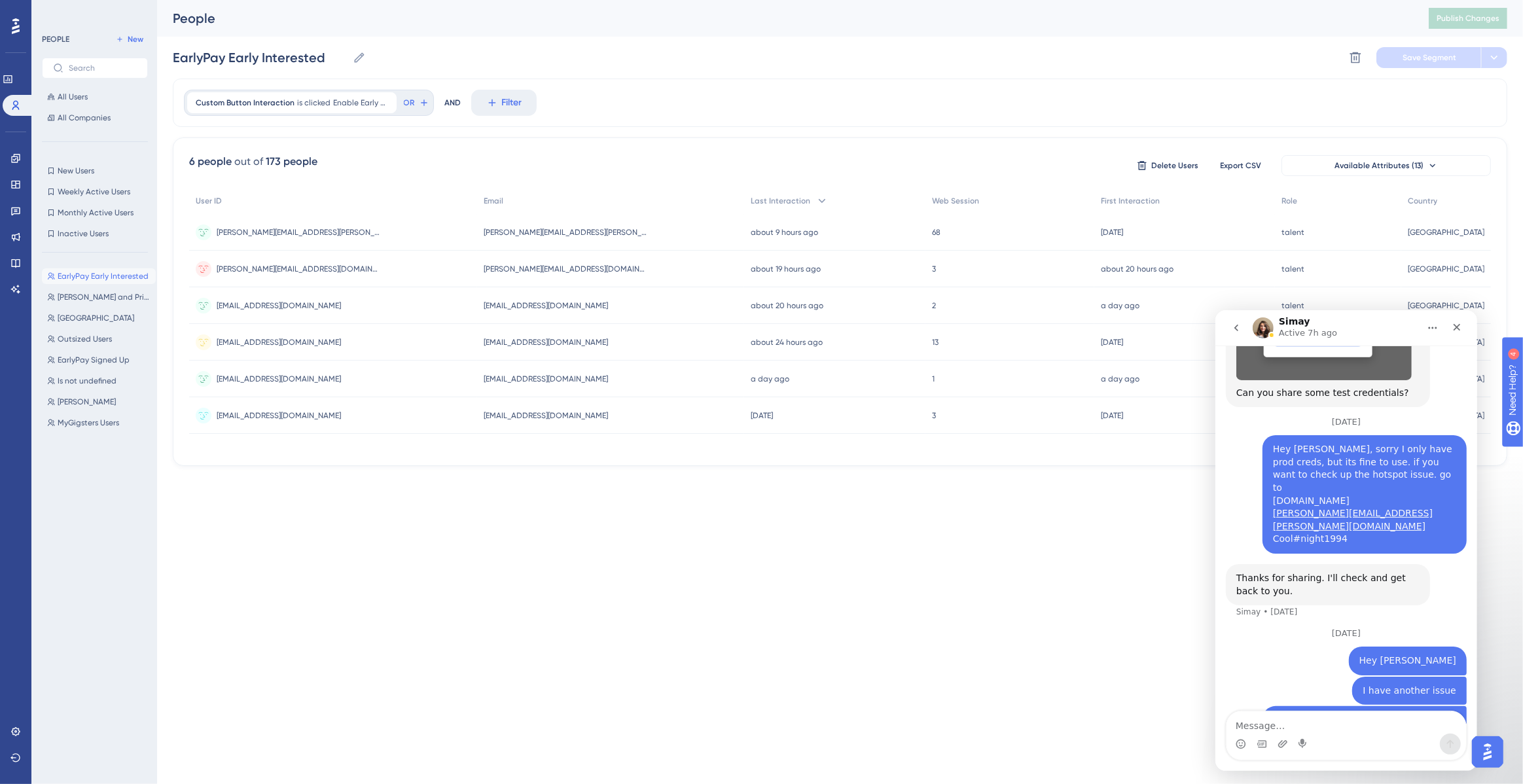
click at [1323, 715] on textarea "Message…" at bounding box center [1345, 722] width 240 height 22
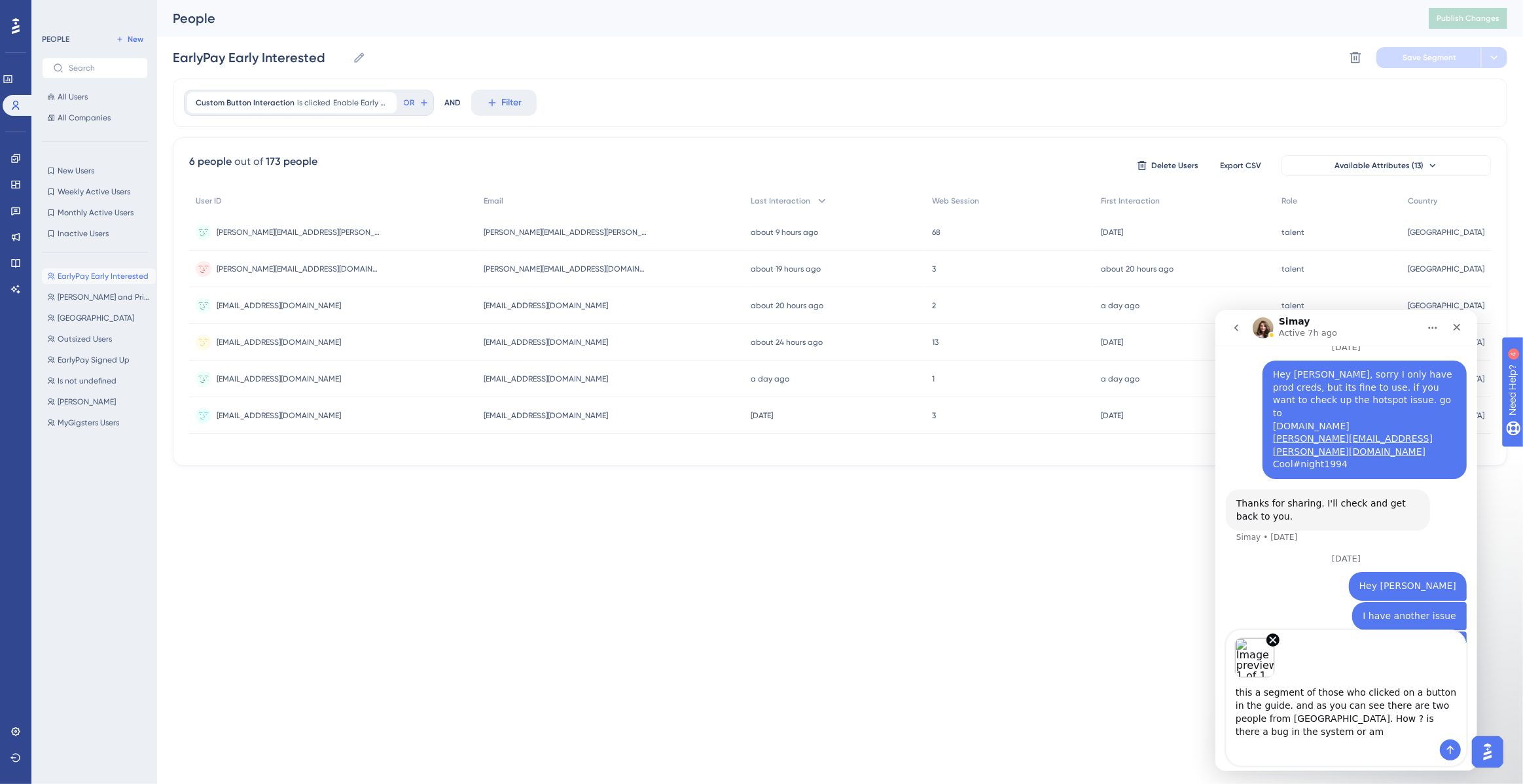
scroll to position [3303, 0]
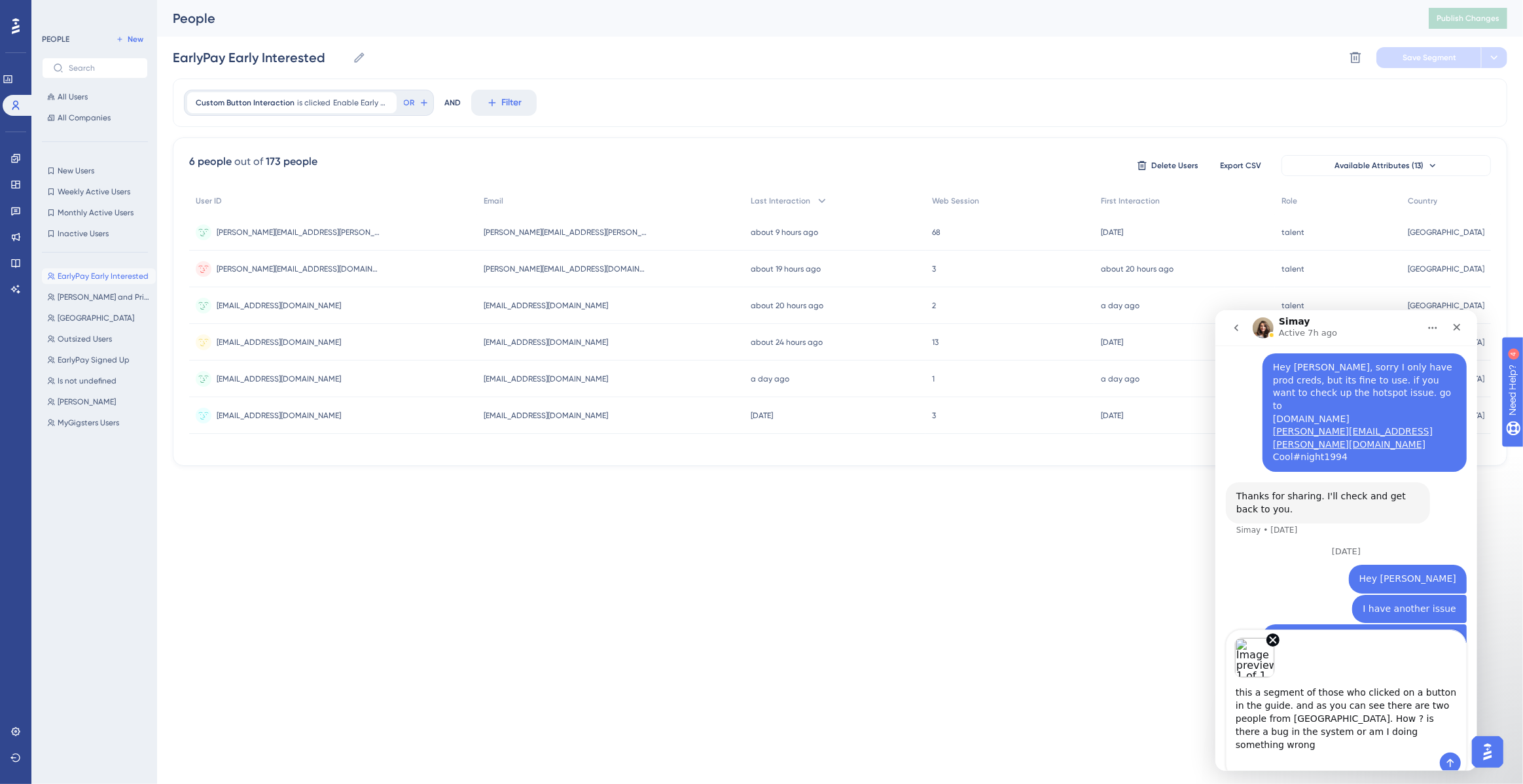
type textarea "this a segment of those who clicked on a button in the guide. and as you can se…"
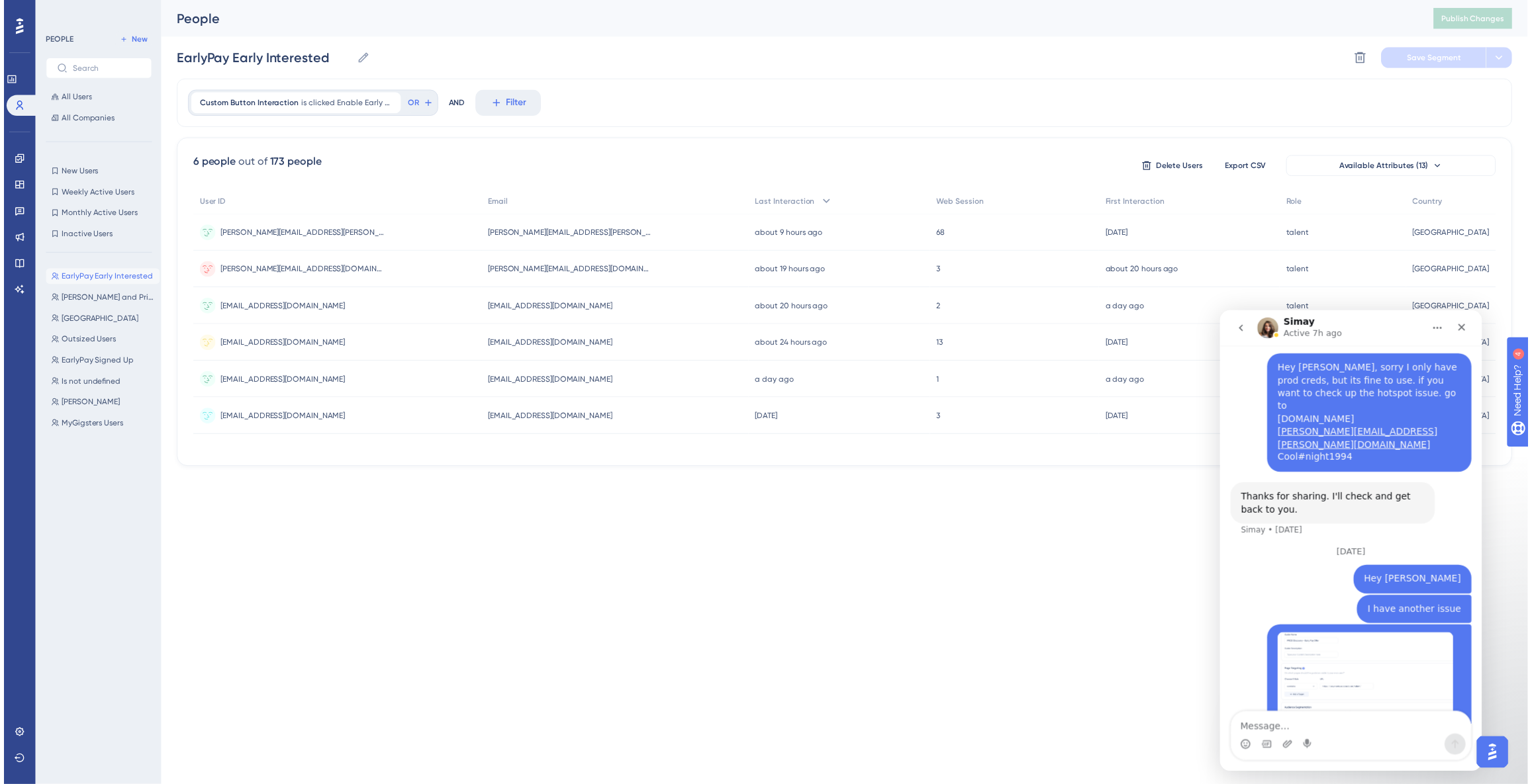
scroll to position [3382, 0]
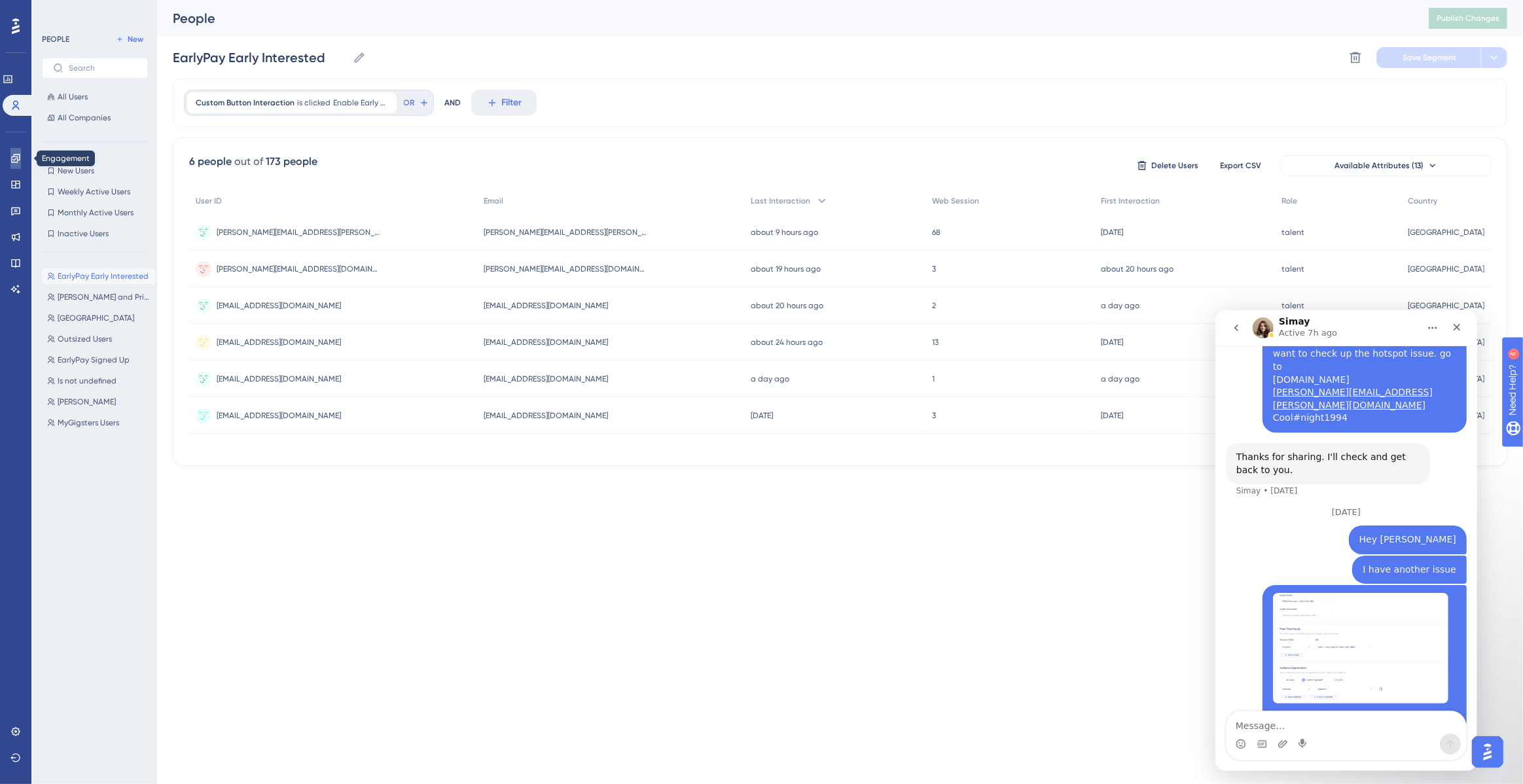
click at [10, 157] on icon at bounding box center [15, 157] width 10 height 10
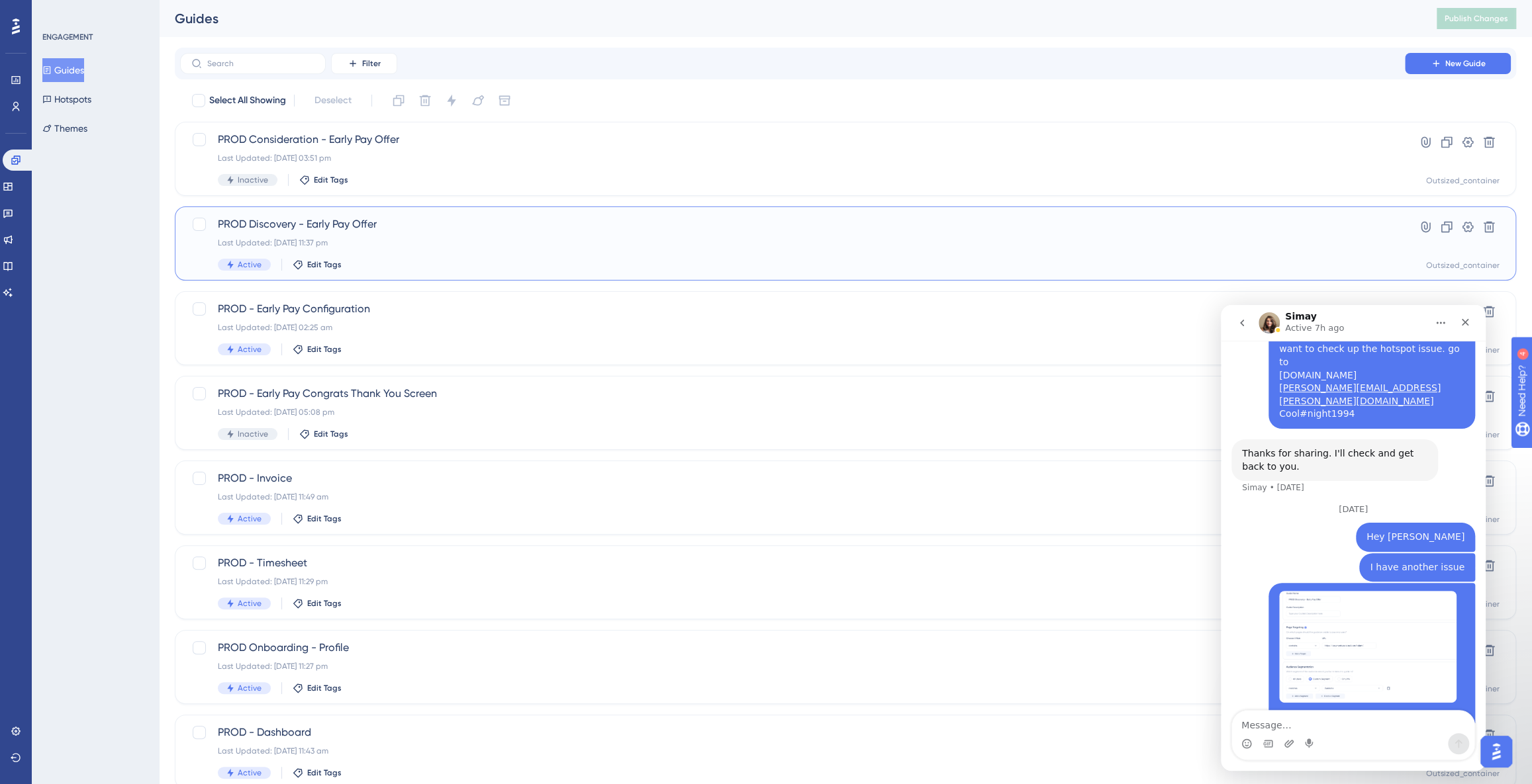
click at [515, 243] on div "Last Updated: [DATE] 11:37 pm" at bounding box center [791, 243] width 1149 height 10
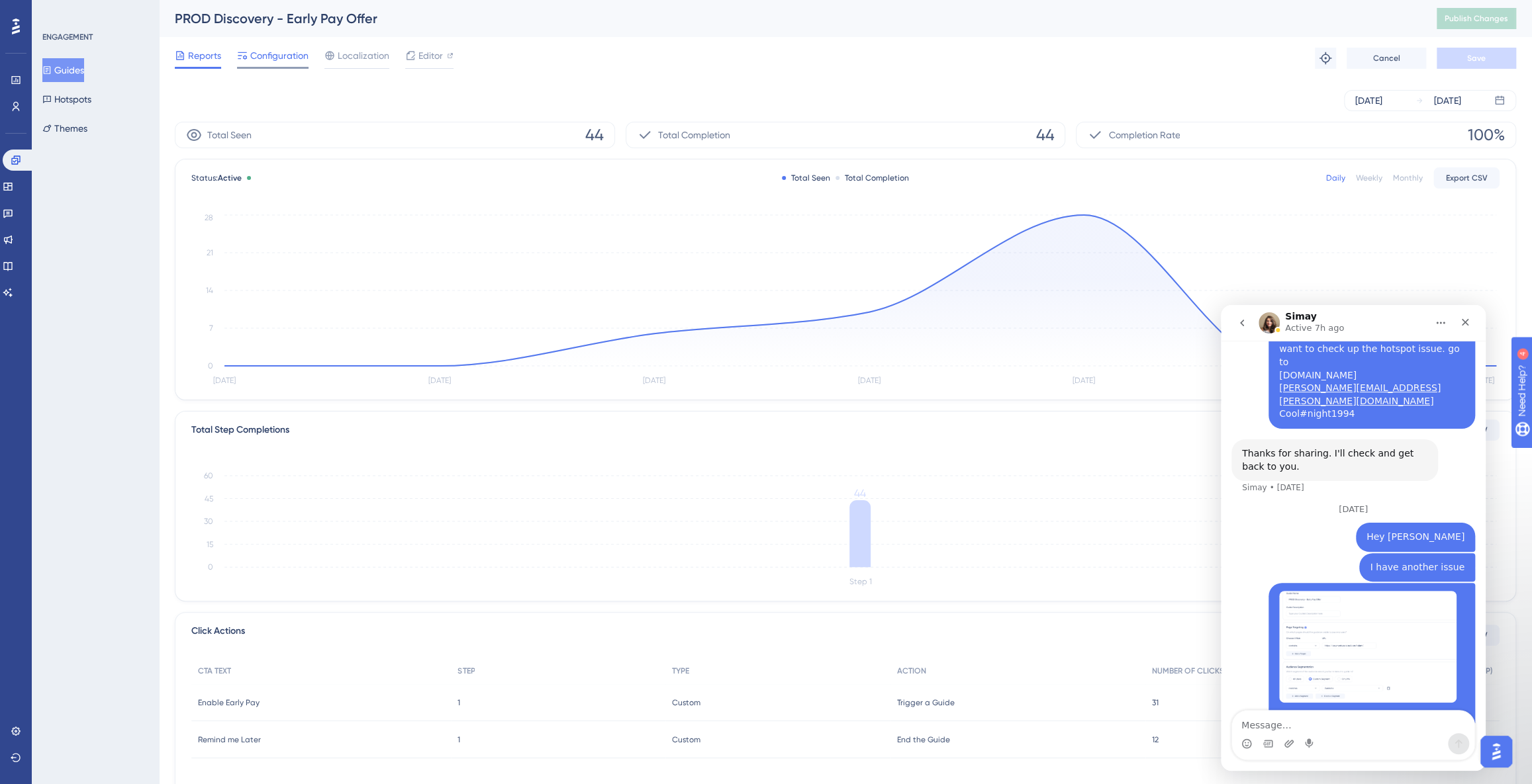
click at [285, 62] on span "Configuration" at bounding box center [279, 55] width 58 height 16
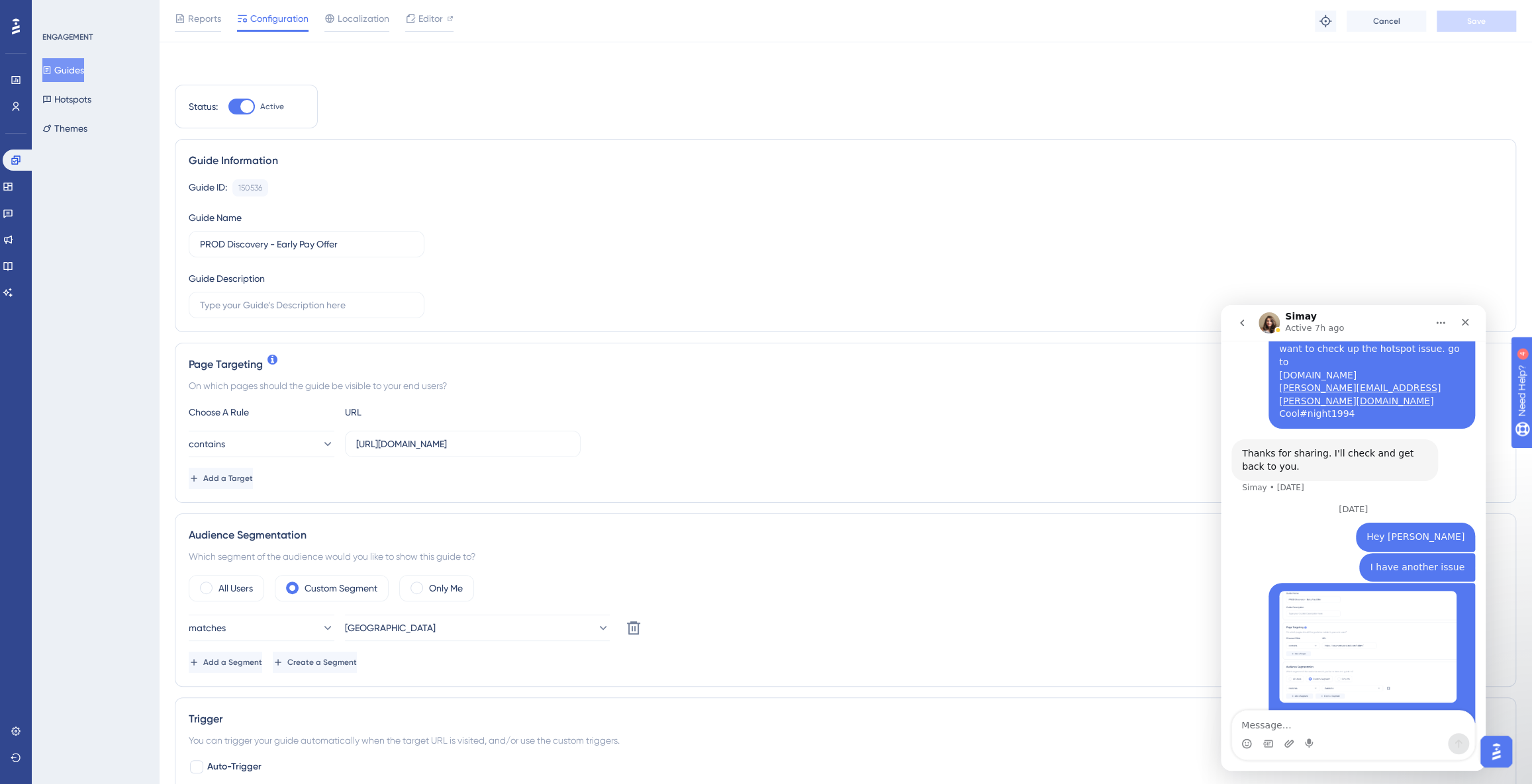
scroll to position [280, 0]
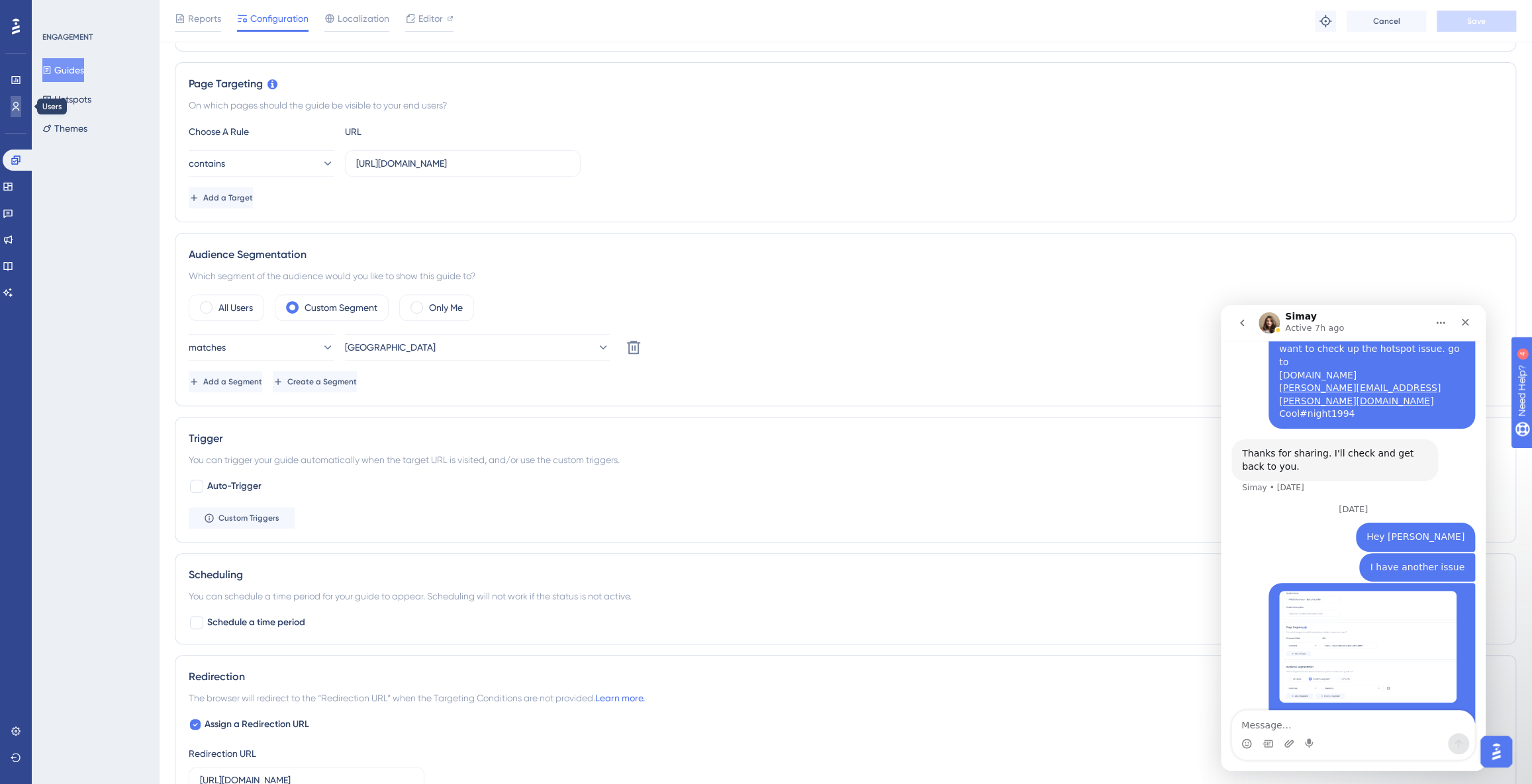
click at [15, 106] on icon at bounding box center [15, 106] width 10 height 10
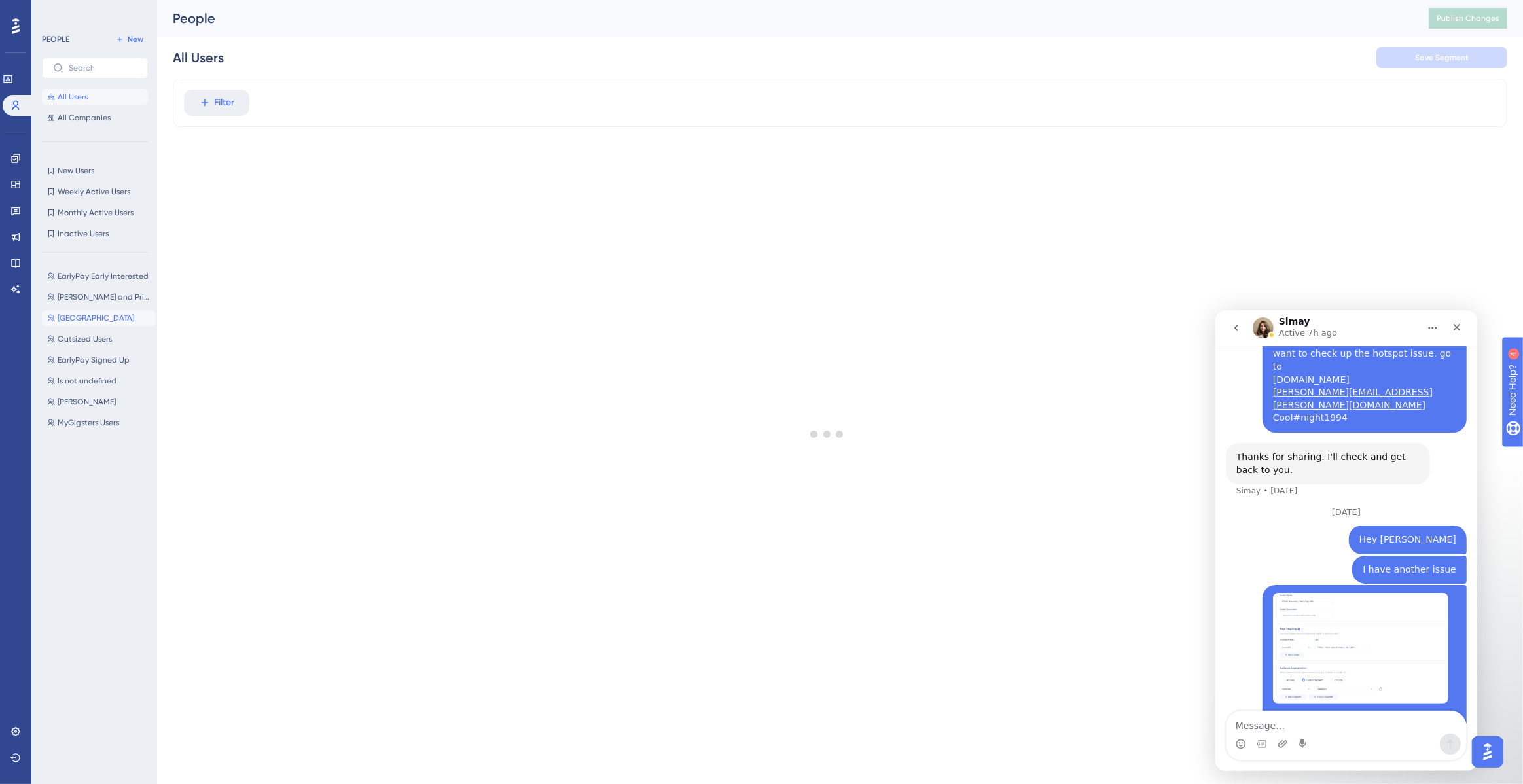
click at [92, 314] on button "[GEOGRAPHIC_DATA] [GEOGRAPHIC_DATA]" at bounding box center [99, 317] width 113 height 16
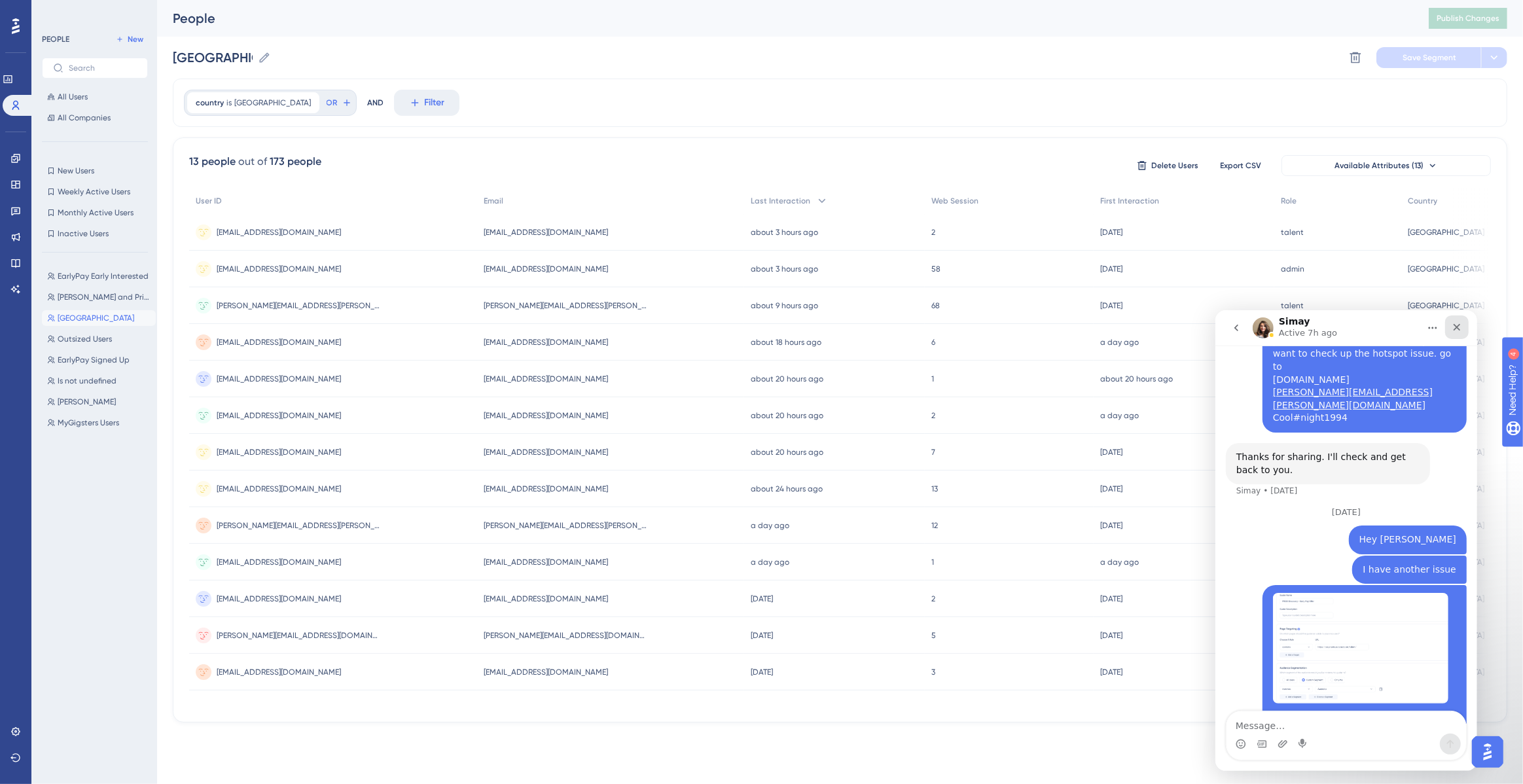
click at [1457, 325] on icon "Close" at bounding box center [1457, 327] width 7 height 7
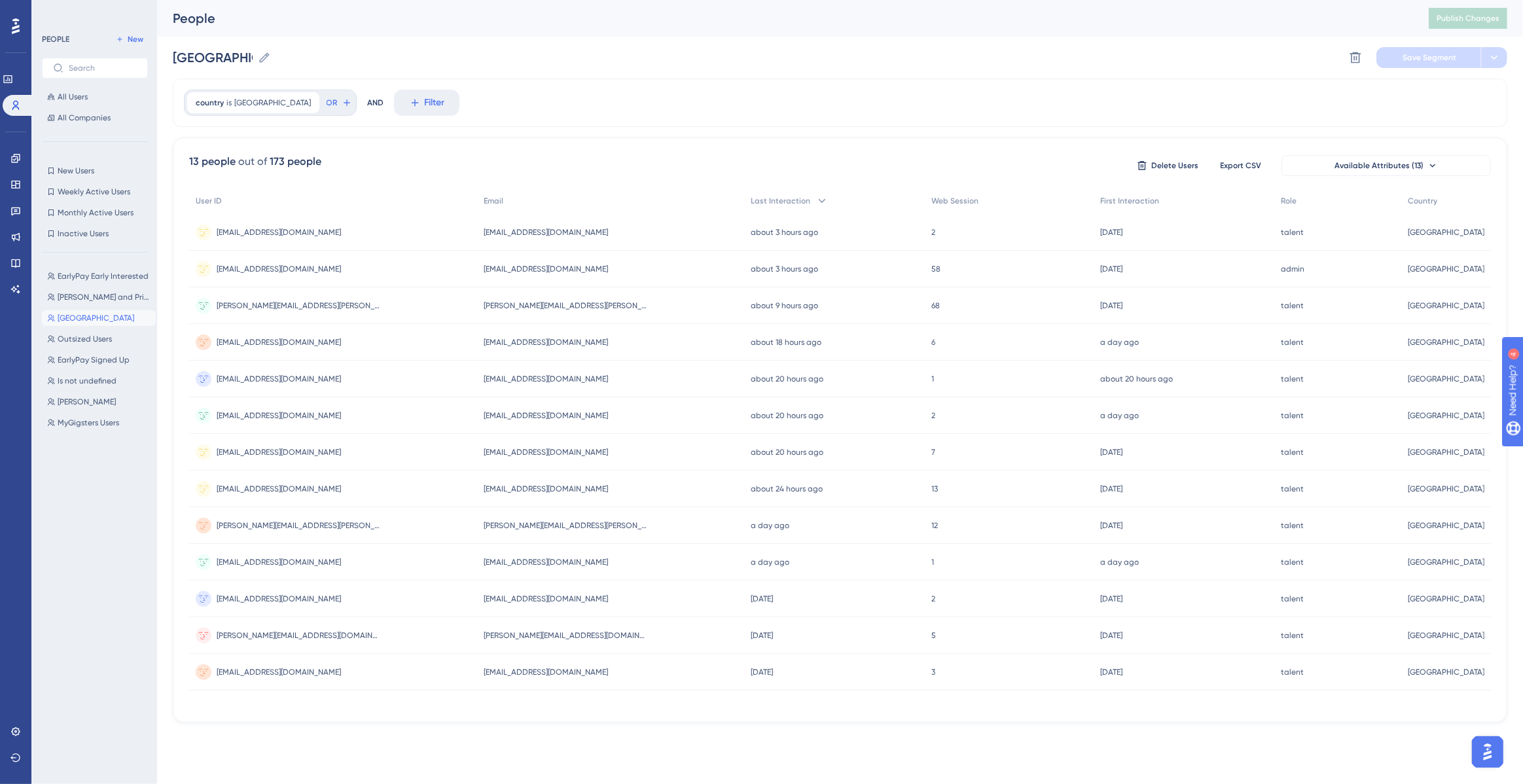
click at [1493, 755] on img "Open AI Assistant Launcher" at bounding box center [1487, 751] width 24 height 24
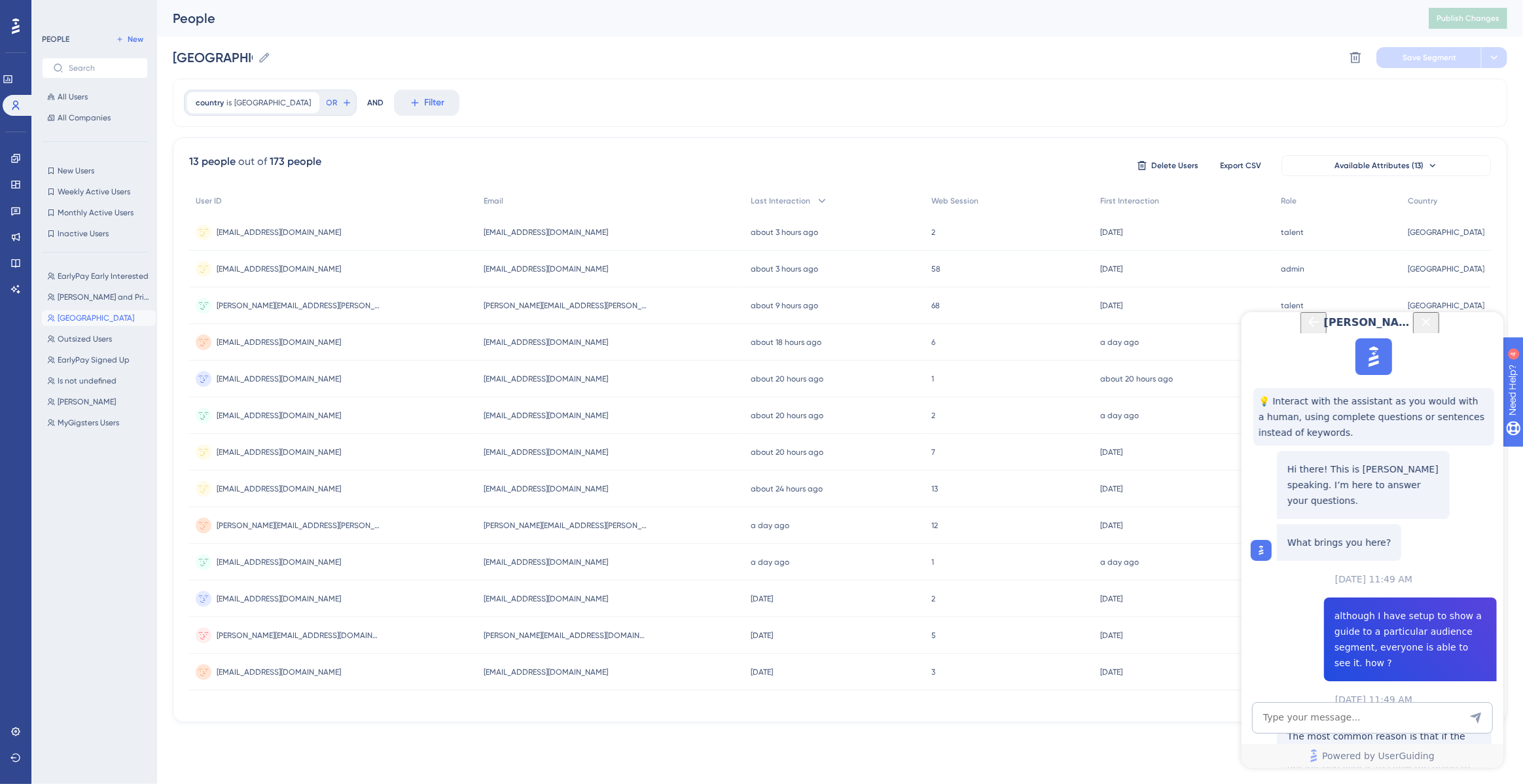
scroll to position [2011, 0]
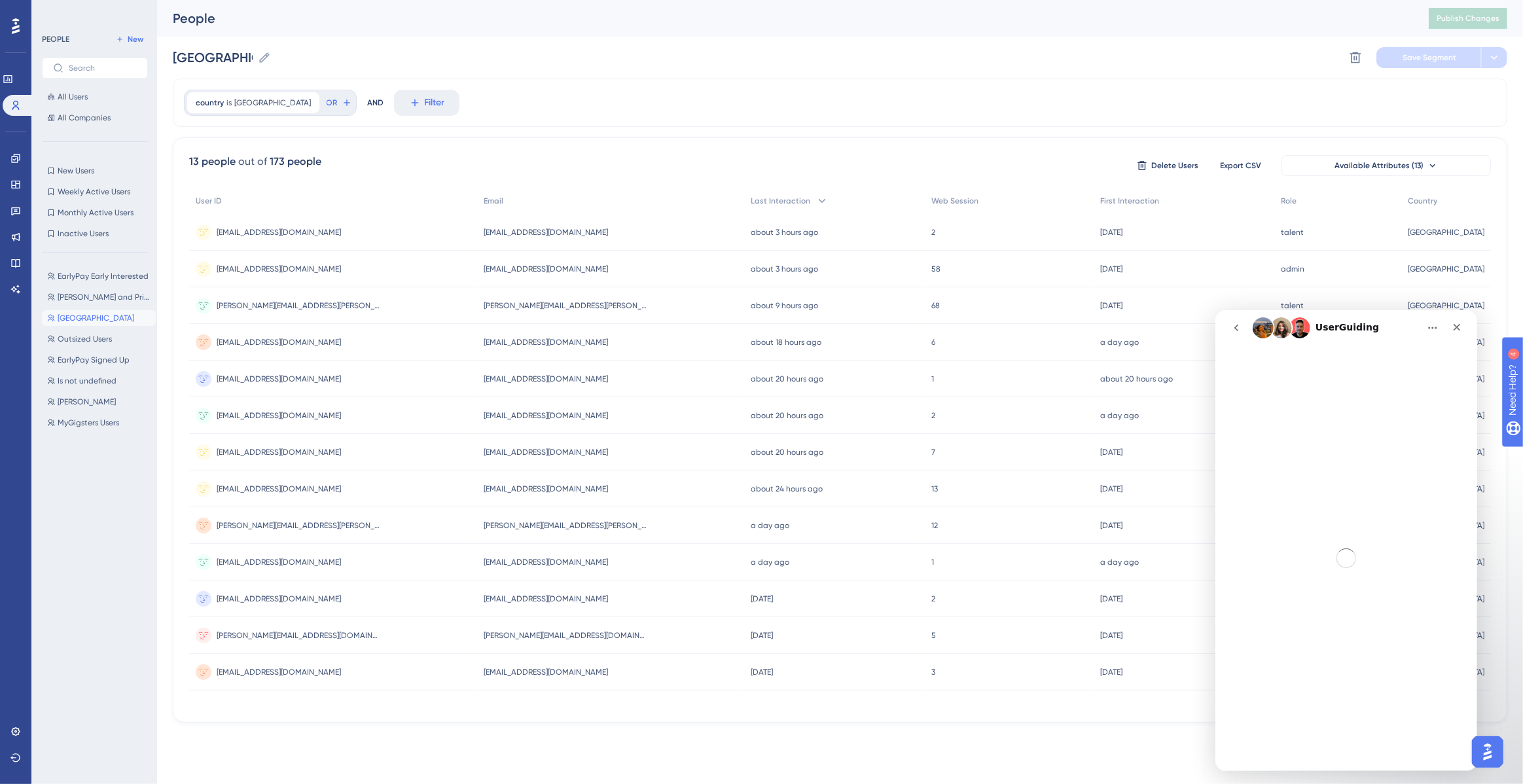
scroll to position [0, 0]
click at [1237, 338] on button "go back" at bounding box center [1236, 327] width 25 height 25
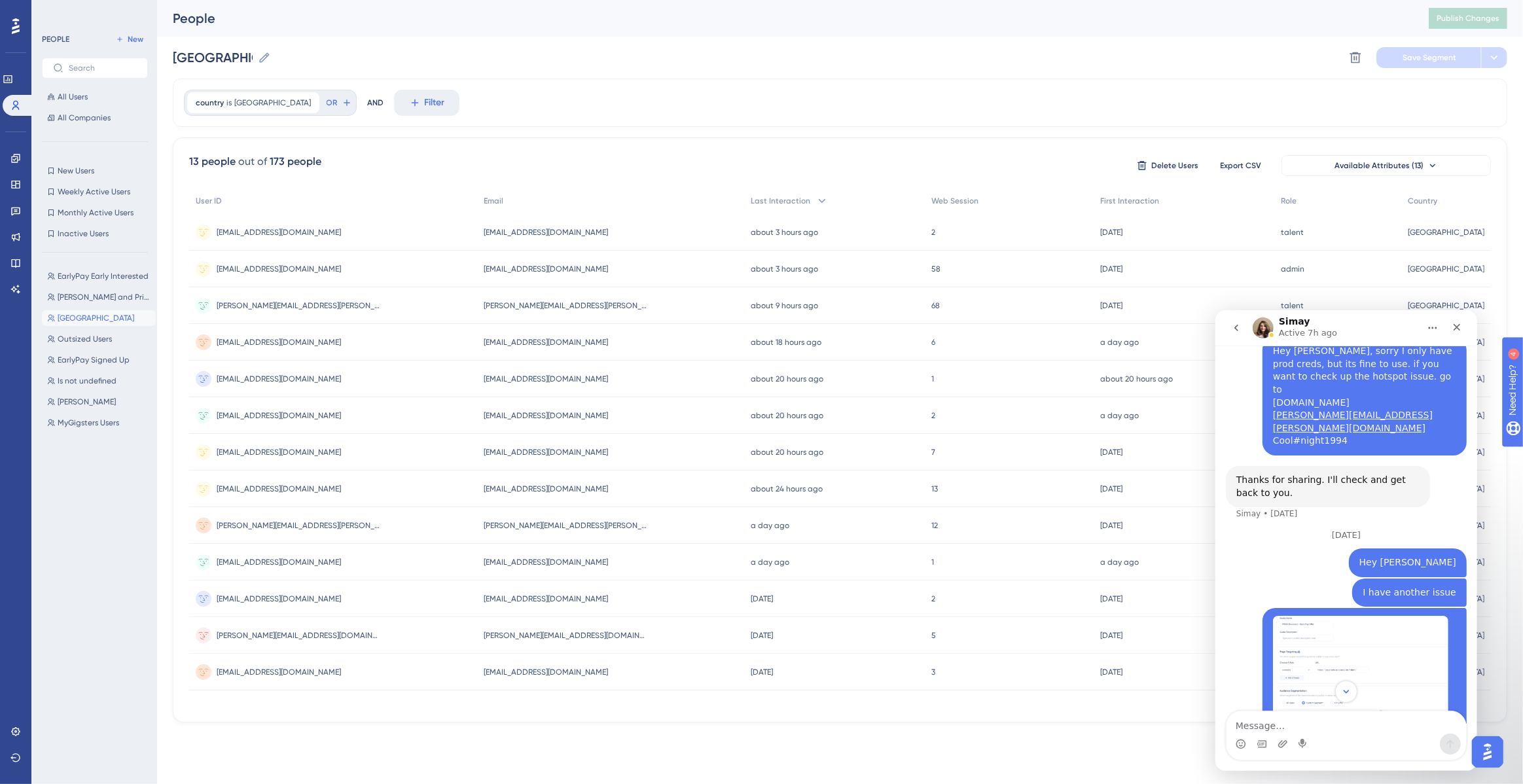
scroll to position [3343, 0]
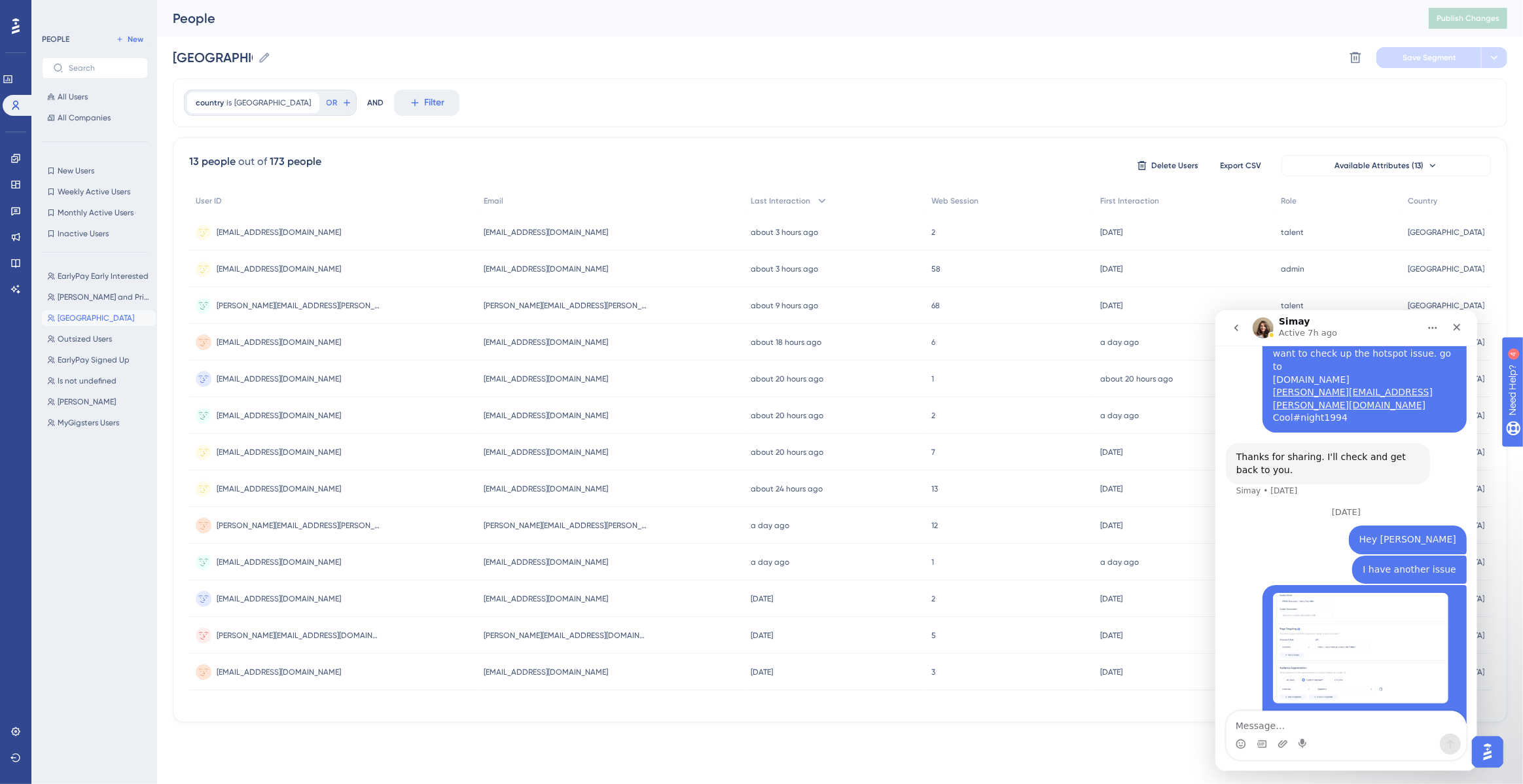
click at [1306, 729] on textarea "Message…" at bounding box center [1345, 722] width 240 height 22
type textarea "T"
type textarea "h"
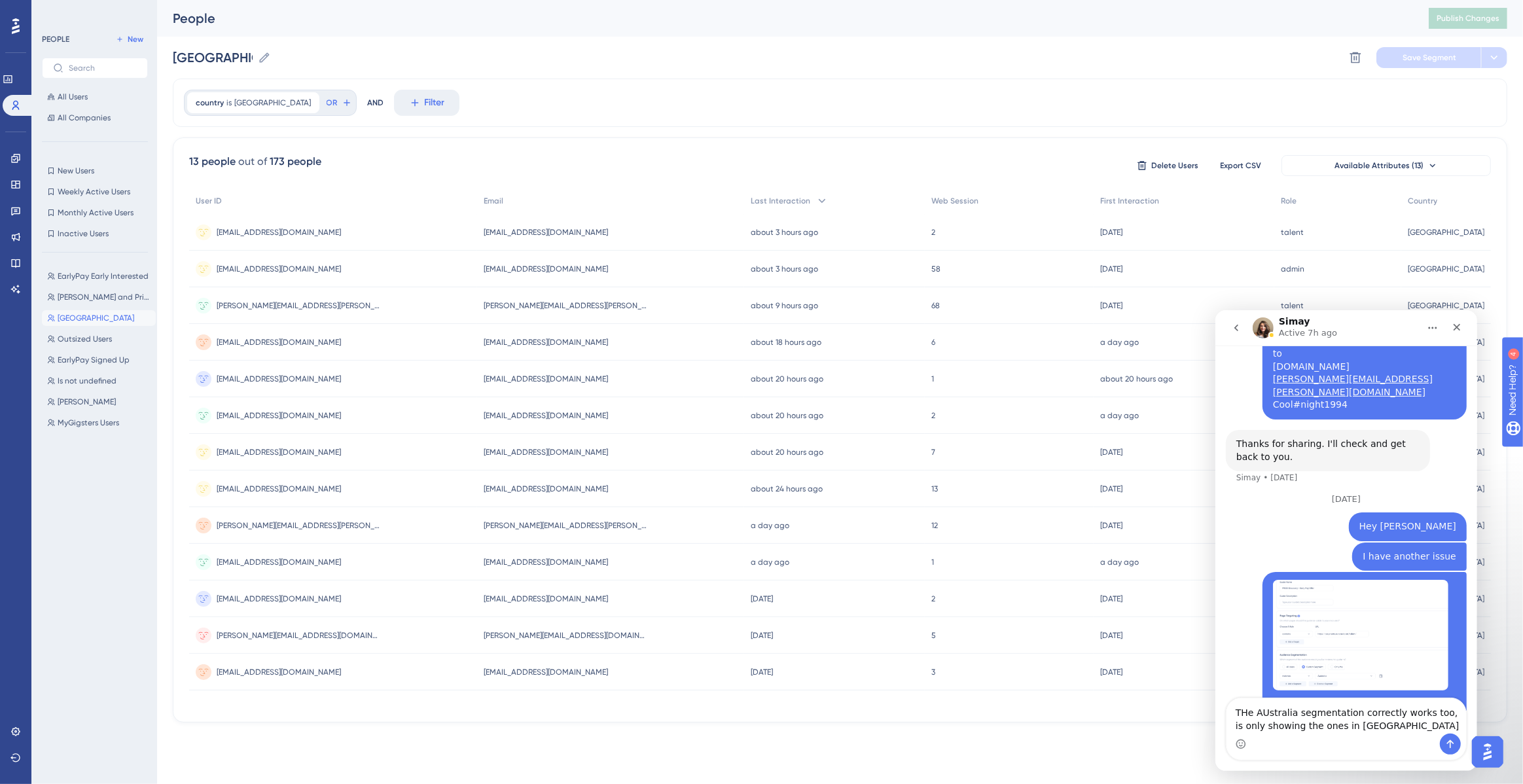
type textarea "THe AUstralia segmentation correctly works too, is only showing the ones in [GE…"
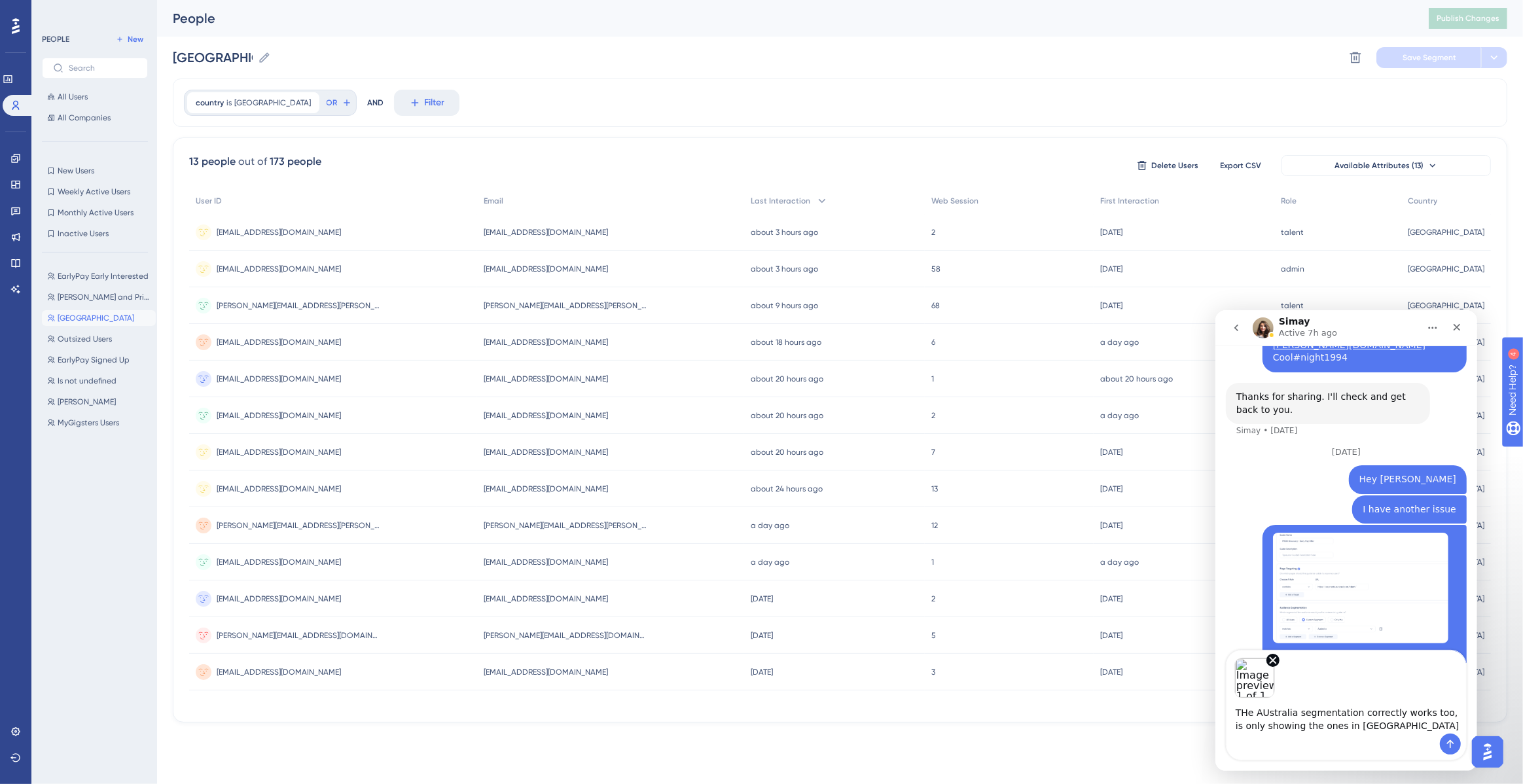
type textarea "THe AUstralia segmentation correctly works too, is only showing the ones in [GE…"
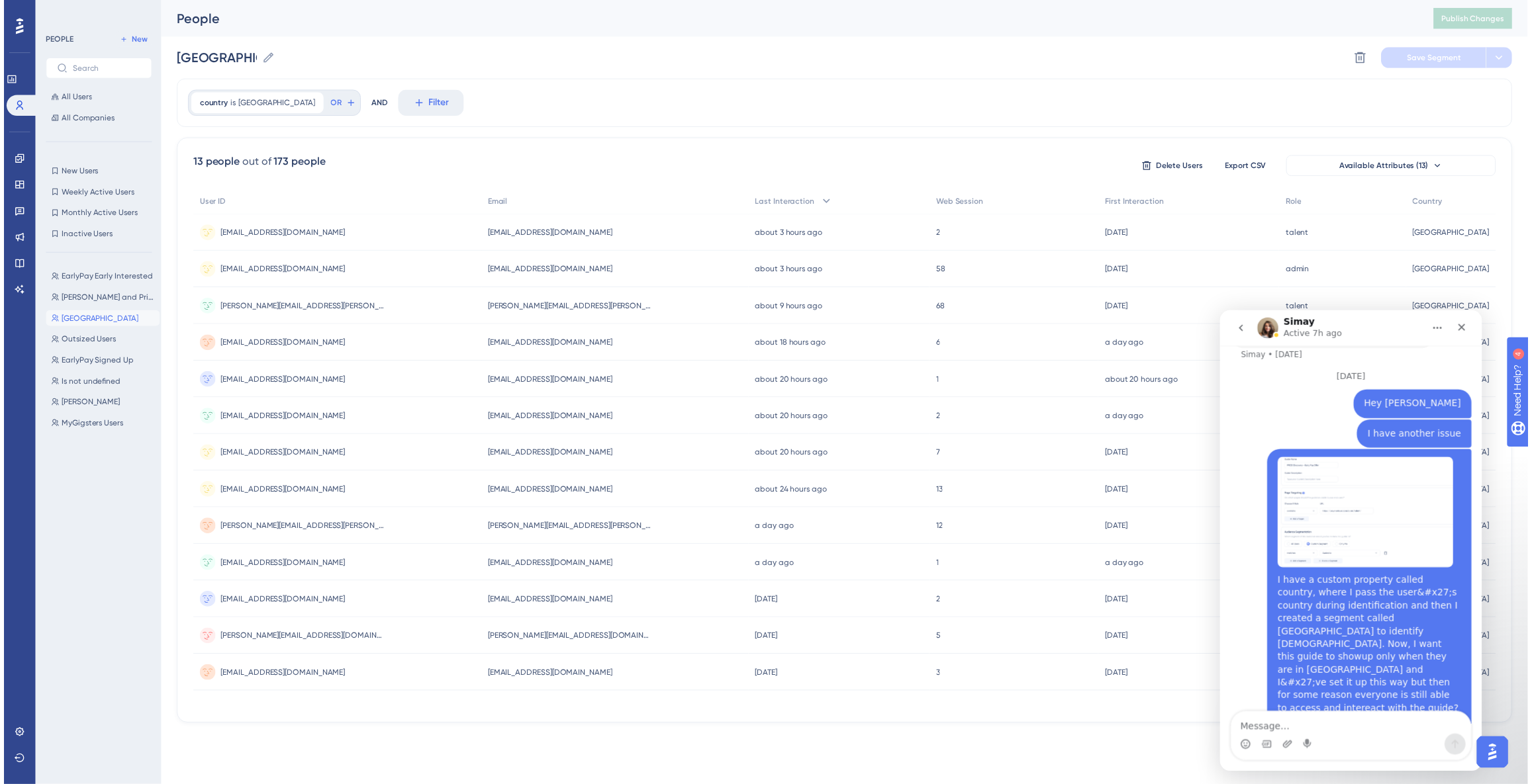
scroll to position [3533, 0]
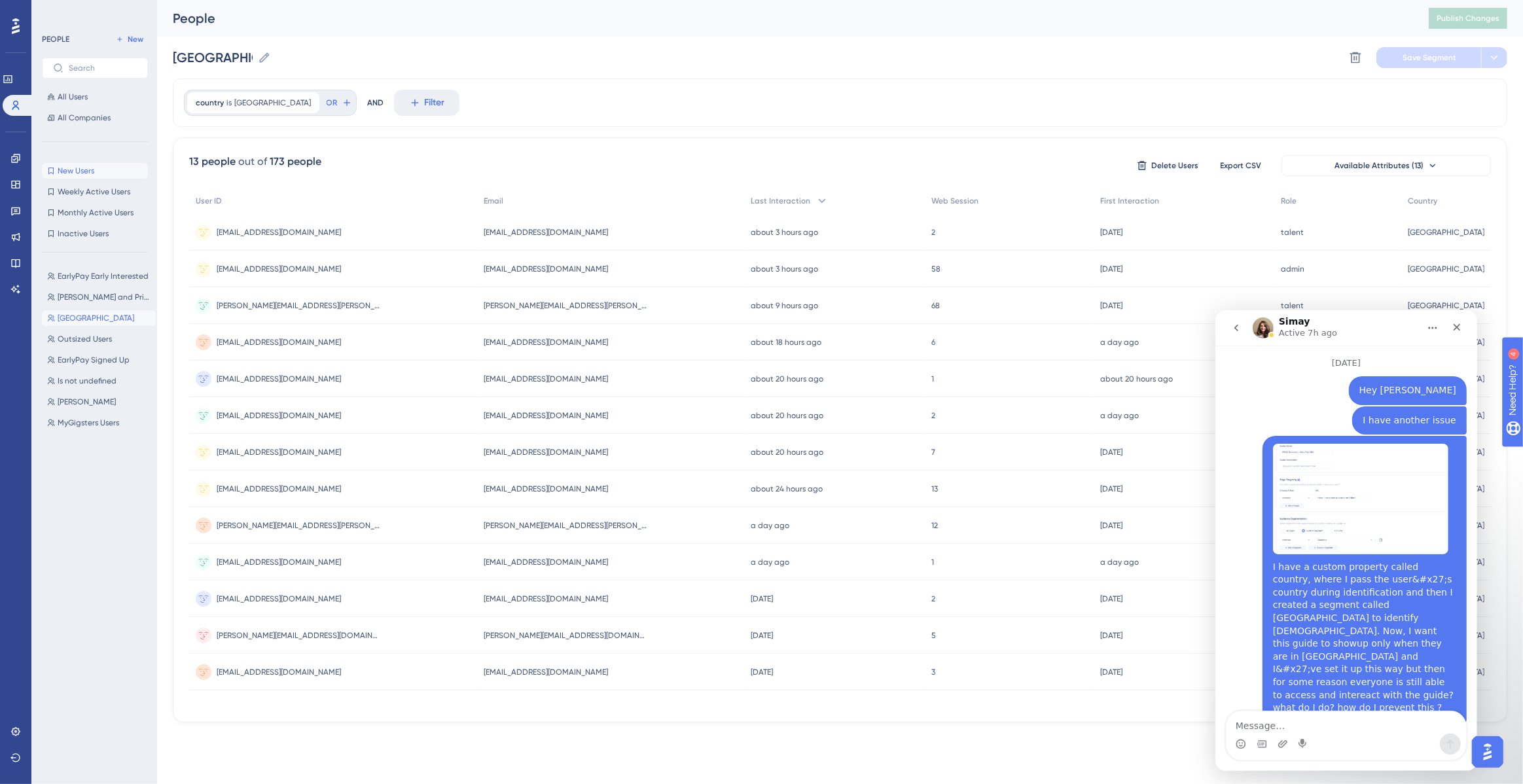
click at [81, 166] on span "New Users" at bounding box center [76, 170] width 37 height 10
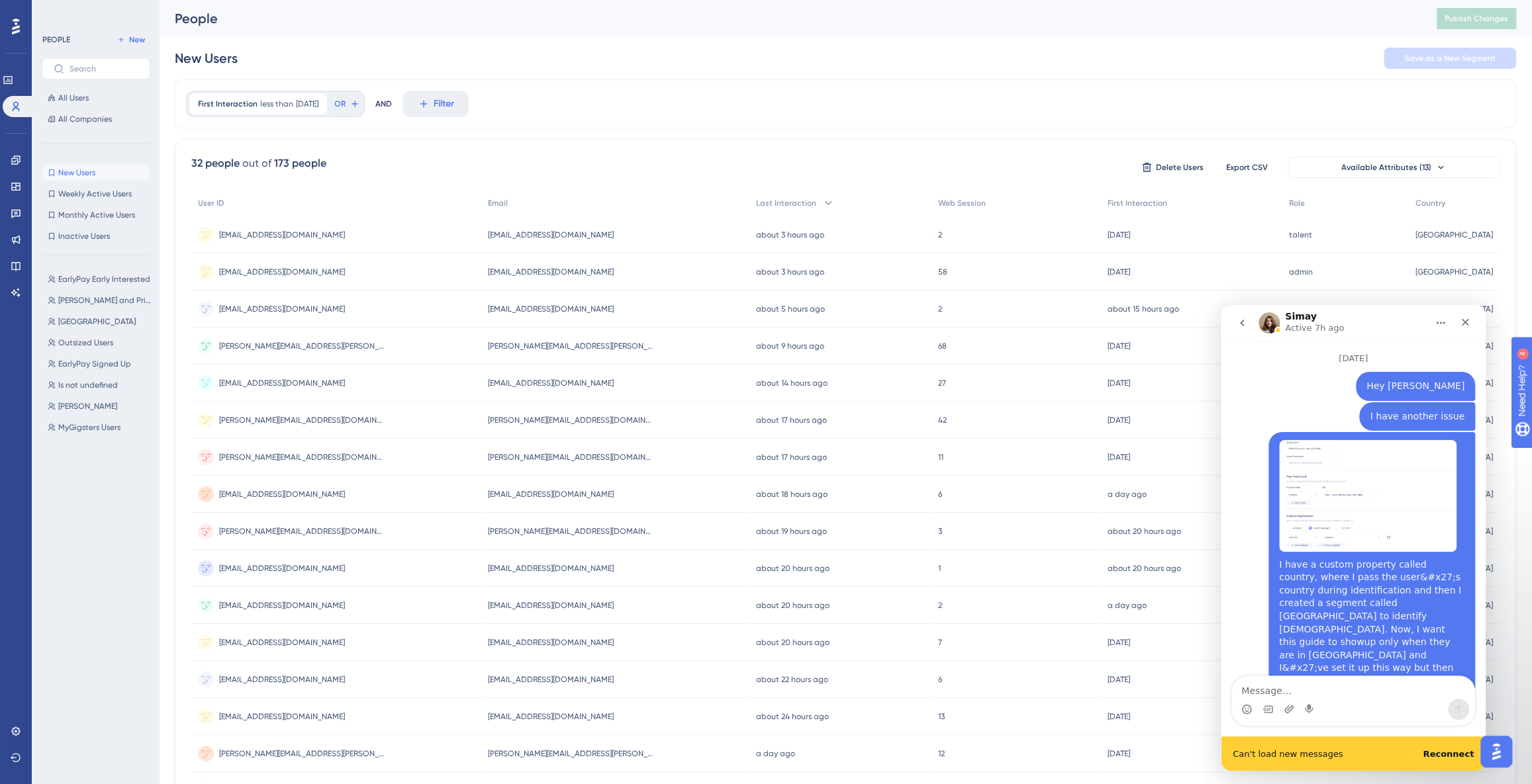
scroll to position [3568, 0]
